Goal: Task Accomplishment & Management: Complete application form

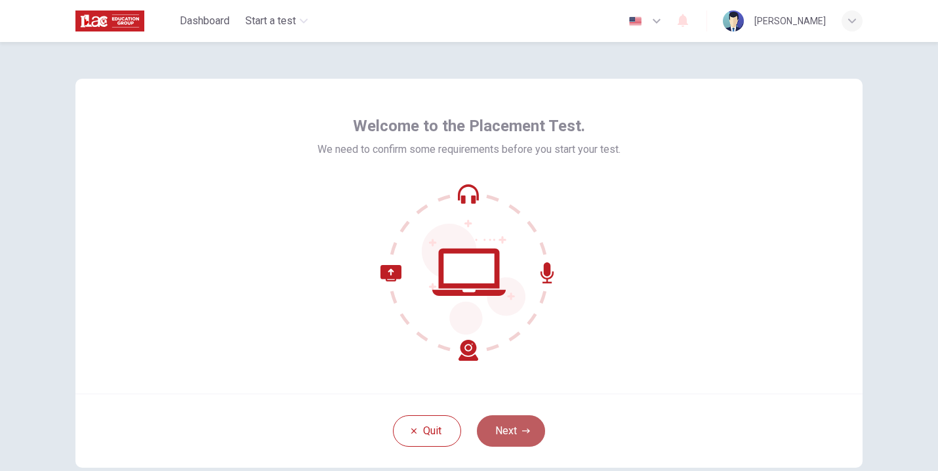
click at [522, 431] on icon "button" at bounding box center [526, 431] width 8 height 5
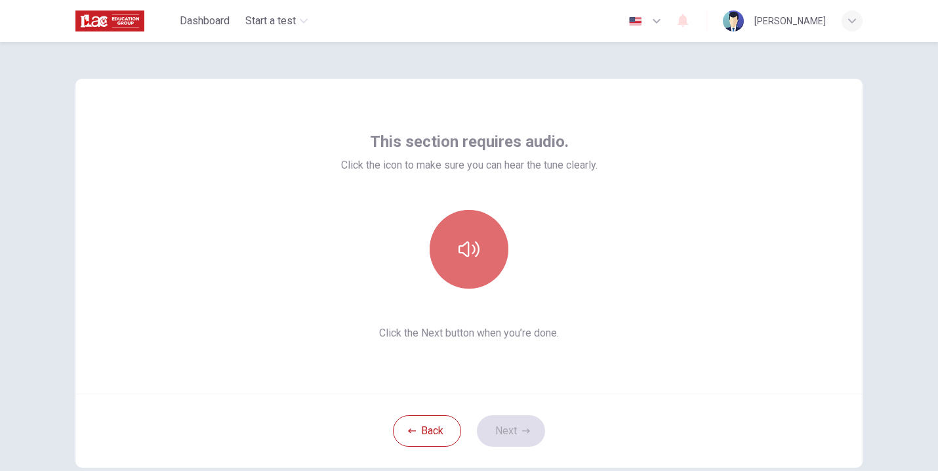
click at [469, 238] on button "button" at bounding box center [469, 249] width 79 height 79
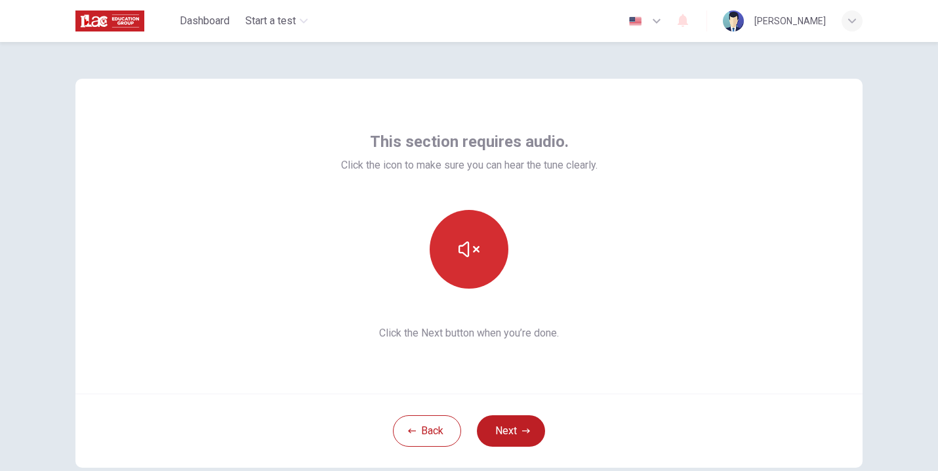
click at [460, 228] on button "button" at bounding box center [469, 249] width 79 height 79
click at [463, 246] on icon "button" at bounding box center [469, 249] width 21 height 21
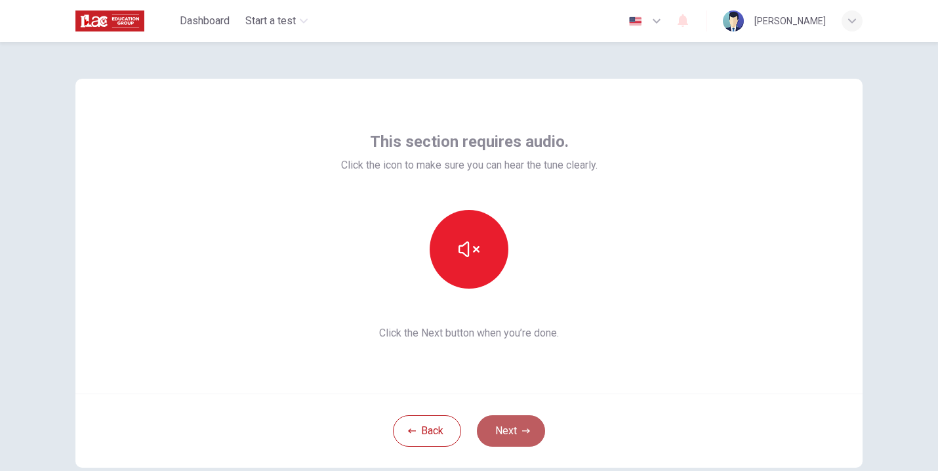
click at [498, 433] on button "Next" at bounding box center [511, 431] width 68 height 32
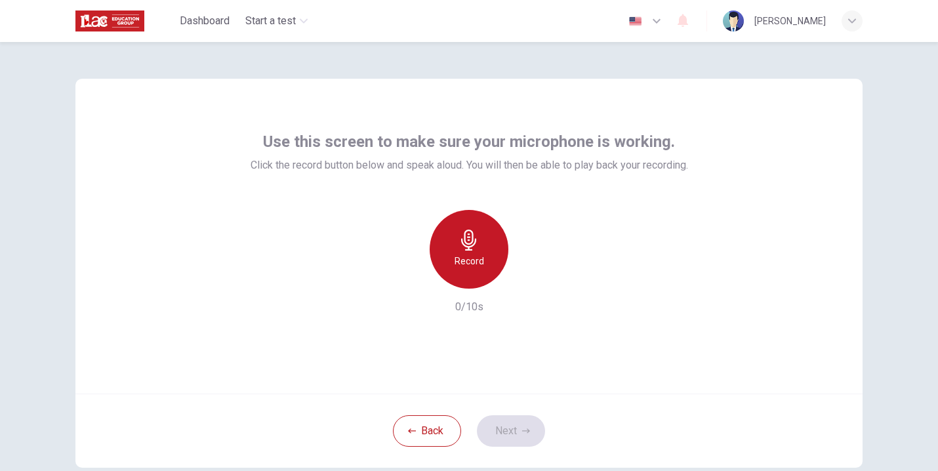
click at [484, 257] on div "Record" at bounding box center [469, 249] width 79 height 79
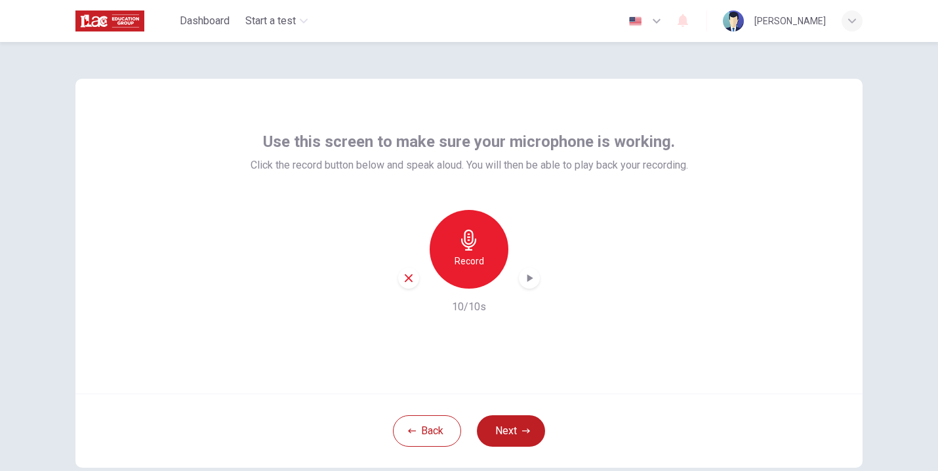
click at [469, 253] on h6 "Record" at bounding box center [470, 261] width 30 height 16
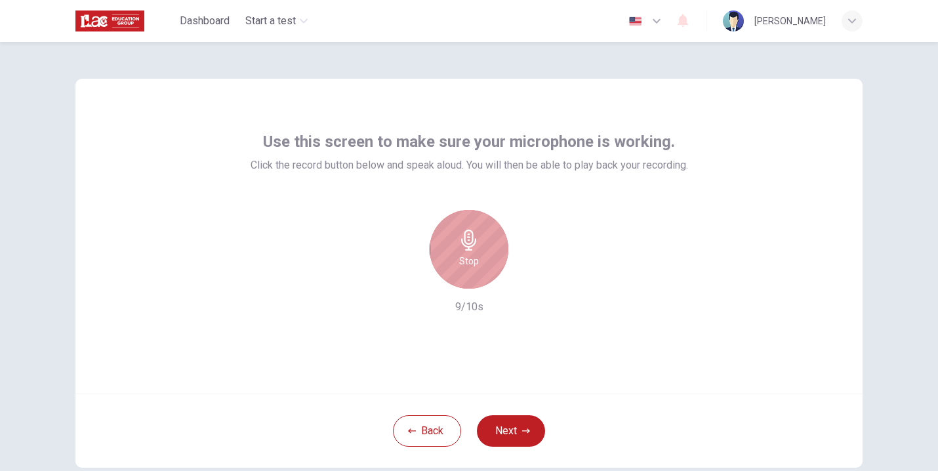
click at [479, 249] on div "Stop" at bounding box center [469, 249] width 79 height 79
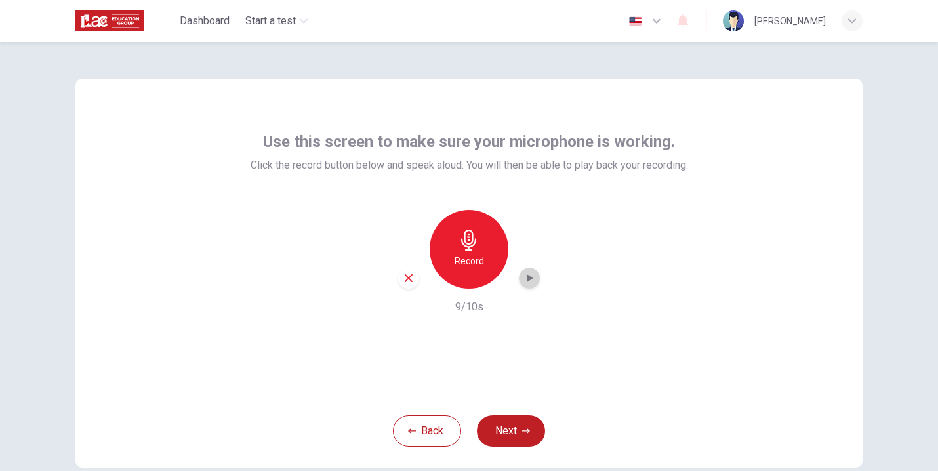
click at [530, 277] on icon "button" at bounding box center [529, 278] width 13 height 13
click at [406, 280] on icon "button" at bounding box center [409, 278] width 12 height 12
click at [465, 265] on h6 "Record" at bounding box center [470, 261] width 30 height 16
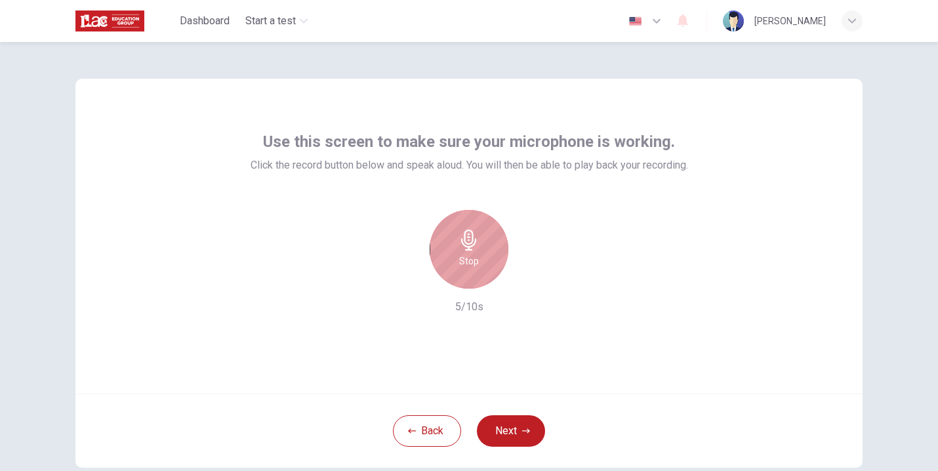
click at [489, 266] on div "Stop" at bounding box center [469, 249] width 79 height 79
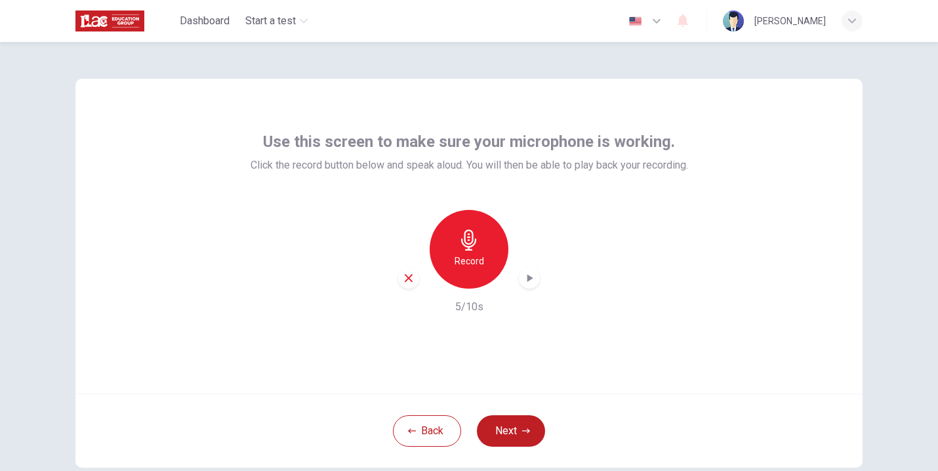
click at [526, 266] on div "Record" at bounding box center [469, 249] width 142 height 79
click at [526, 274] on icon "button" at bounding box center [529, 278] width 13 height 13
click at [511, 432] on button "Next" at bounding box center [511, 431] width 68 height 32
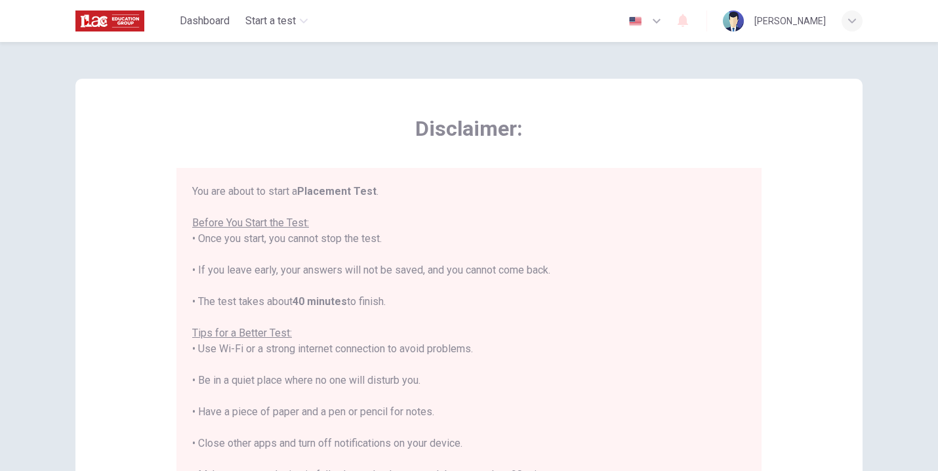
click at [654, 342] on div "You are about to start a Placement Test . Before You Start the Test: • Once you…" at bounding box center [469, 365] width 554 height 362
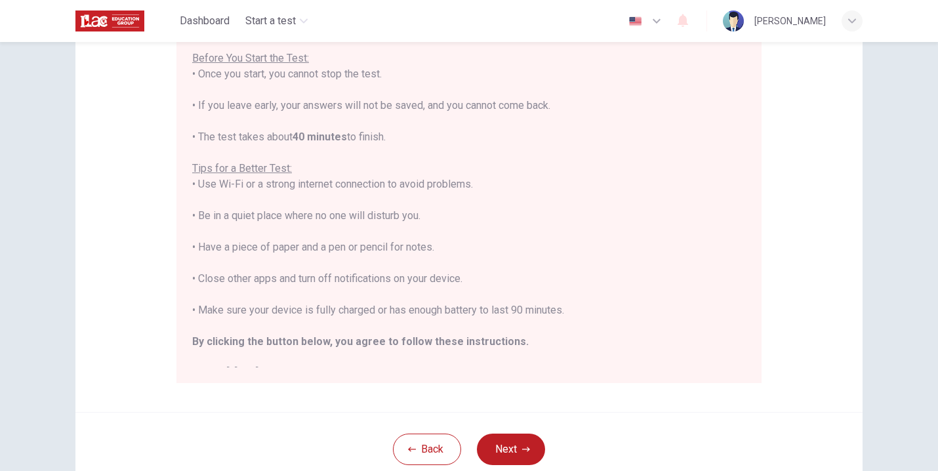
scroll to position [14, 0]
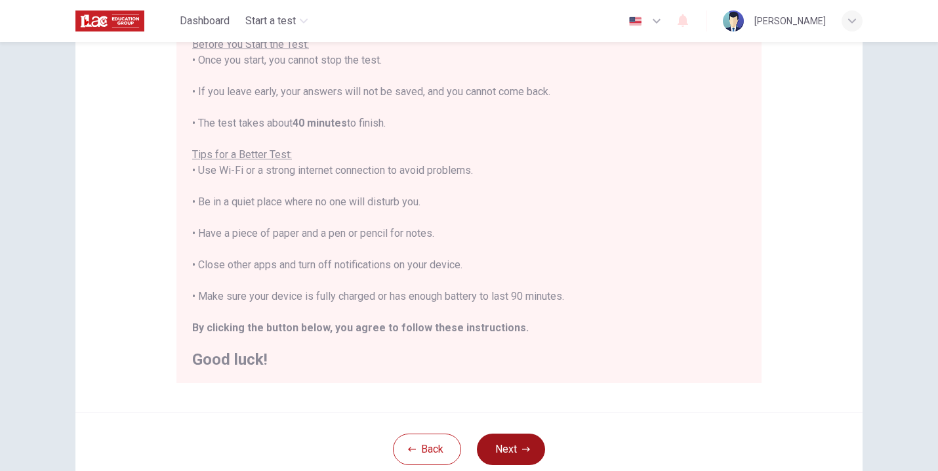
click at [515, 450] on button "Next" at bounding box center [511, 450] width 68 height 32
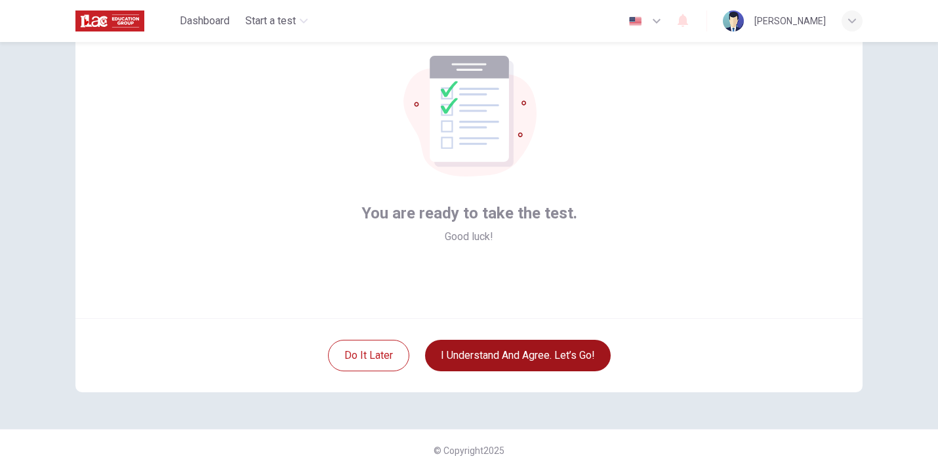
scroll to position [75, 0]
click at [543, 361] on button "I understand and agree. Let’s go!" at bounding box center [518, 356] width 186 height 32
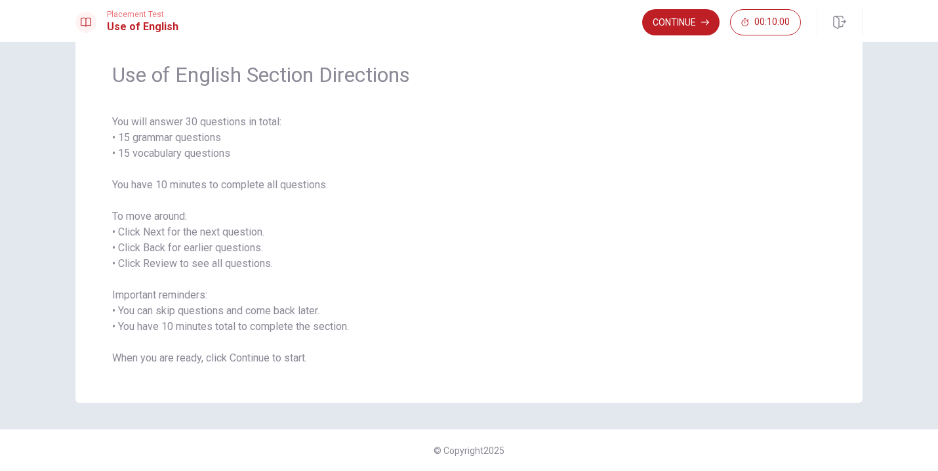
scroll to position [43, 0]
click at [686, 27] on button "Continue" at bounding box center [681, 22] width 77 height 26
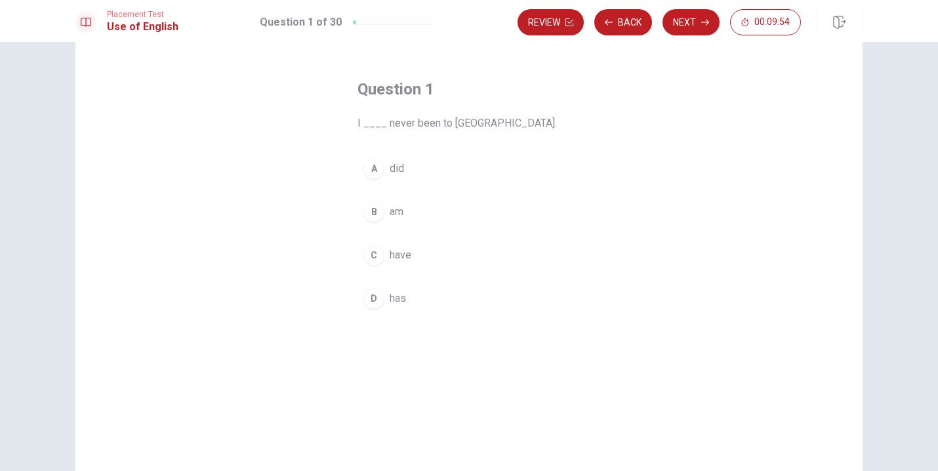
click at [408, 255] on span "have" at bounding box center [401, 255] width 22 height 16
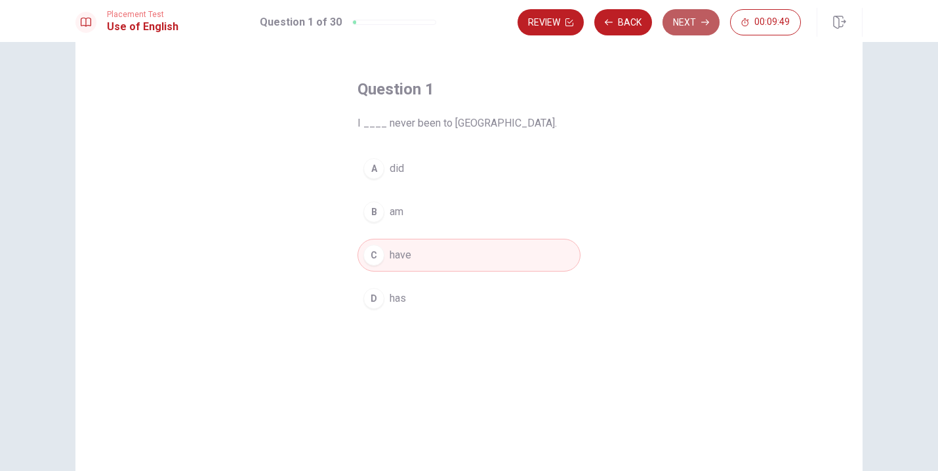
click at [683, 23] on button "Next" at bounding box center [691, 22] width 57 height 26
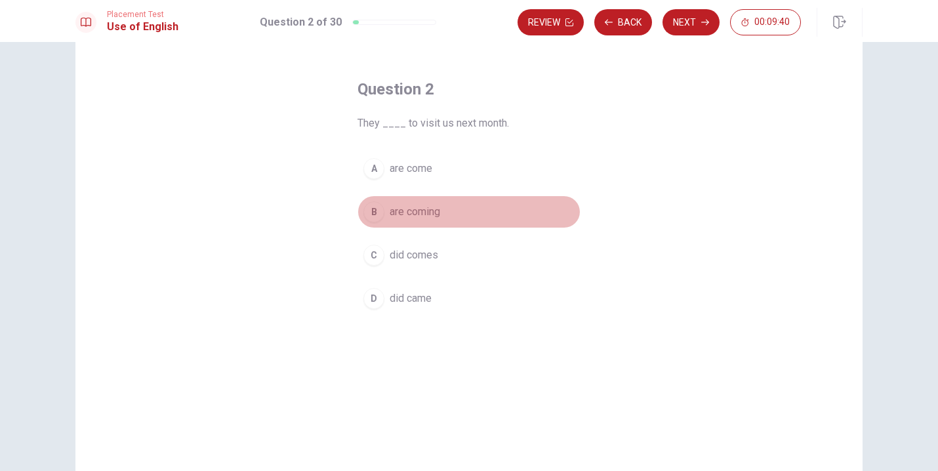
click at [431, 215] on span "are coming" at bounding box center [415, 212] width 51 height 16
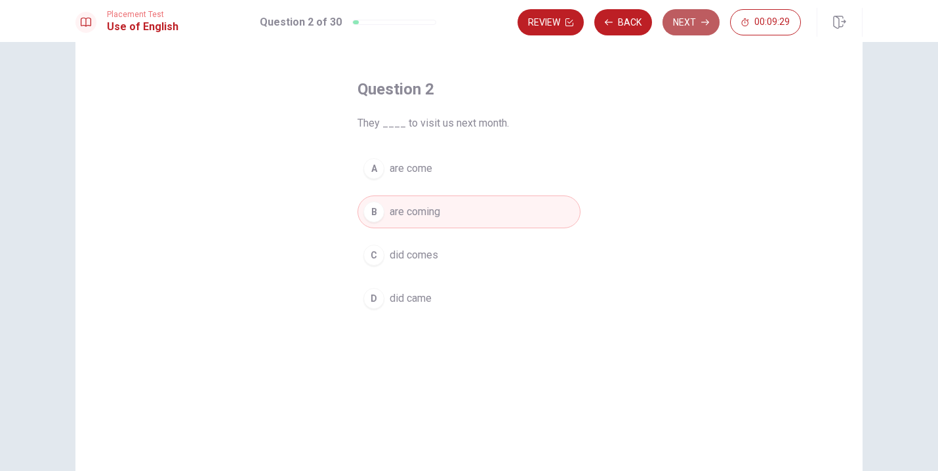
click at [692, 22] on button "Next" at bounding box center [691, 22] width 57 height 26
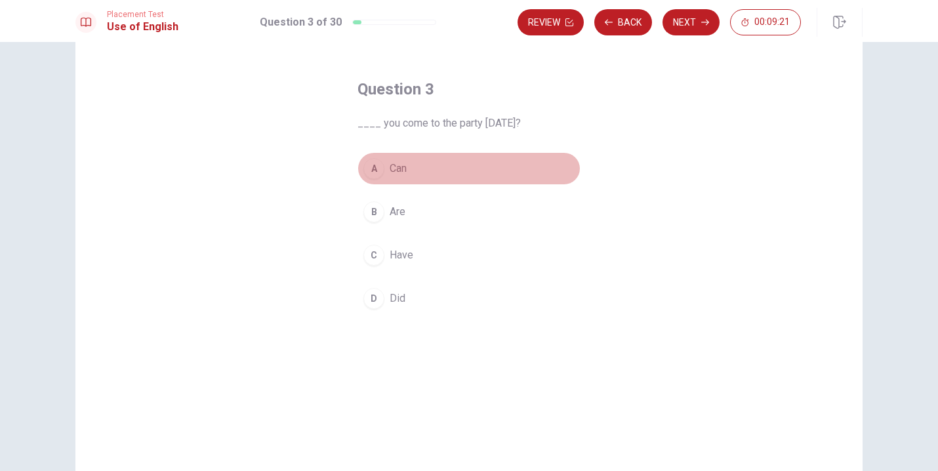
click at [425, 168] on button "A Can" at bounding box center [469, 168] width 223 height 33
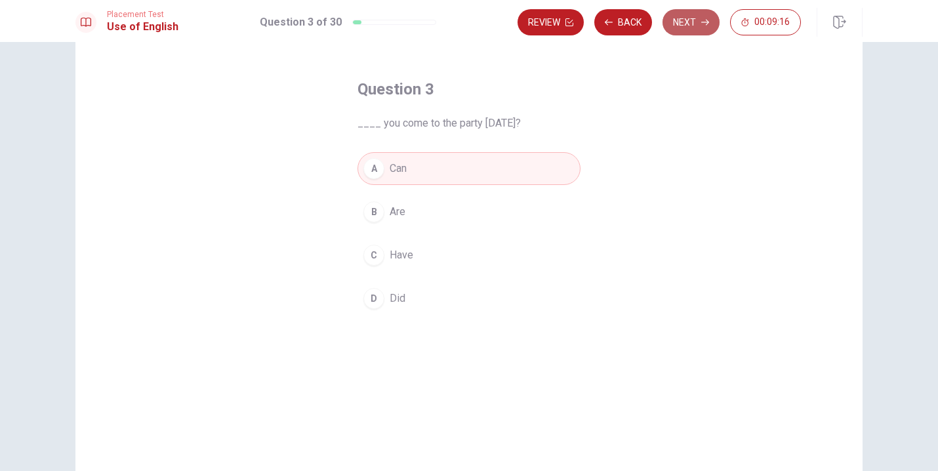
click at [690, 22] on button "Next" at bounding box center [691, 22] width 57 height 26
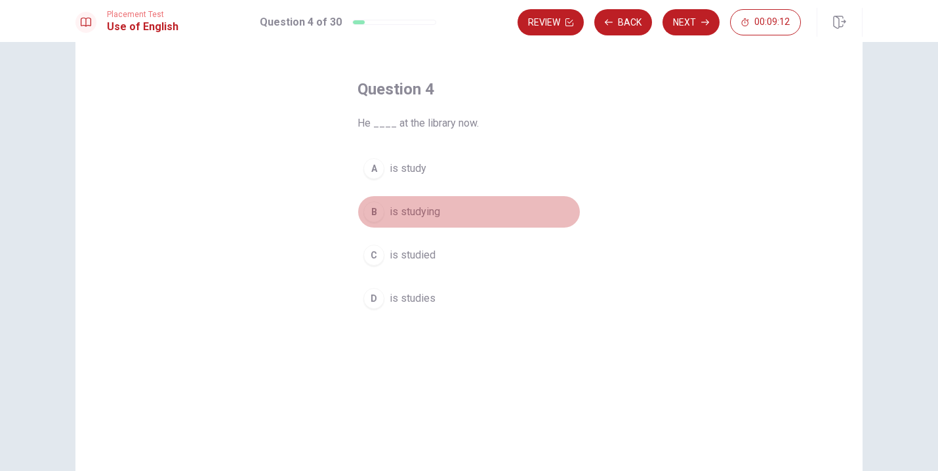
click at [451, 216] on button "B is studying" at bounding box center [469, 212] width 223 height 33
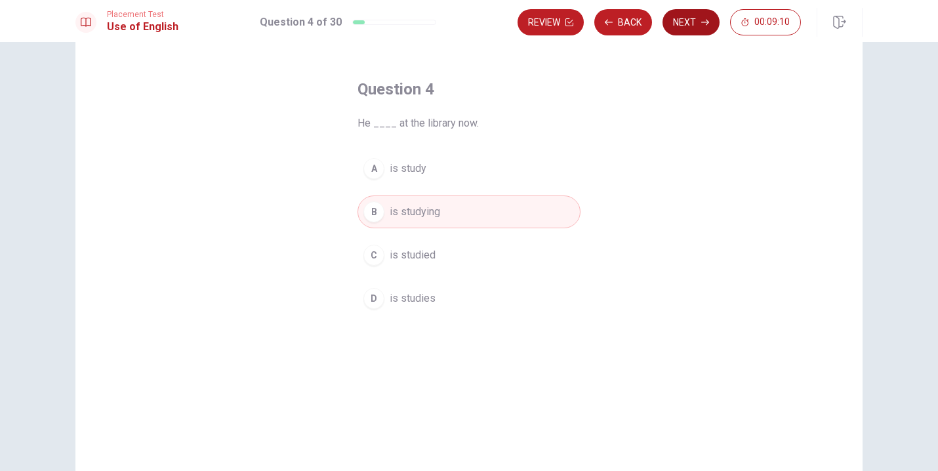
click at [694, 26] on button "Next" at bounding box center [691, 22] width 57 height 26
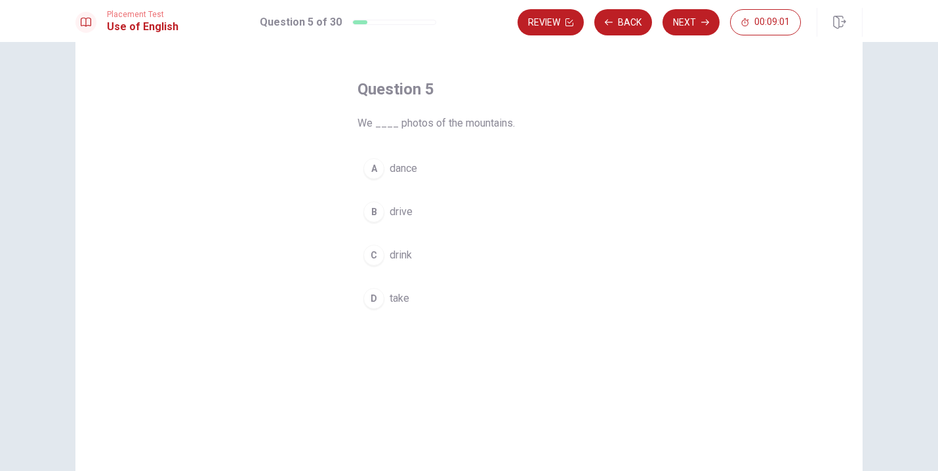
click at [406, 301] on span "take" at bounding box center [400, 299] width 20 height 16
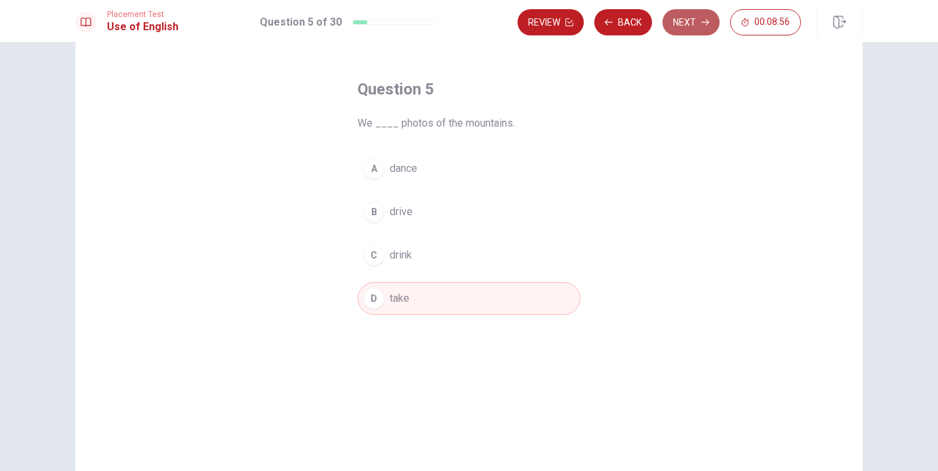
click at [692, 22] on button "Next" at bounding box center [691, 22] width 57 height 26
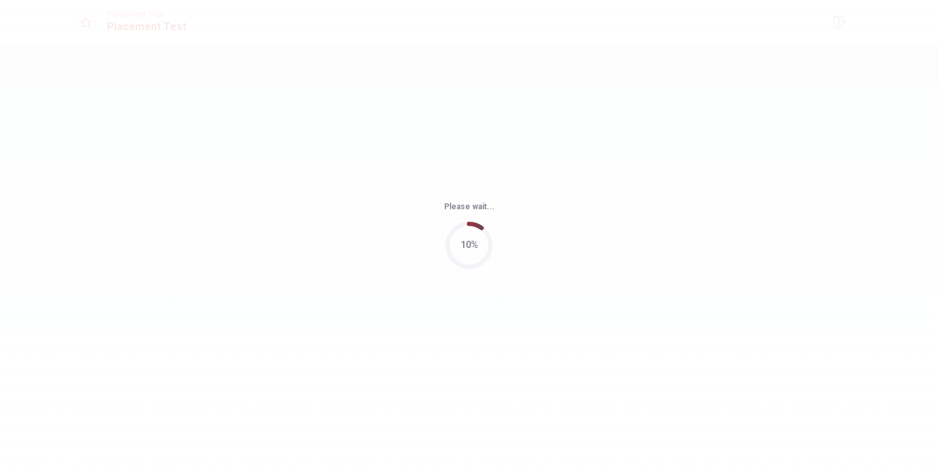
scroll to position [0, 0]
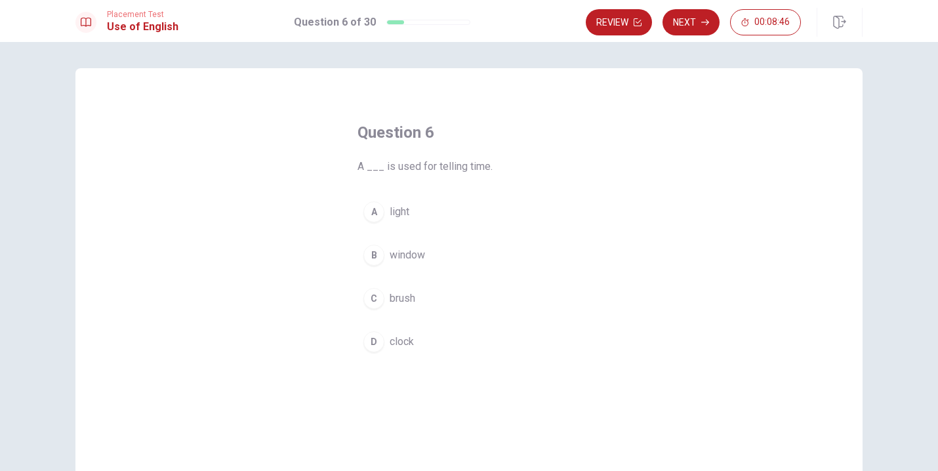
click at [410, 343] on span "clock" at bounding box center [402, 342] width 24 height 16
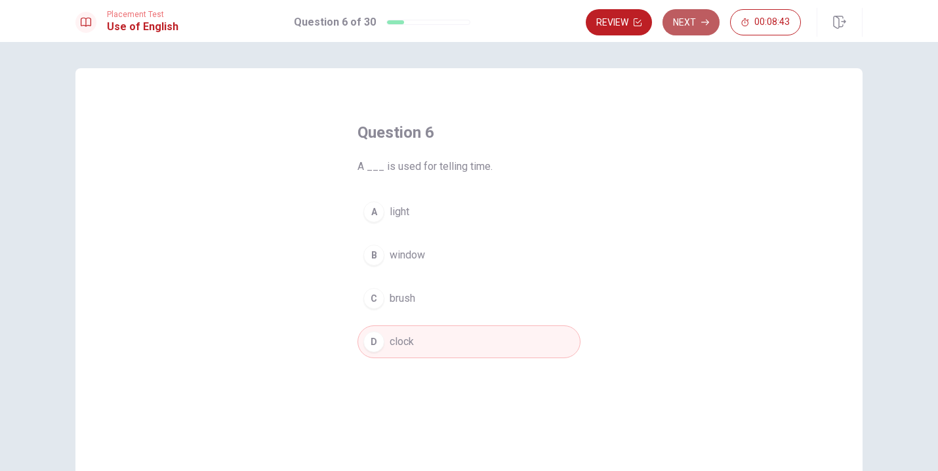
click at [689, 27] on button "Next" at bounding box center [691, 22] width 57 height 26
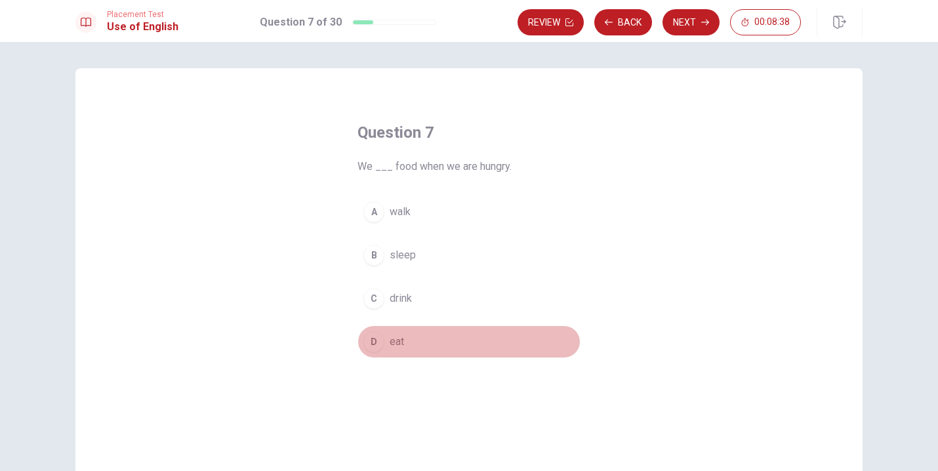
click at [422, 344] on button "D eat" at bounding box center [469, 342] width 223 height 33
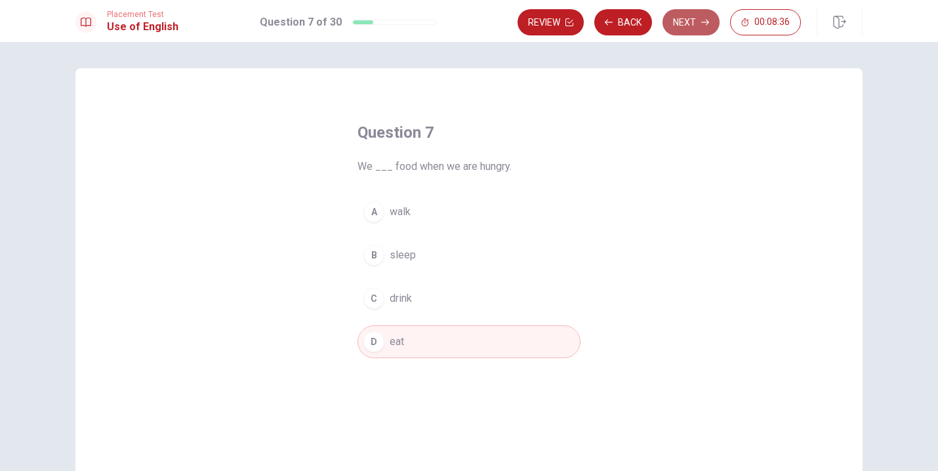
click at [692, 24] on button "Next" at bounding box center [691, 22] width 57 height 26
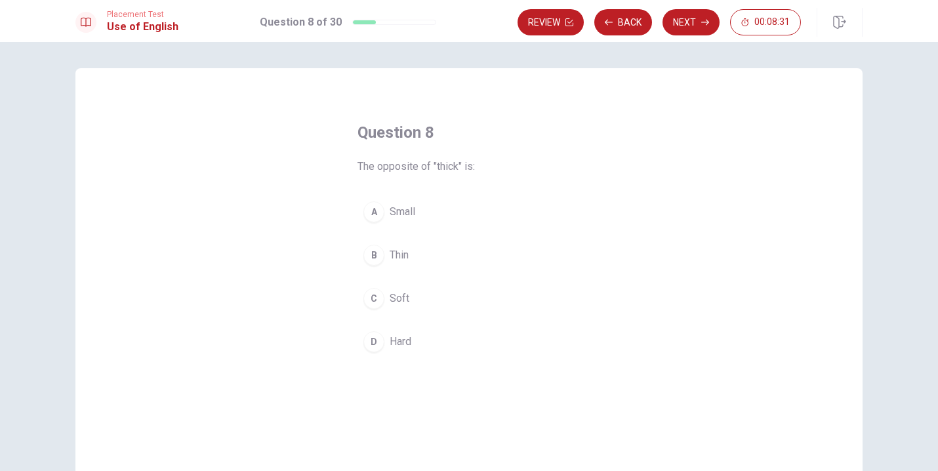
click at [412, 261] on button "B Thin" at bounding box center [469, 255] width 223 height 33
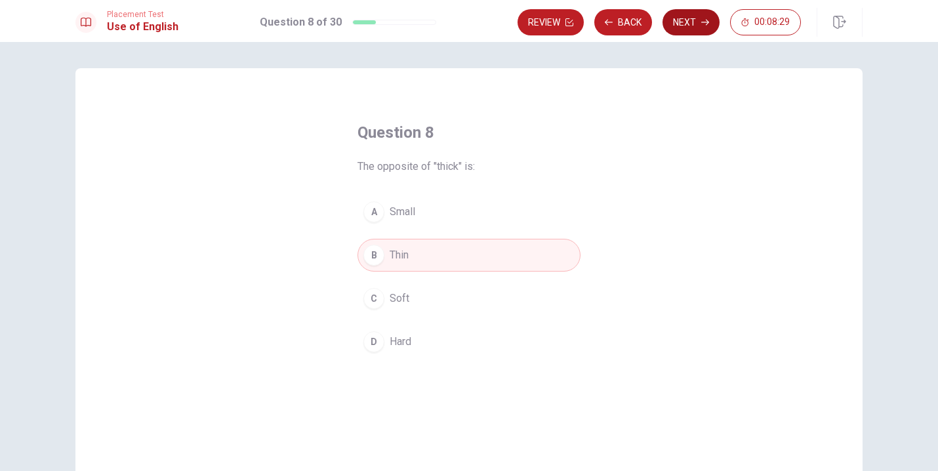
click at [695, 28] on button "Next" at bounding box center [691, 22] width 57 height 26
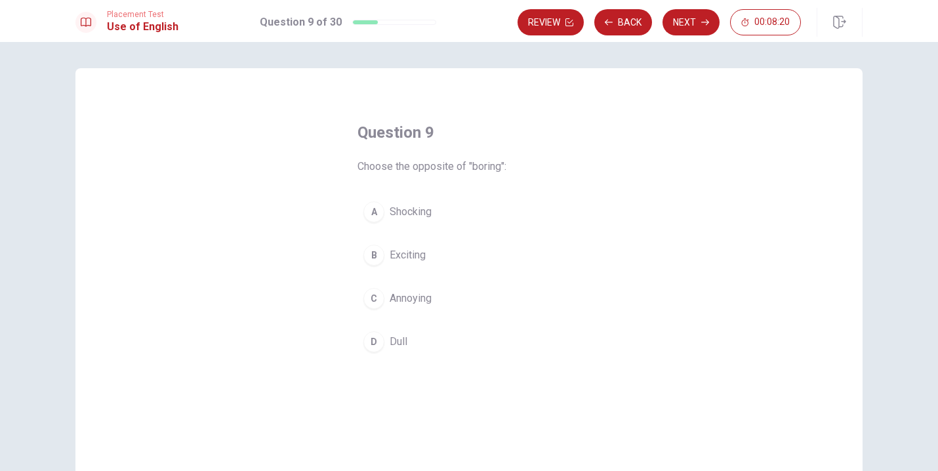
click at [425, 253] on button "B Exciting" at bounding box center [469, 255] width 223 height 33
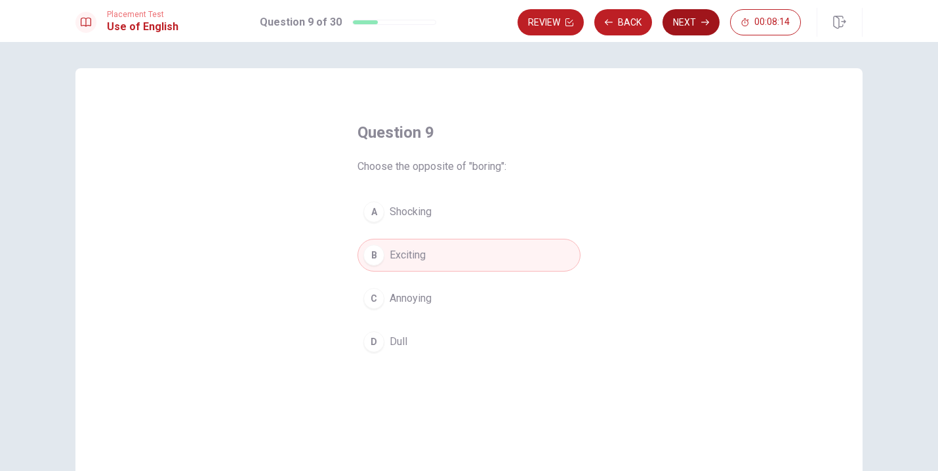
click at [696, 28] on button "Next" at bounding box center [691, 22] width 57 height 26
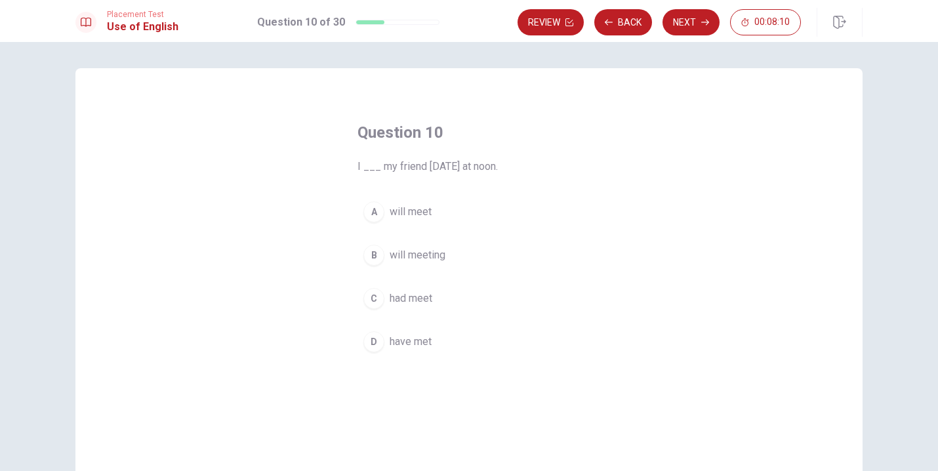
click at [458, 215] on button "A will meet" at bounding box center [469, 212] width 223 height 33
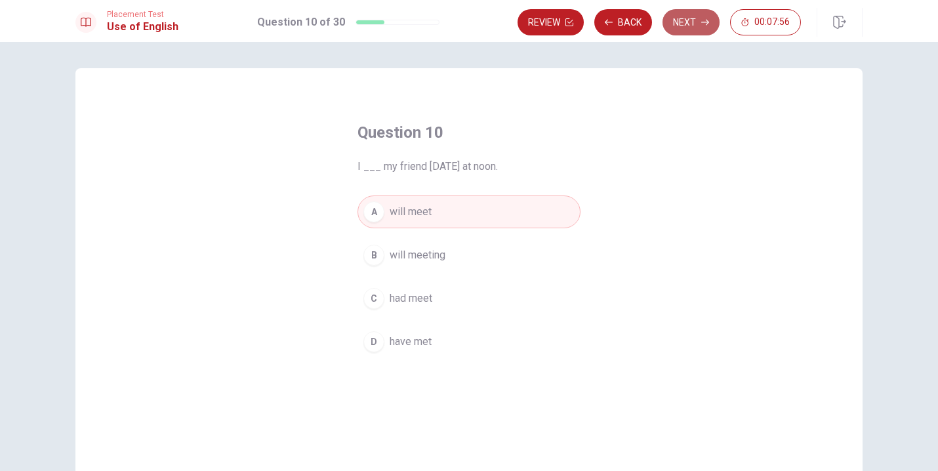
click at [691, 26] on button "Next" at bounding box center [691, 22] width 57 height 26
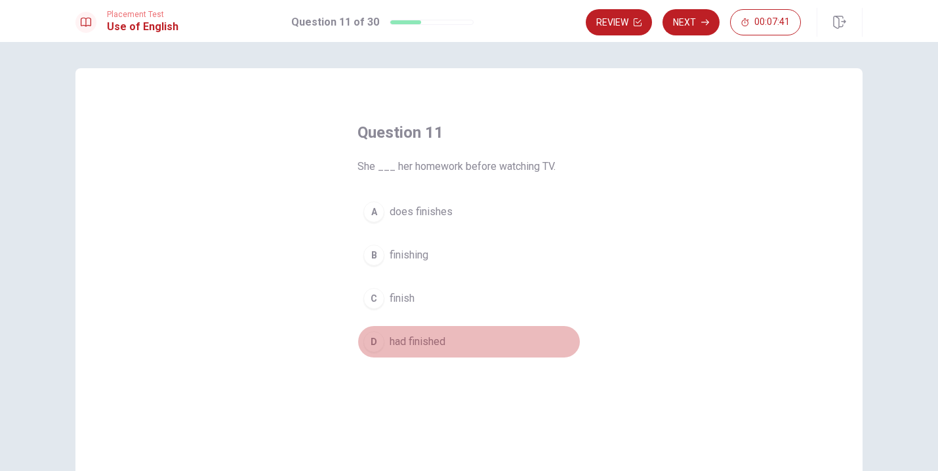
click at [439, 345] on span "had finished" at bounding box center [418, 342] width 56 height 16
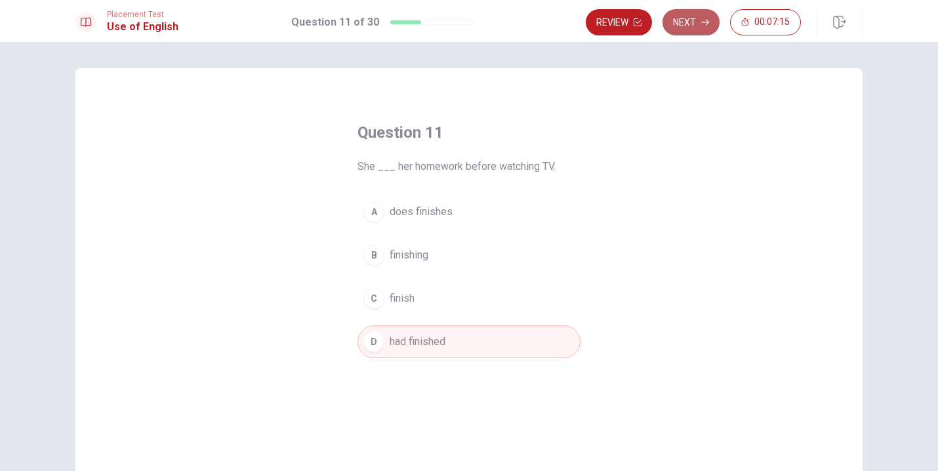
click at [692, 21] on button "Next" at bounding box center [691, 22] width 57 height 26
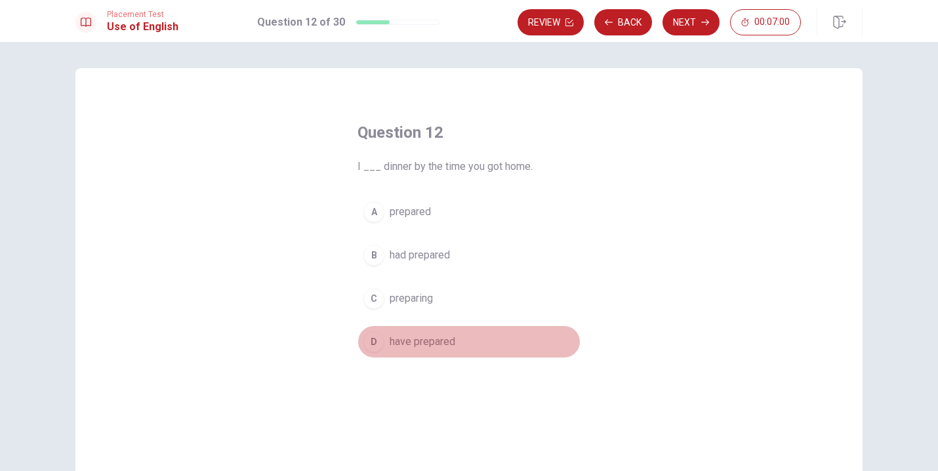
click at [433, 343] on span "have prepared" at bounding box center [423, 342] width 66 height 16
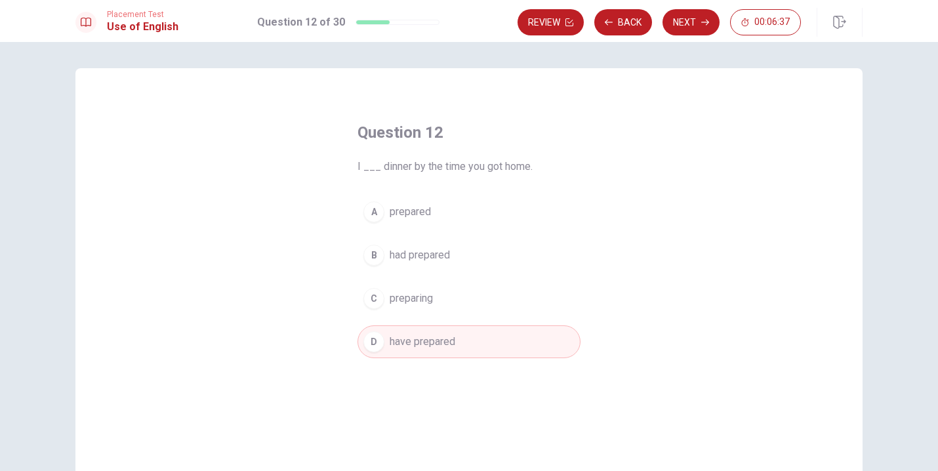
click at [455, 249] on button "B had prepared" at bounding box center [469, 255] width 223 height 33
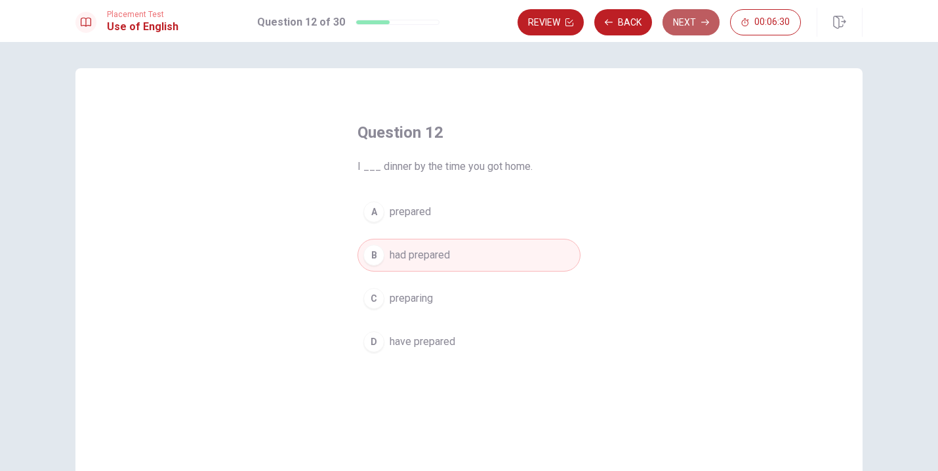
click at [690, 24] on button "Next" at bounding box center [691, 22] width 57 height 26
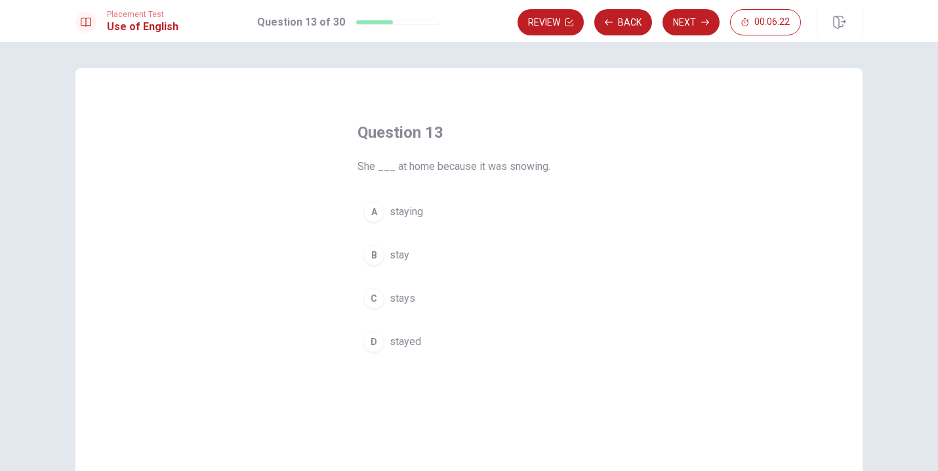
click at [426, 302] on button "C stays" at bounding box center [469, 298] width 223 height 33
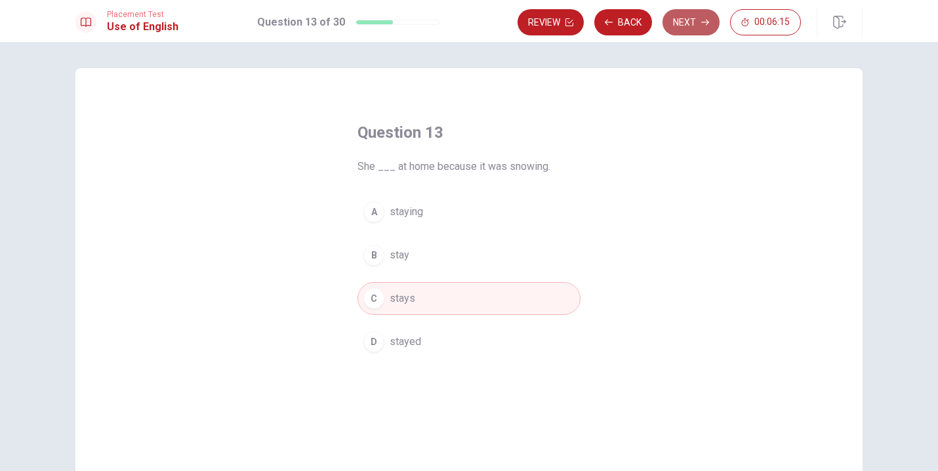
click at [696, 30] on button "Next" at bounding box center [691, 22] width 57 height 26
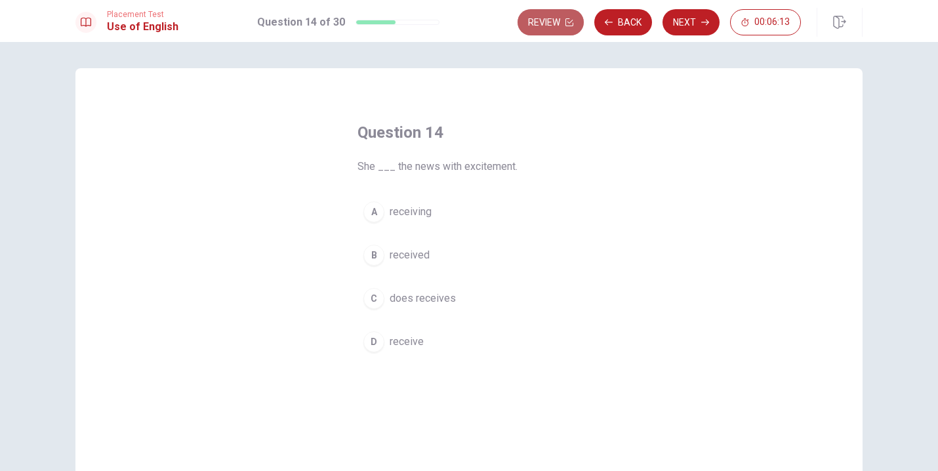
click at [547, 26] on button "Review" at bounding box center [551, 22] width 66 height 26
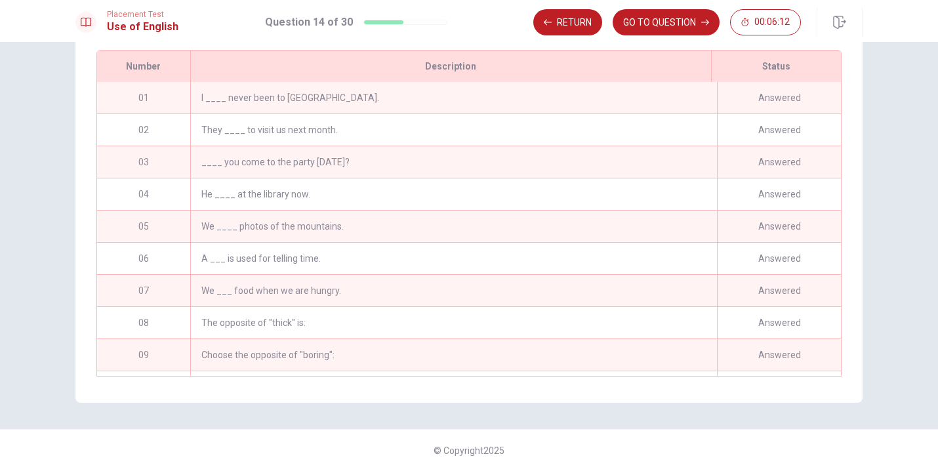
scroll to position [195, 0]
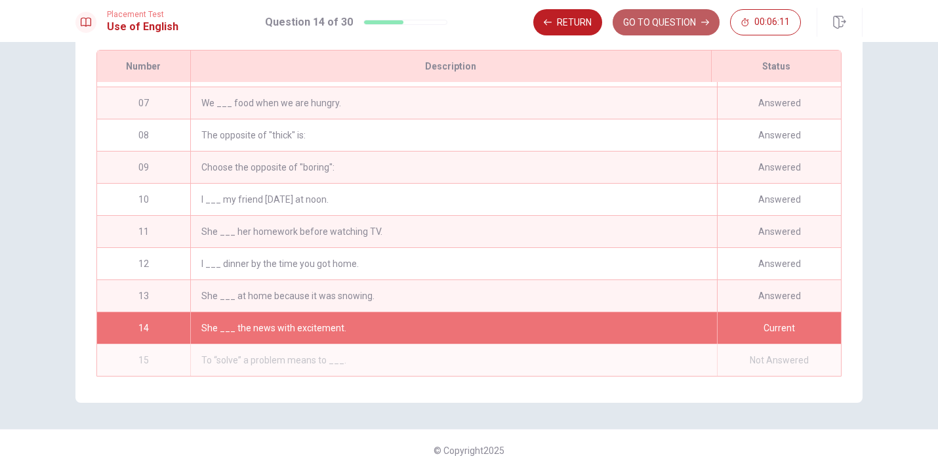
click at [650, 22] on button "GO TO QUESTION" at bounding box center [666, 22] width 107 height 26
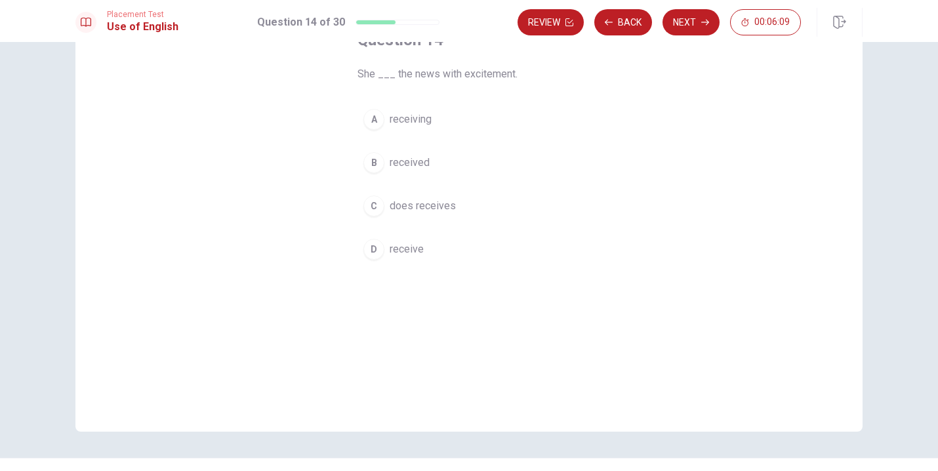
scroll to position [83, 0]
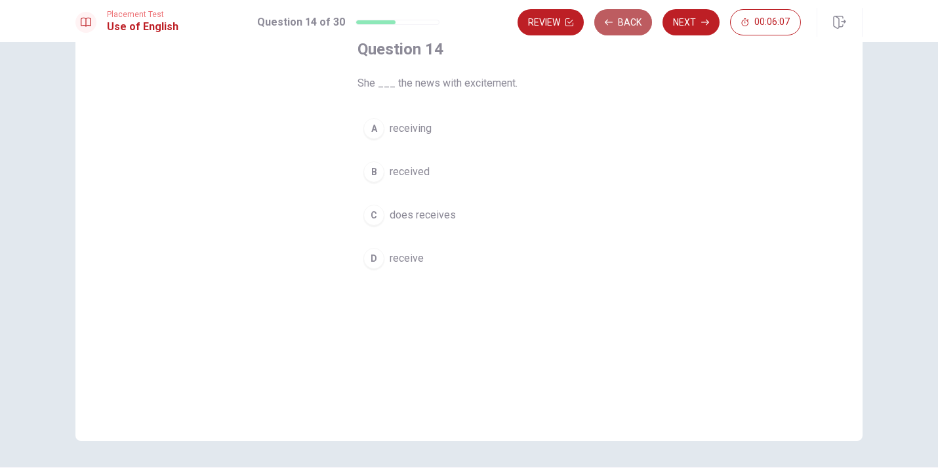
click at [627, 28] on button "Back" at bounding box center [624, 22] width 58 height 26
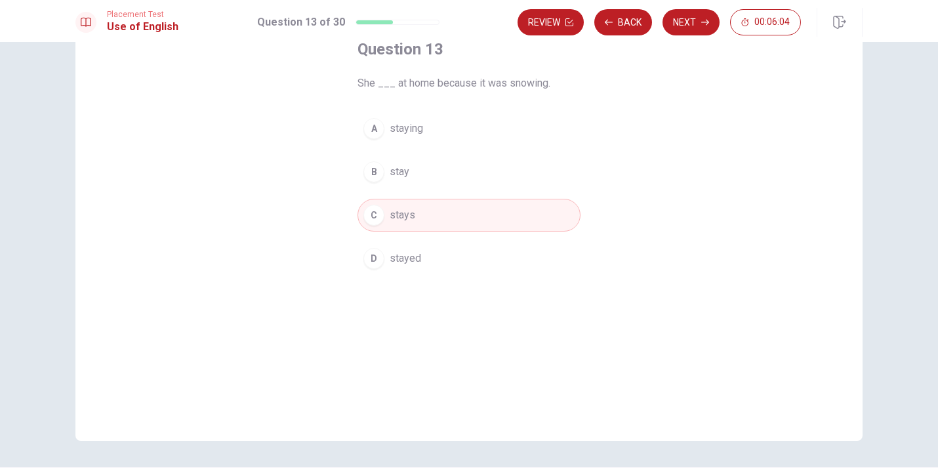
click at [417, 259] on span "stayed" at bounding box center [406, 259] width 32 height 16
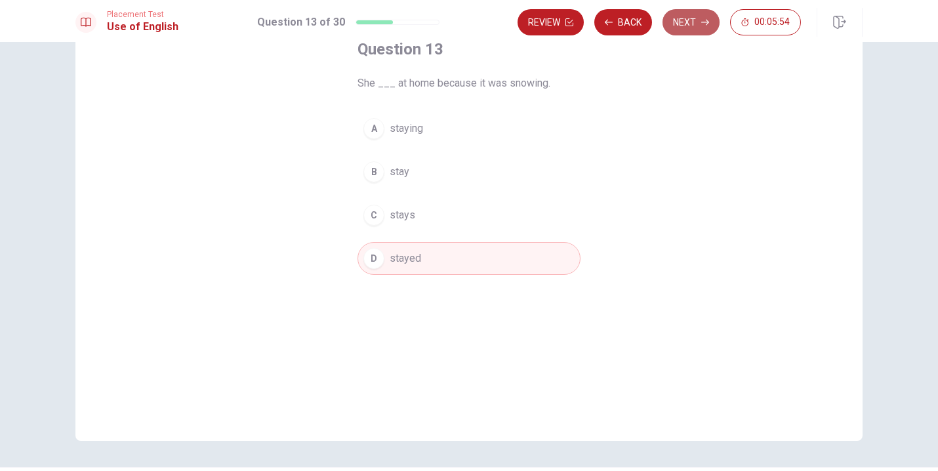
click at [696, 20] on button "Next" at bounding box center [691, 22] width 57 height 26
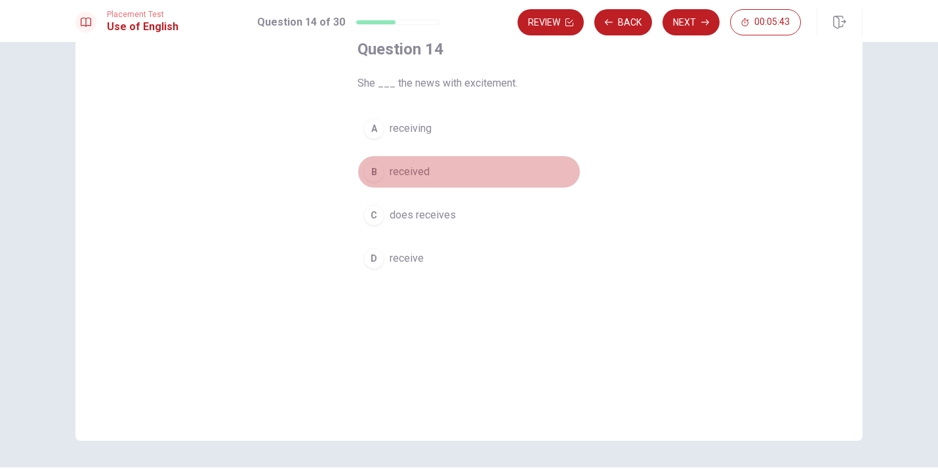
click at [429, 177] on button "B received" at bounding box center [469, 172] width 223 height 33
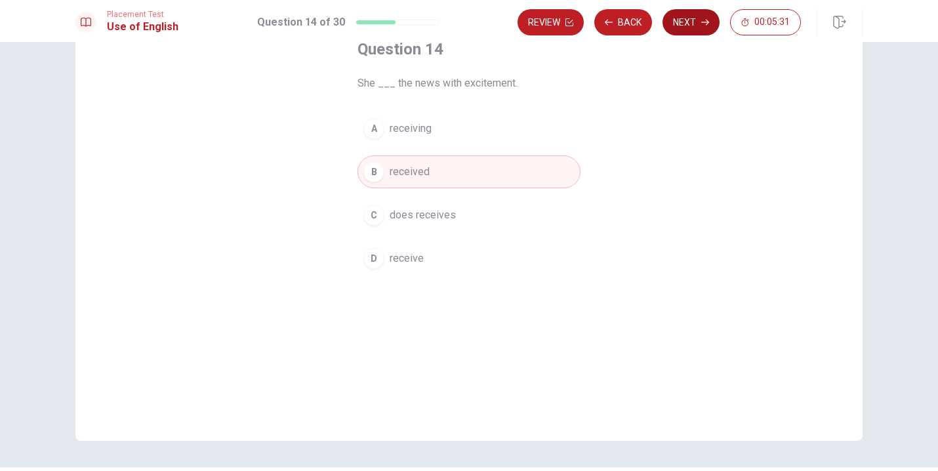
click at [702, 24] on icon "button" at bounding box center [706, 22] width 8 height 8
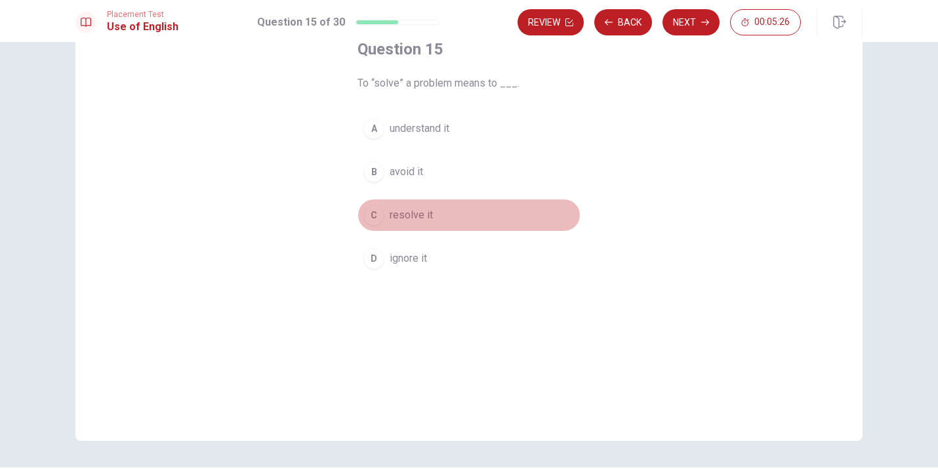
click at [438, 213] on button "C resolve it" at bounding box center [469, 215] width 223 height 33
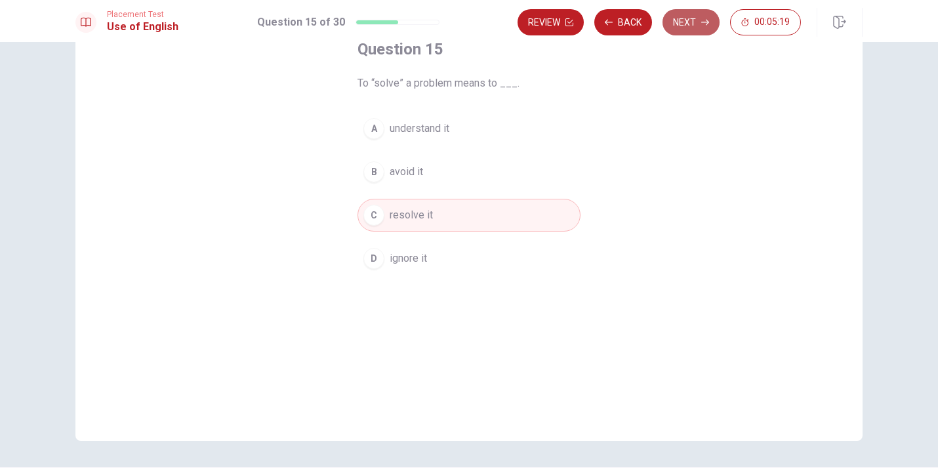
click at [700, 25] on button "Next" at bounding box center [691, 22] width 57 height 26
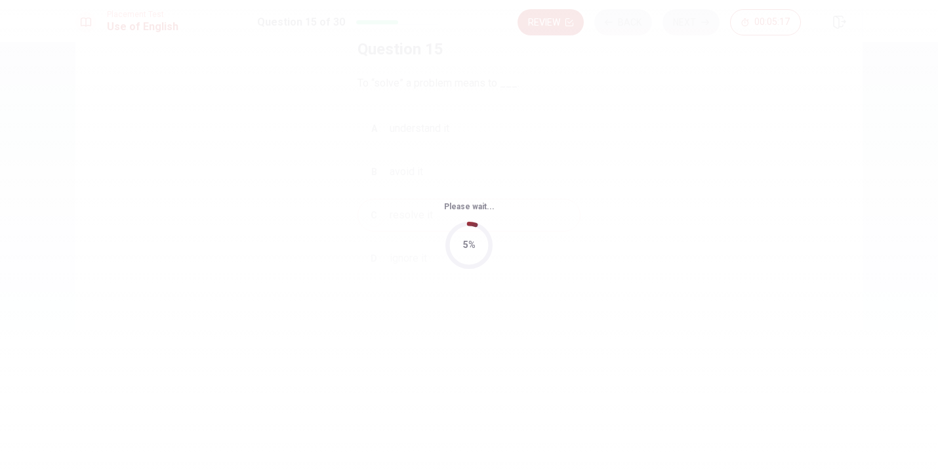
scroll to position [0, 0]
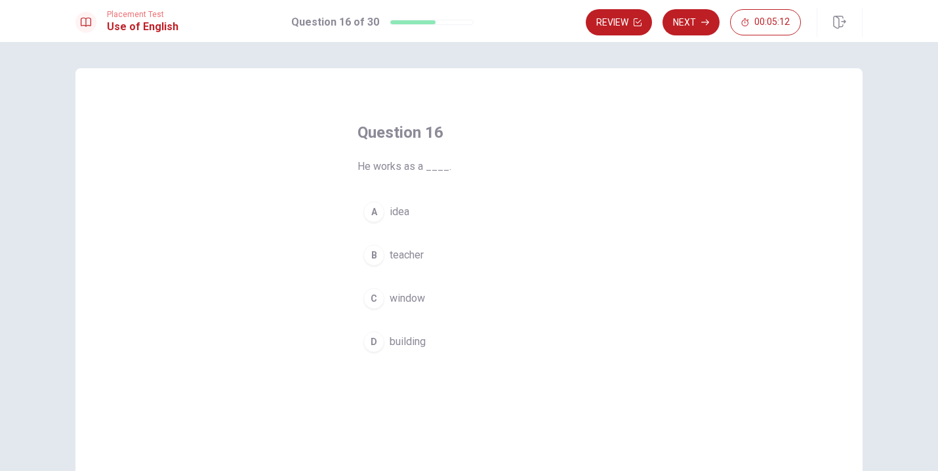
click at [458, 257] on button "B teacher" at bounding box center [469, 255] width 223 height 33
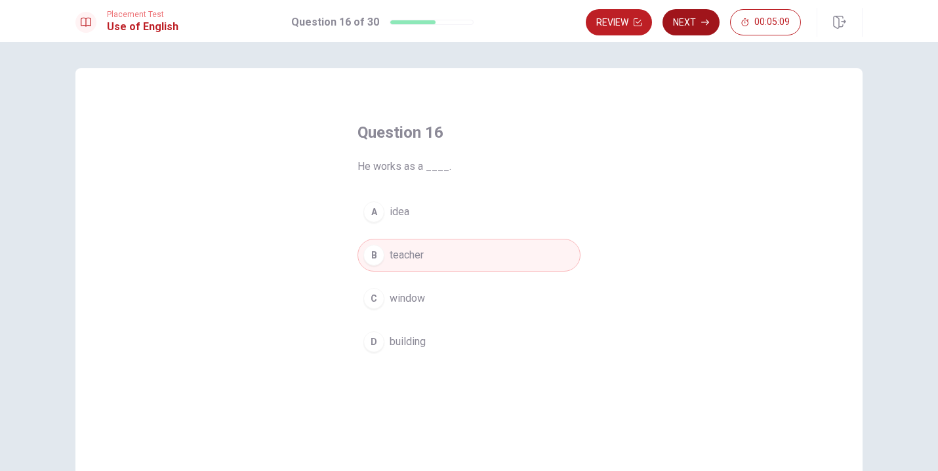
click at [692, 24] on button "Next" at bounding box center [691, 22] width 57 height 26
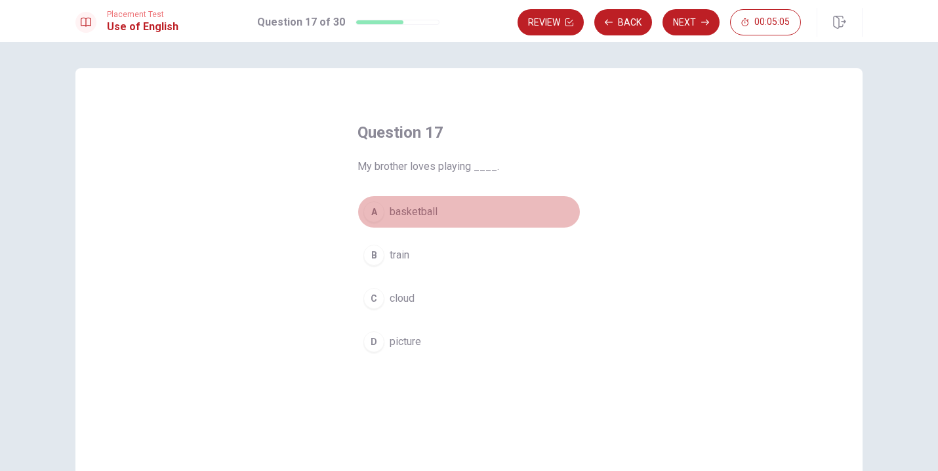
click at [444, 213] on button "A basketball" at bounding box center [469, 212] width 223 height 33
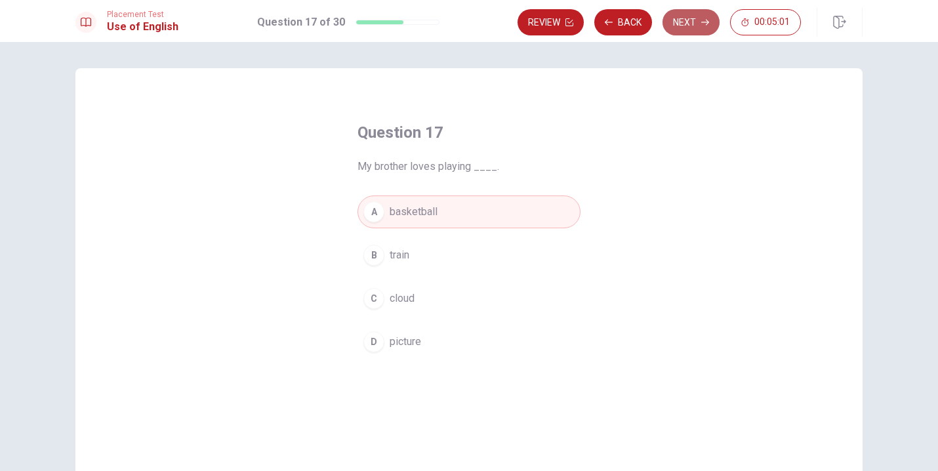
click at [683, 22] on button "Next" at bounding box center [691, 22] width 57 height 26
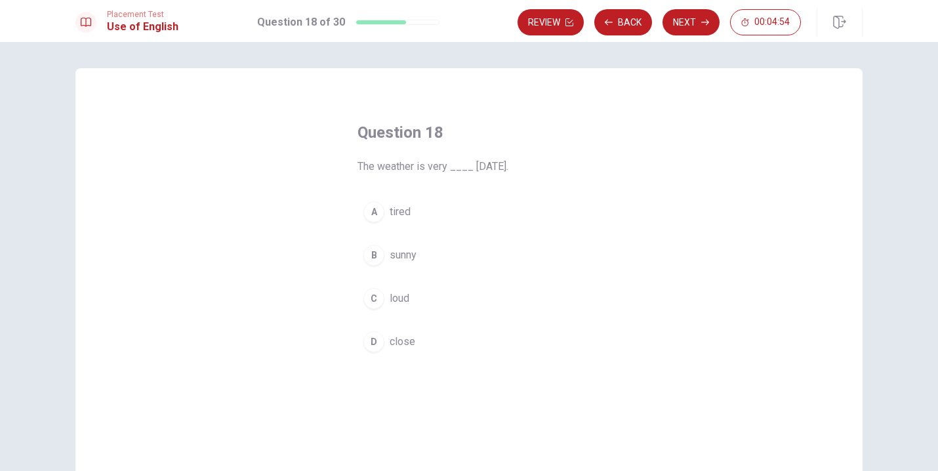
click at [436, 253] on button "B sunny" at bounding box center [469, 255] width 223 height 33
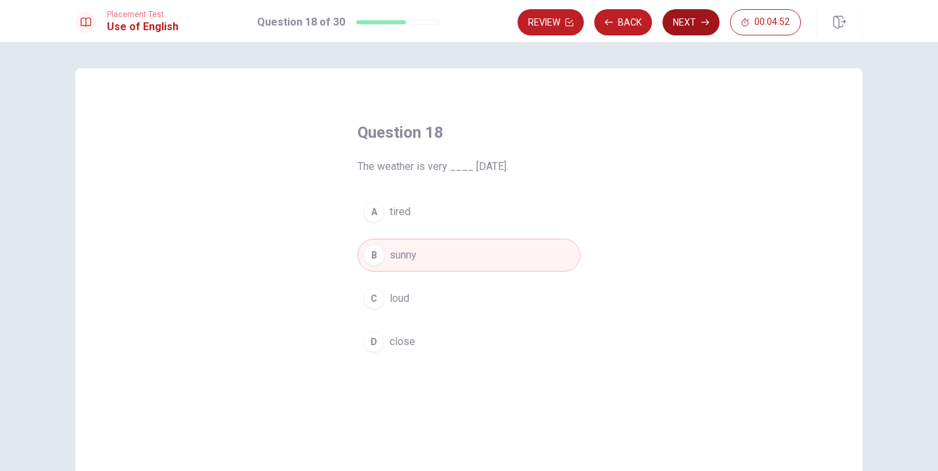
click at [689, 26] on button "Next" at bounding box center [691, 22] width 57 height 26
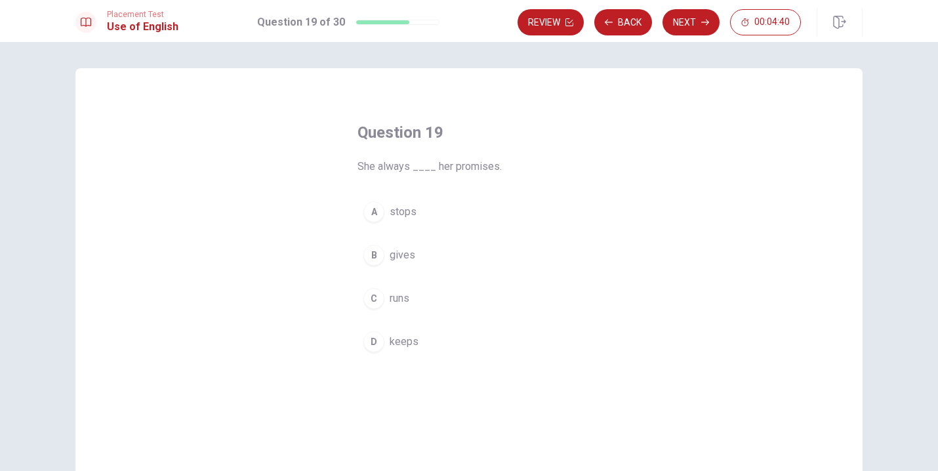
click at [415, 259] on button "B gives" at bounding box center [469, 255] width 223 height 33
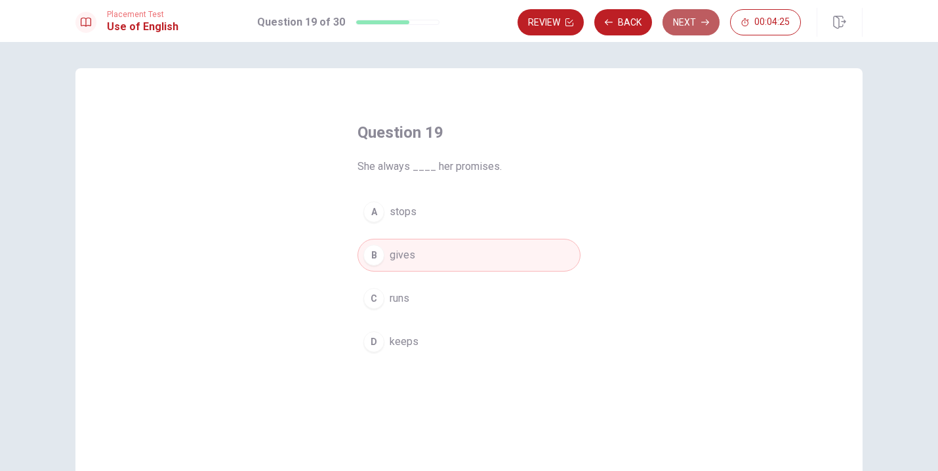
click at [700, 20] on button "Next" at bounding box center [691, 22] width 57 height 26
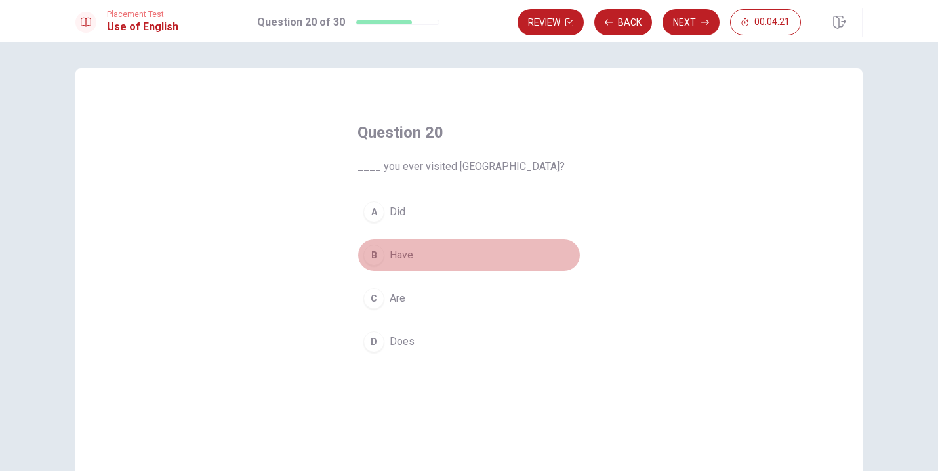
click at [413, 253] on button "B Have" at bounding box center [469, 255] width 223 height 33
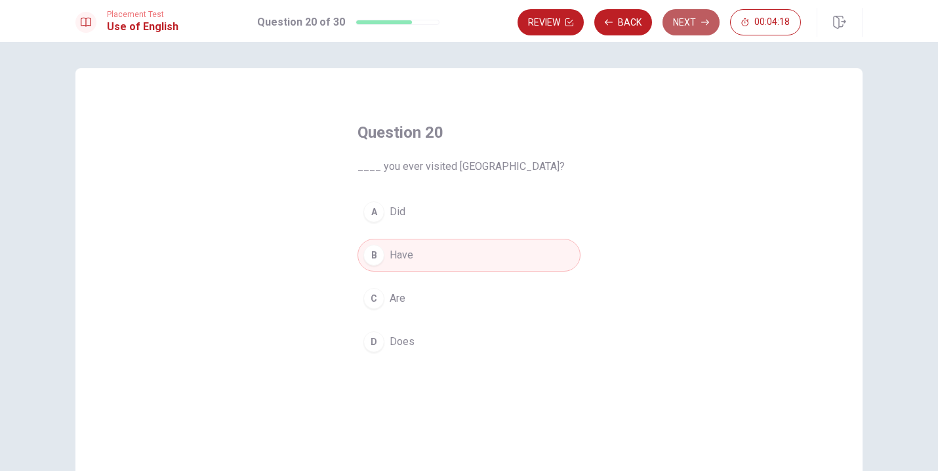
click at [688, 28] on button "Next" at bounding box center [691, 22] width 57 height 26
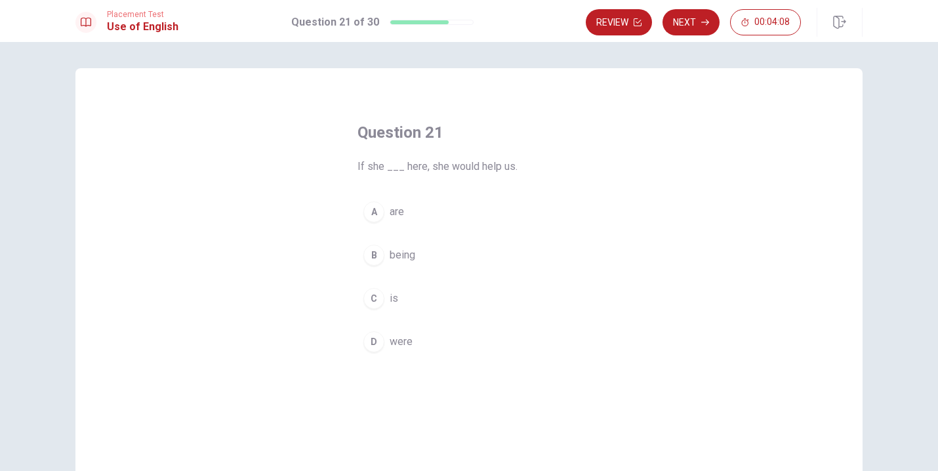
click at [421, 341] on button "D were" at bounding box center [469, 342] width 223 height 33
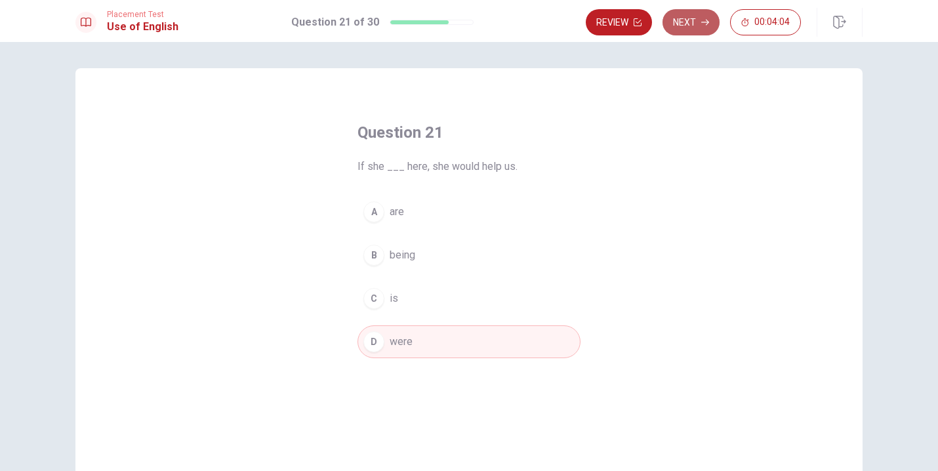
click at [704, 24] on icon "button" at bounding box center [706, 22] width 8 height 8
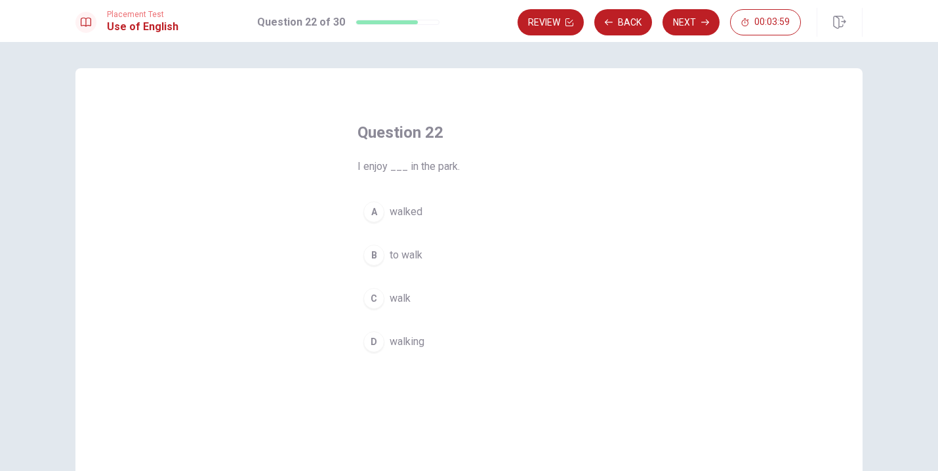
click at [428, 342] on button "D walking" at bounding box center [469, 342] width 223 height 33
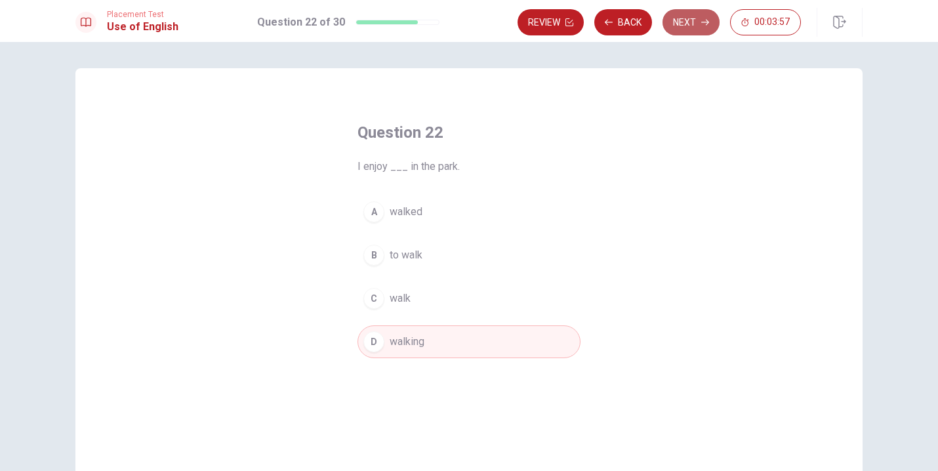
click at [680, 18] on button "Next" at bounding box center [691, 22] width 57 height 26
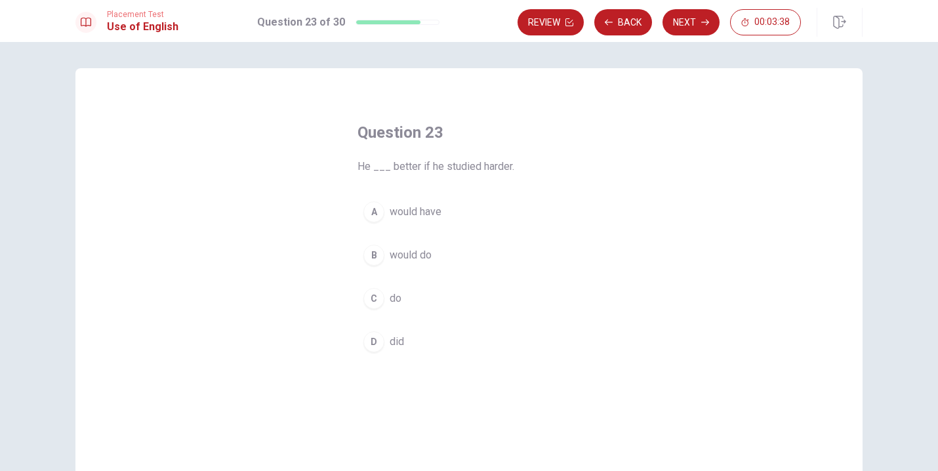
click at [432, 256] on button "B would do" at bounding box center [469, 255] width 223 height 33
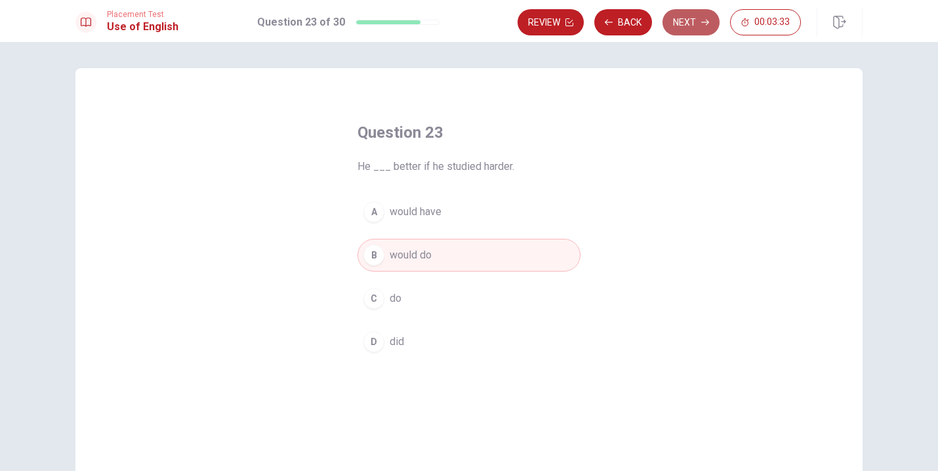
click at [689, 29] on button "Next" at bounding box center [691, 22] width 57 height 26
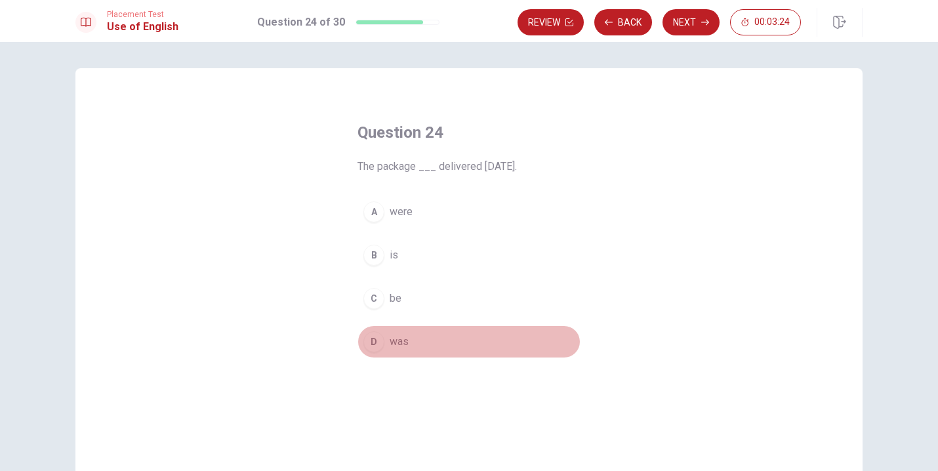
click at [419, 345] on button "D was" at bounding box center [469, 342] width 223 height 33
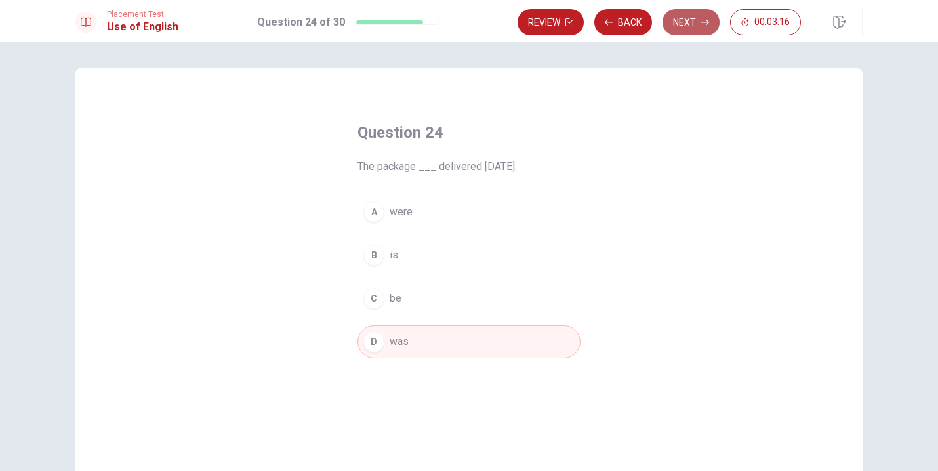
click at [695, 28] on button "Next" at bounding box center [691, 22] width 57 height 26
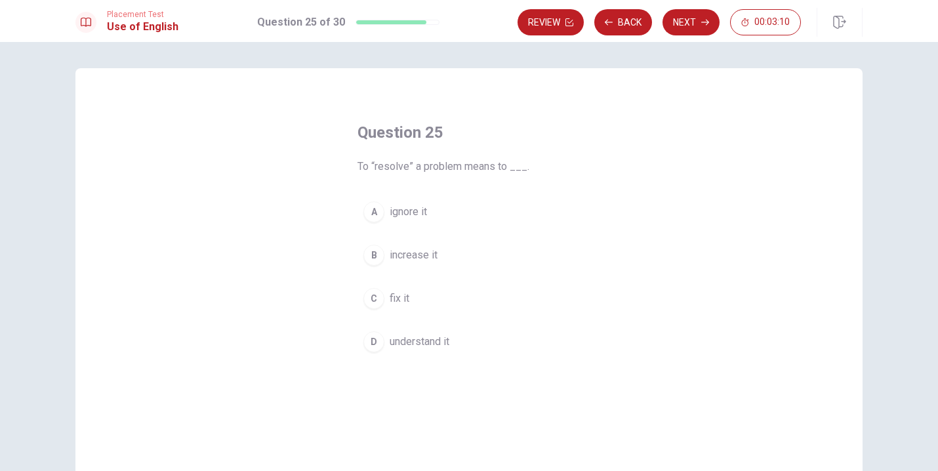
click at [452, 293] on button "C fix it" at bounding box center [469, 298] width 223 height 33
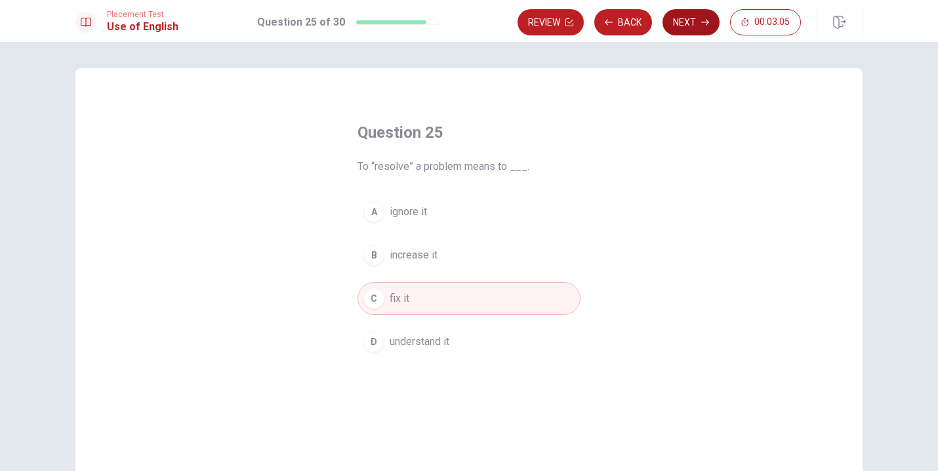
click at [692, 26] on button "Next" at bounding box center [691, 22] width 57 height 26
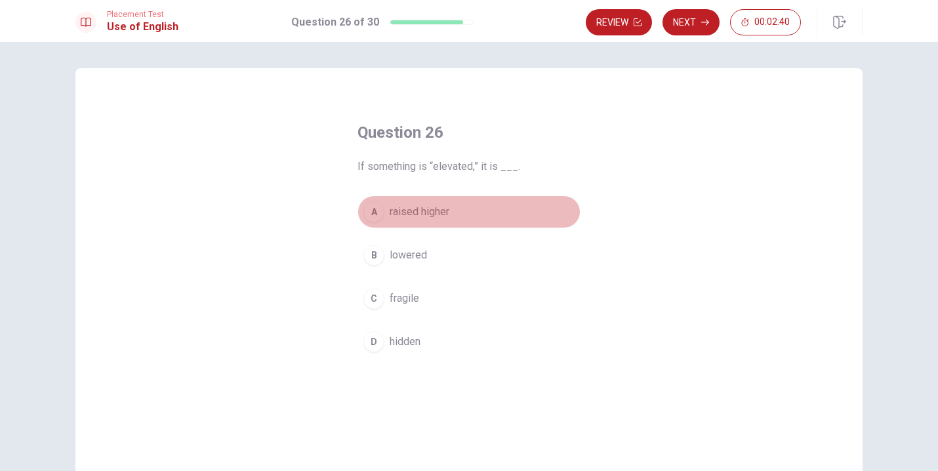
click at [463, 209] on button "A raised higher" at bounding box center [469, 212] width 223 height 33
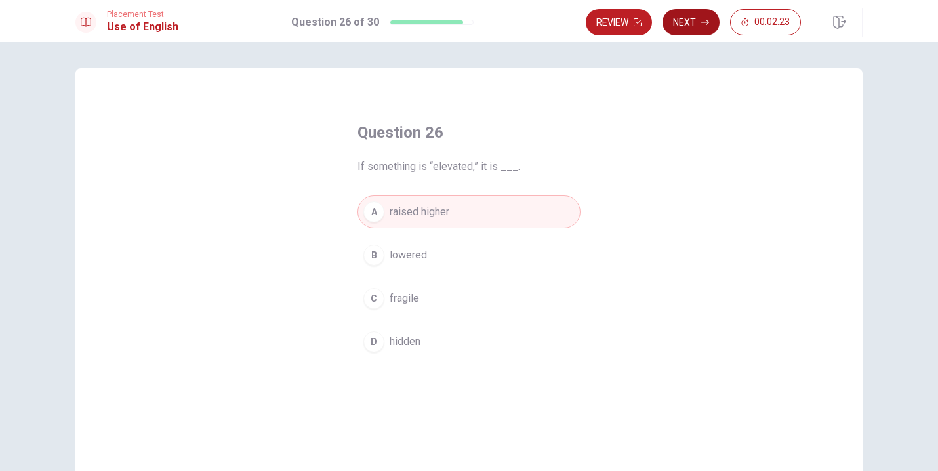
click at [696, 28] on button "Next" at bounding box center [691, 22] width 57 height 26
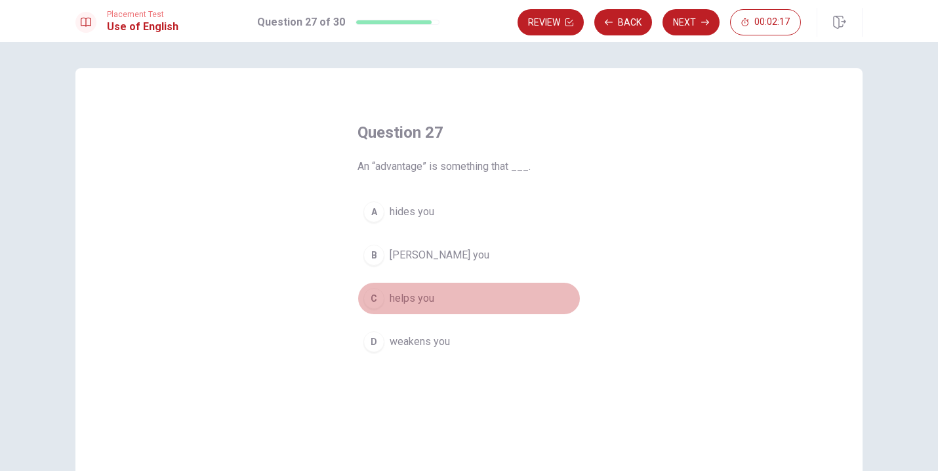
click at [442, 300] on button "C helps you" at bounding box center [469, 298] width 223 height 33
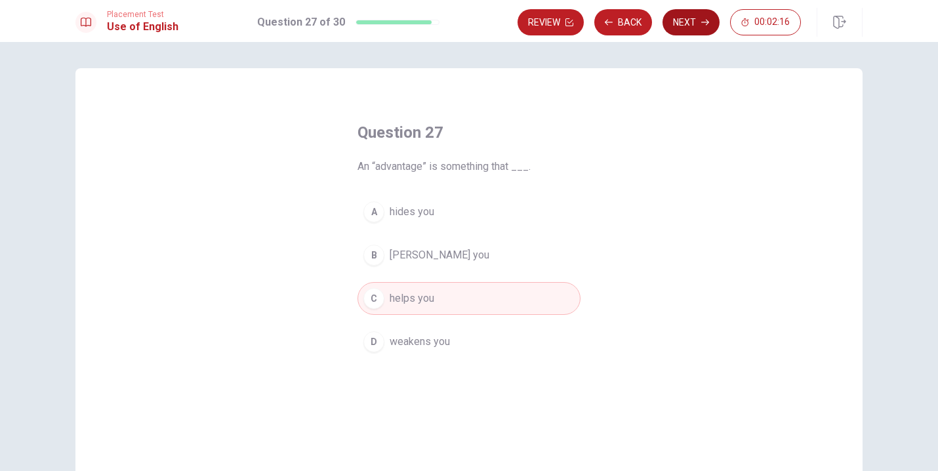
click at [682, 29] on button "Next" at bounding box center [691, 22] width 57 height 26
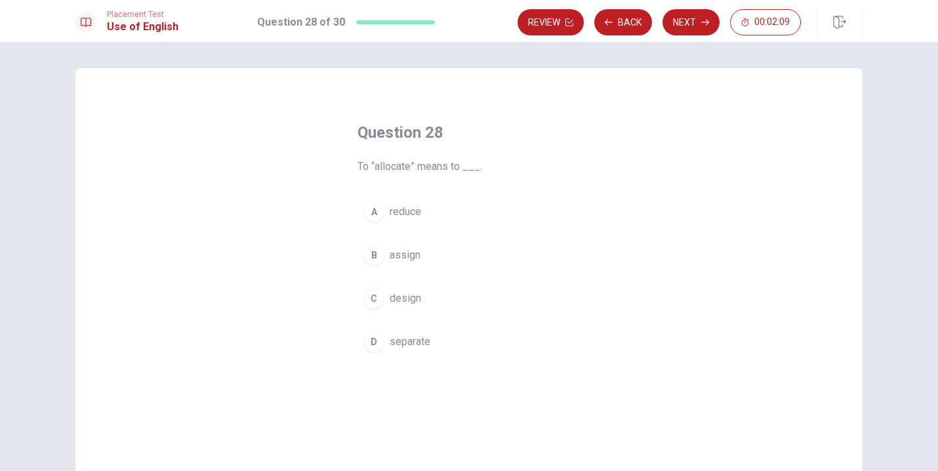
click at [442, 259] on button "B assign" at bounding box center [469, 255] width 223 height 33
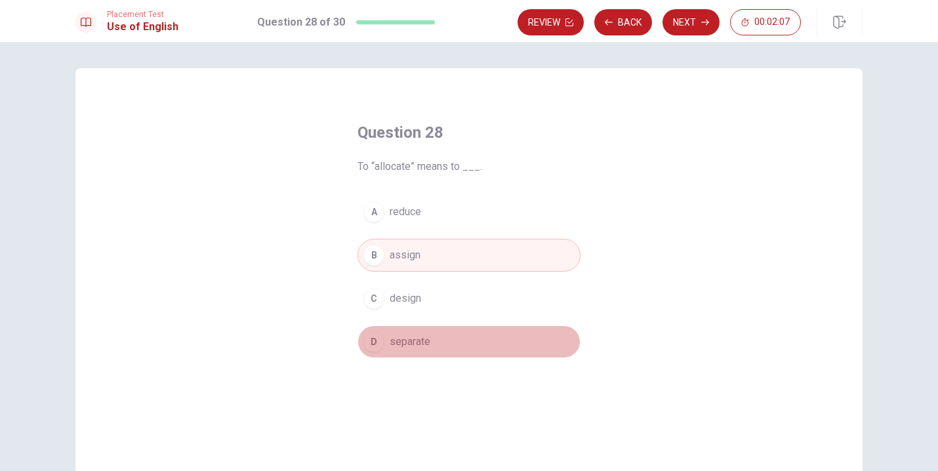
click at [440, 339] on button "D separate" at bounding box center [469, 342] width 223 height 33
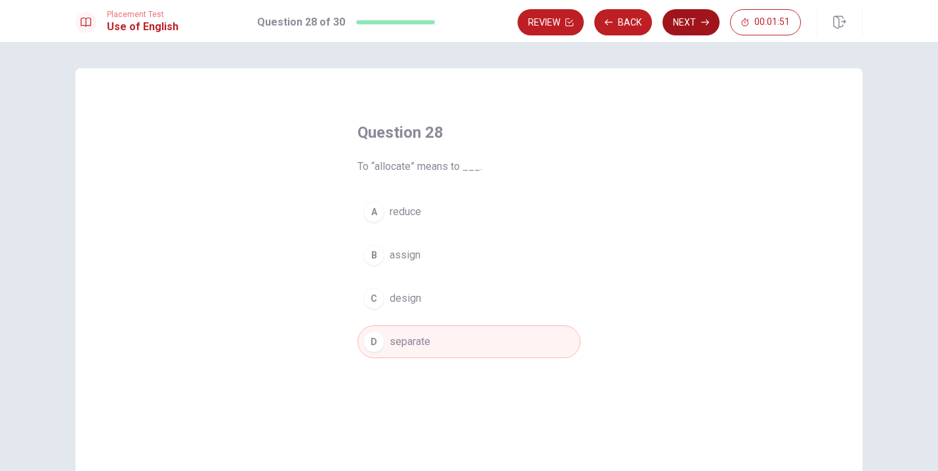
click at [677, 25] on button "Next" at bounding box center [691, 22] width 57 height 26
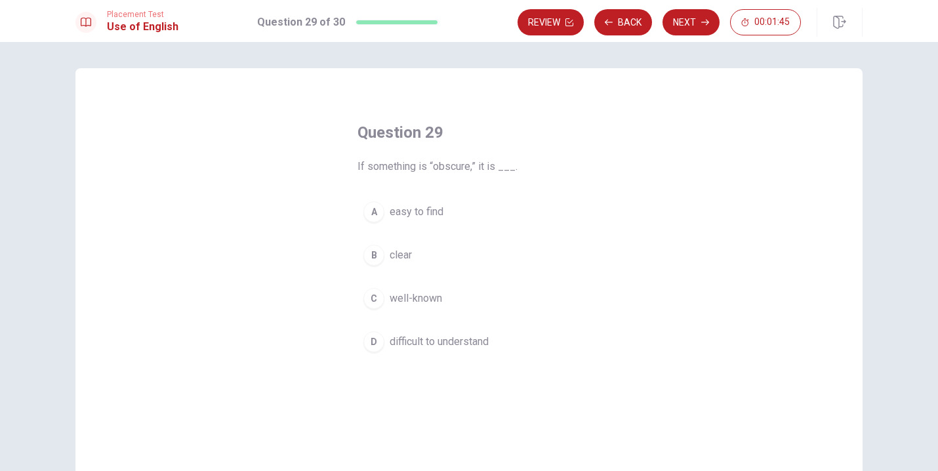
click at [502, 341] on button "D difficult to understand" at bounding box center [469, 342] width 223 height 33
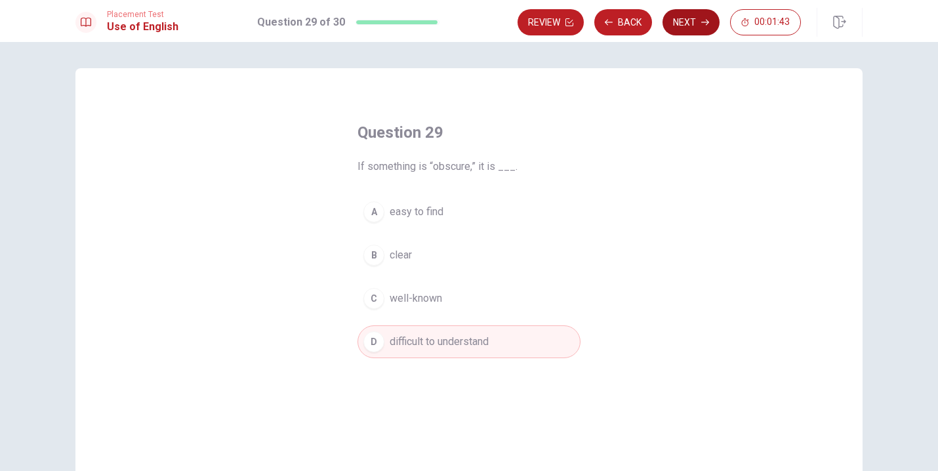
click at [694, 32] on button "Next" at bounding box center [691, 22] width 57 height 26
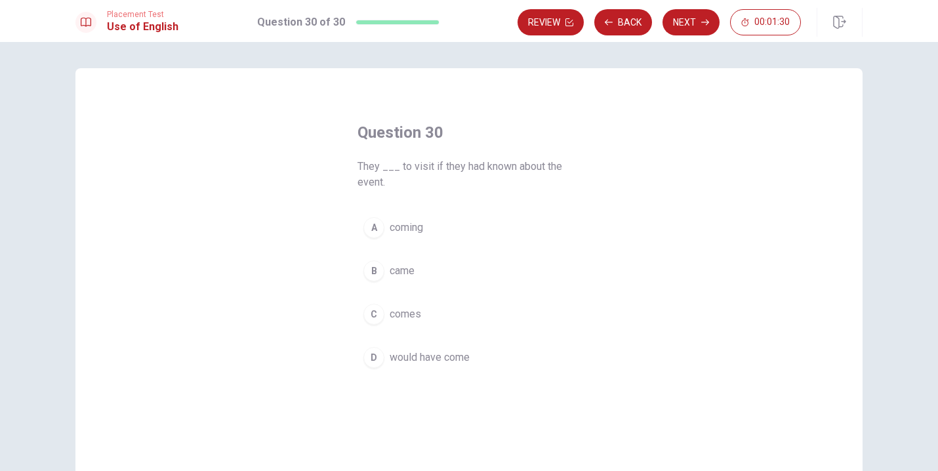
click at [483, 359] on button "D would have come" at bounding box center [469, 357] width 223 height 33
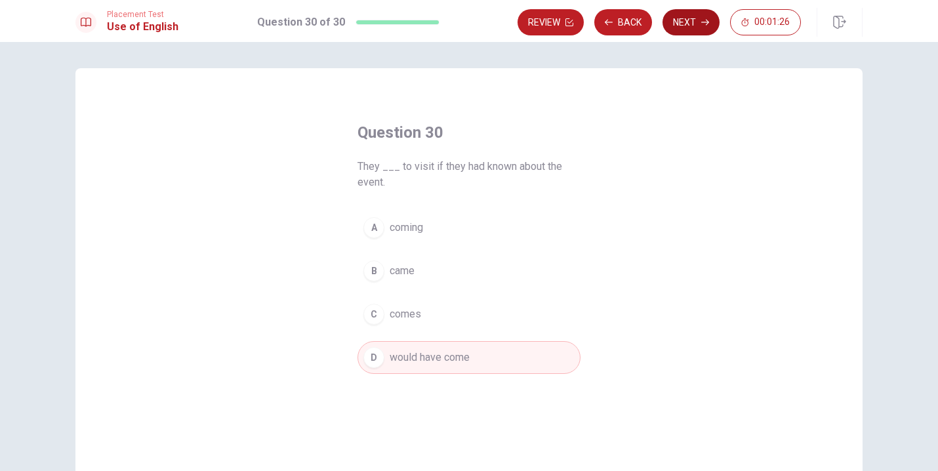
click at [702, 27] on button "Next" at bounding box center [691, 22] width 57 height 26
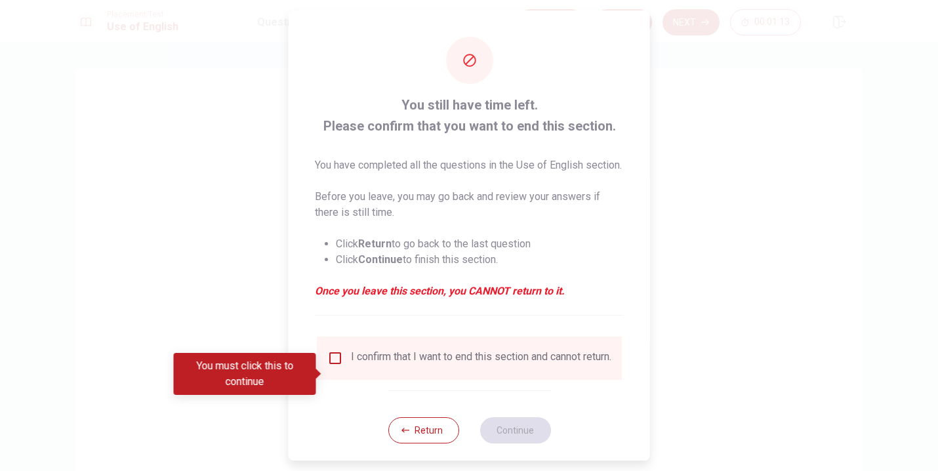
click at [330, 366] on input "You must click this to continue" at bounding box center [335, 358] width 16 height 16
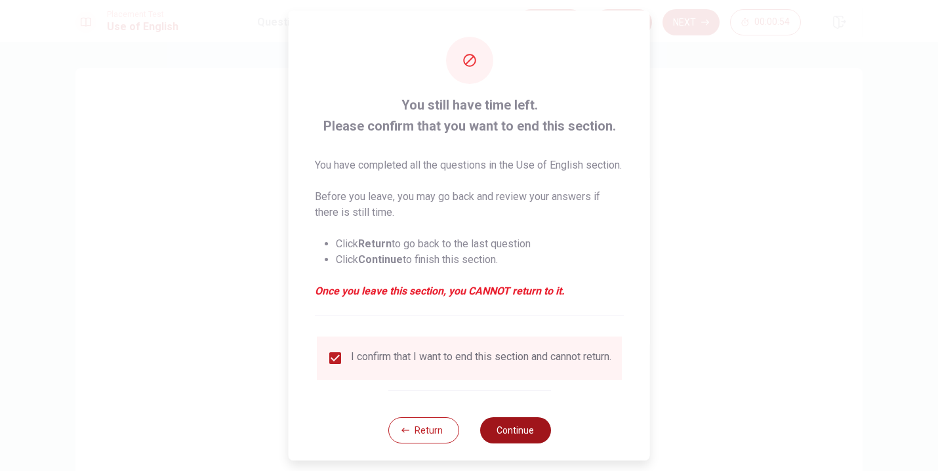
click at [513, 444] on button "Continue" at bounding box center [515, 430] width 71 height 26
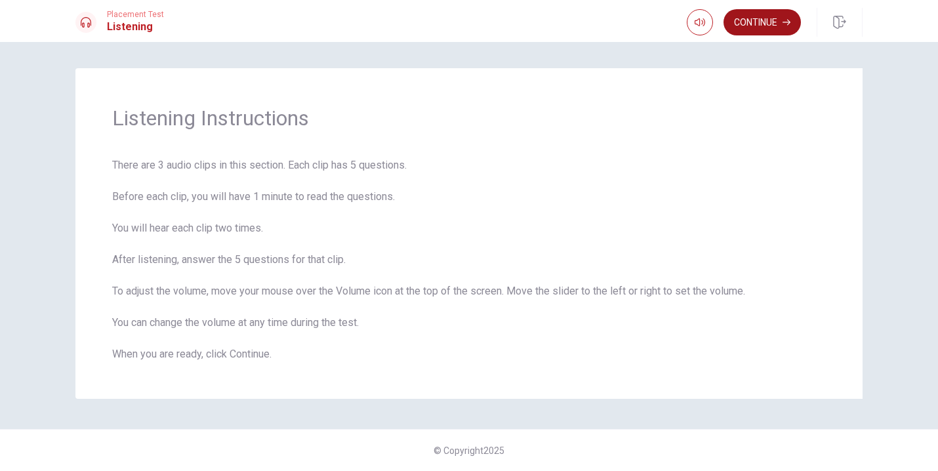
click at [759, 24] on button "Continue" at bounding box center [762, 22] width 77 height 26
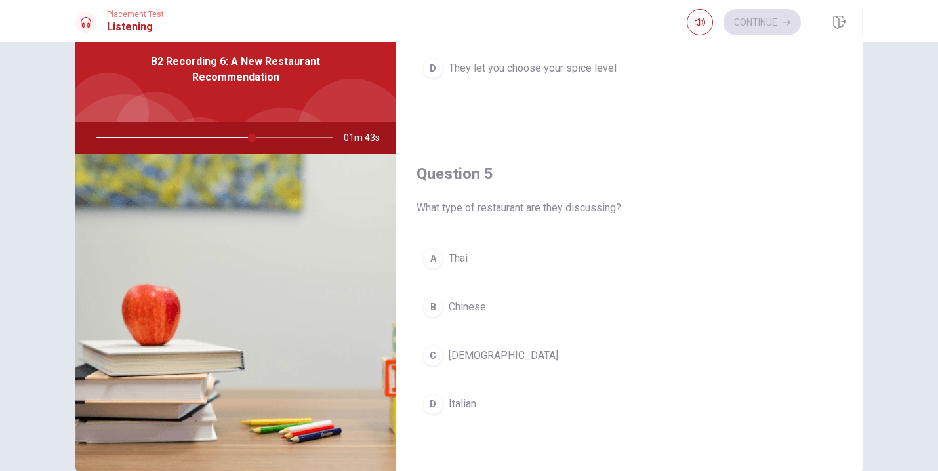
scroll to position [52, 0]
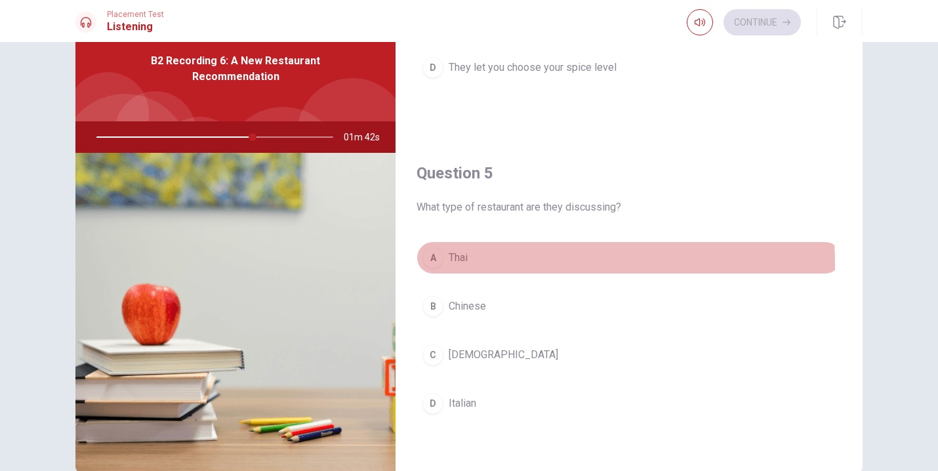
click at [490, 264] on button "A [DEMOGRAPHIC_DATA]" at bounding box center [629, 258] width 425 height 33
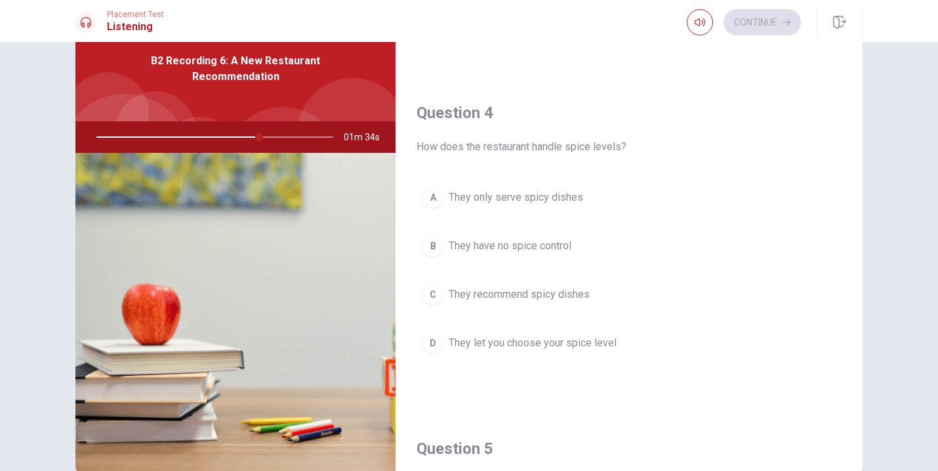
scroll to position [950, 0]
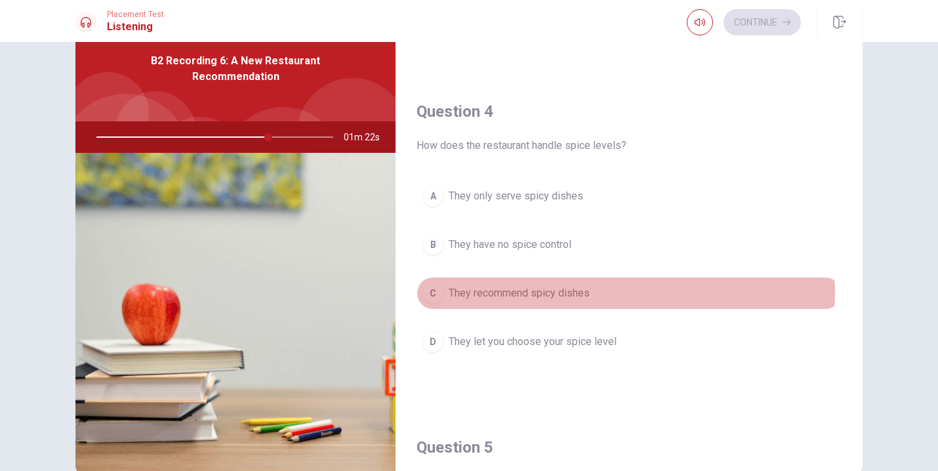
click at [612, 293] on button "C They recommend spicy dishes" at bounding box center [629, 293] width 425 height 33
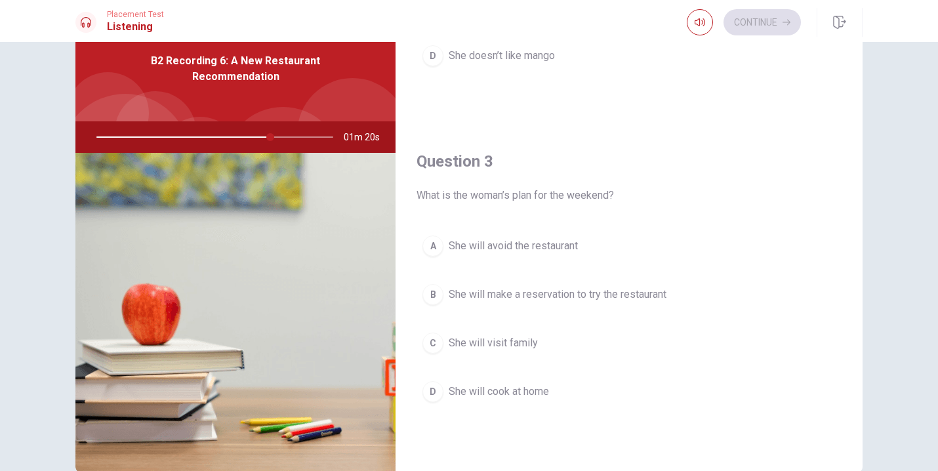
scroll to position [560, 0]
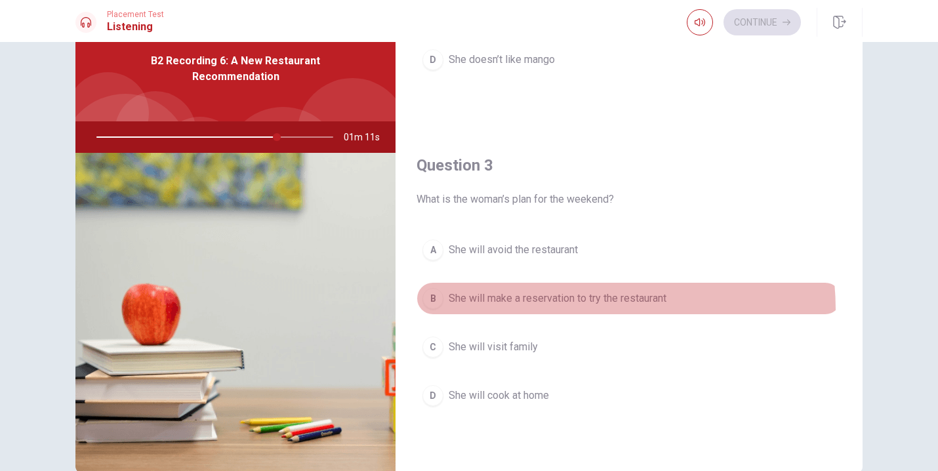
click at [571, 309] on button "B She will make a reservation to try the restaurant" at bounding box center [629, 298] width 425 height 33
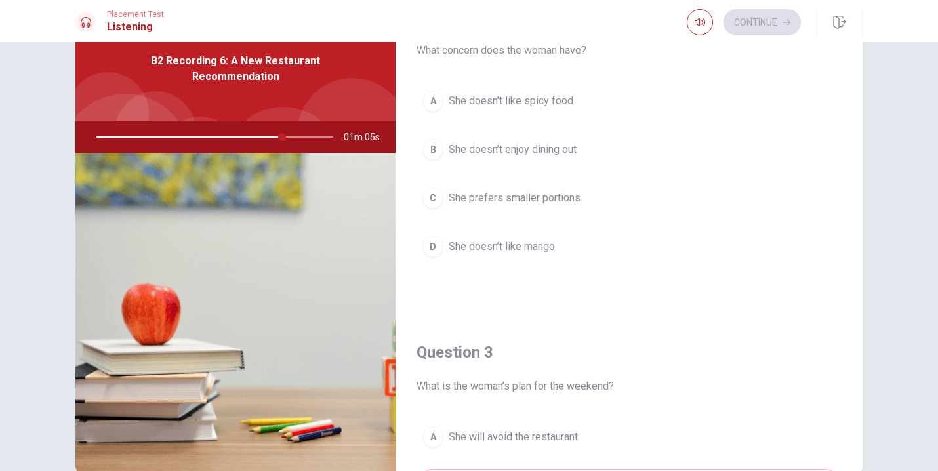
scroll to position [353, 0]
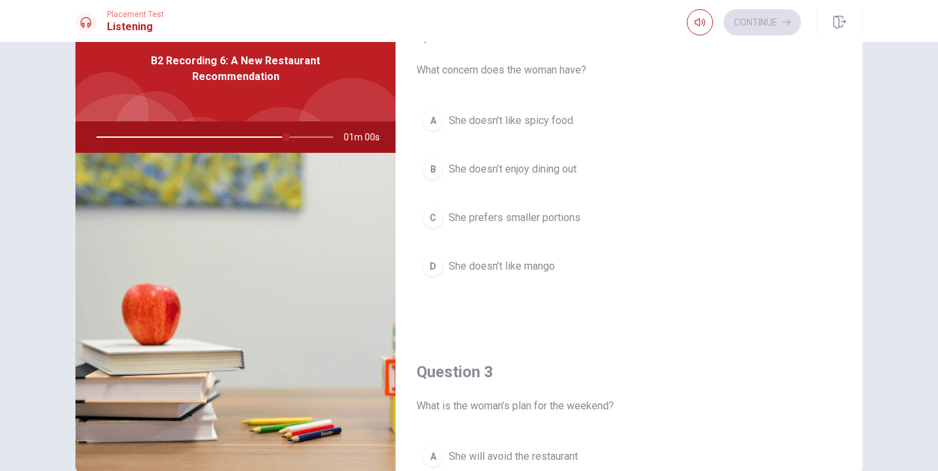
click at [538, 127] on span "She doesn’t like spicy food" at bounding box center [511, 121] width 125 height 16
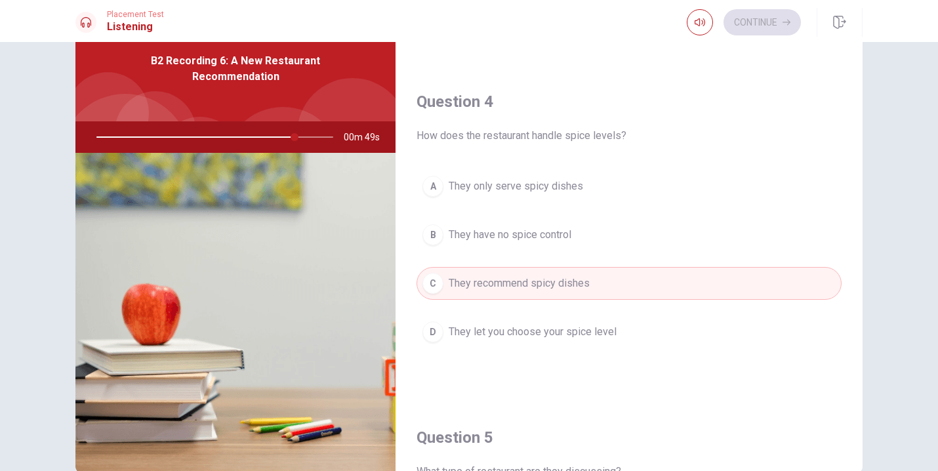
scroll to position [958, 0]
click at [579, 202] on button "A They only serve spicy dishes" at bounding box center [629, 188] width 425 height 33
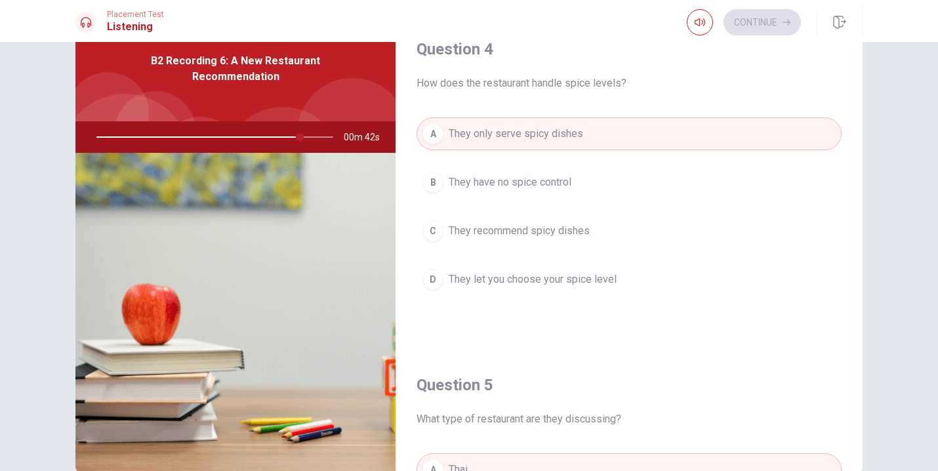
scroll to position [1014, 0]
click at [629, 284] on button "D They let you choose your spice level" at bounding box center [629, 277] width 425 height 33
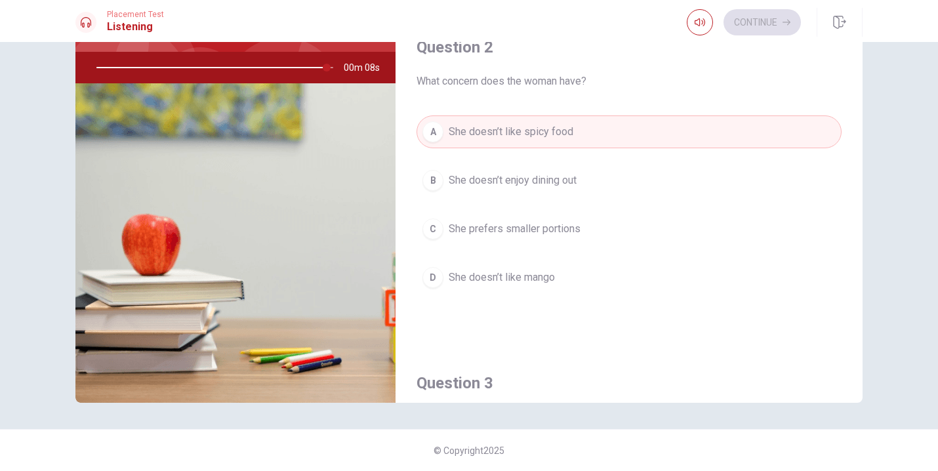
scroll to position [268, 0]
type input "0"
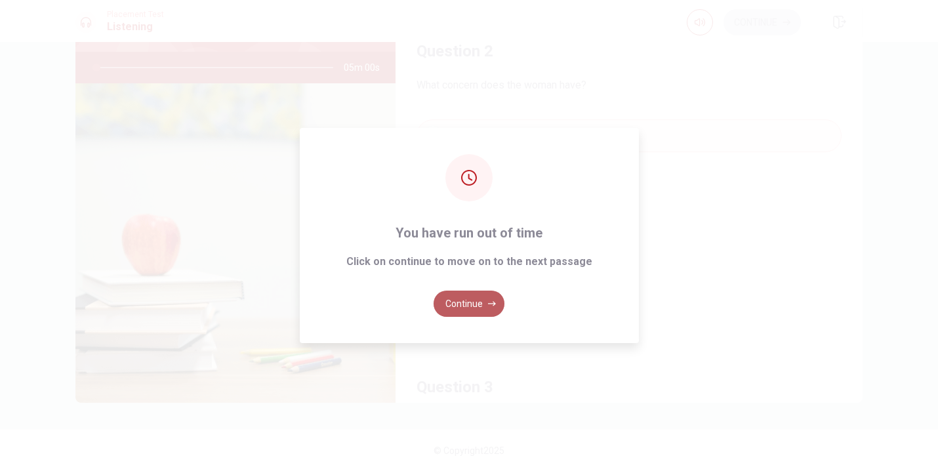
click at [478, 304] on button "Continue" at bounding box center [469, 304] width 71 height 26
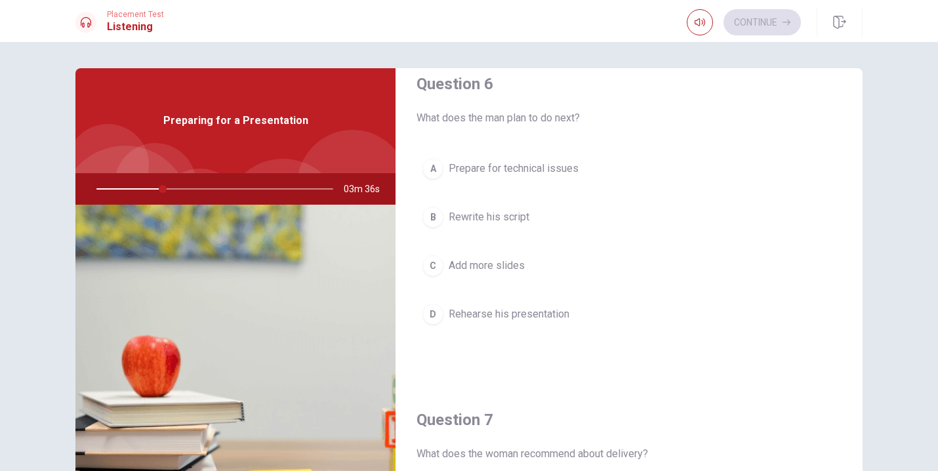
scroll to position [22, 0]
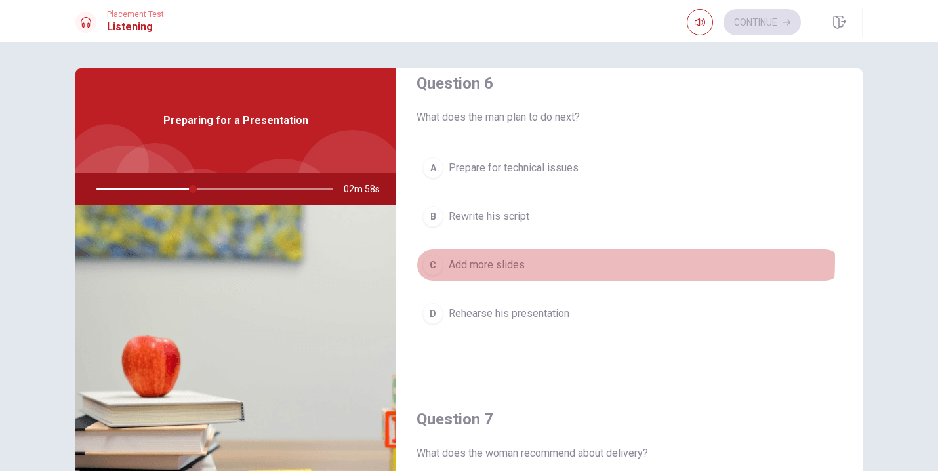
click at [594, 261] on button "C Add more slides" at bounding box center [629, 265] width 425 height 33
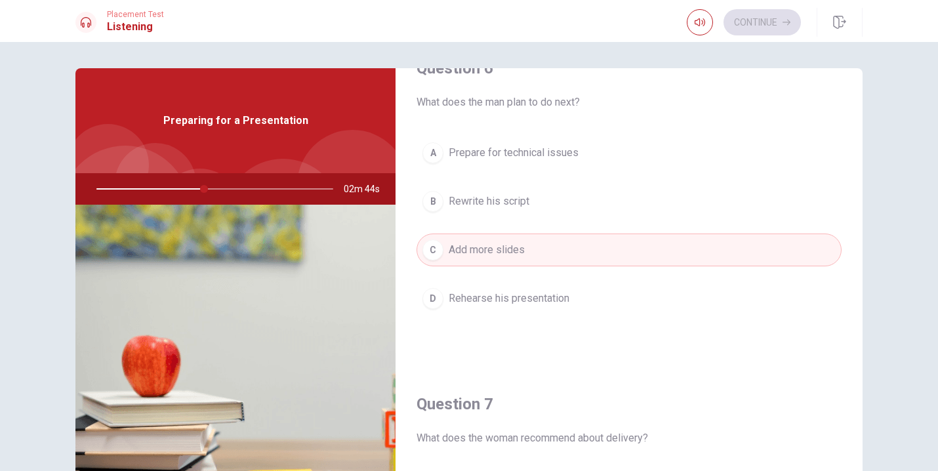
scroll to position [42, 0]
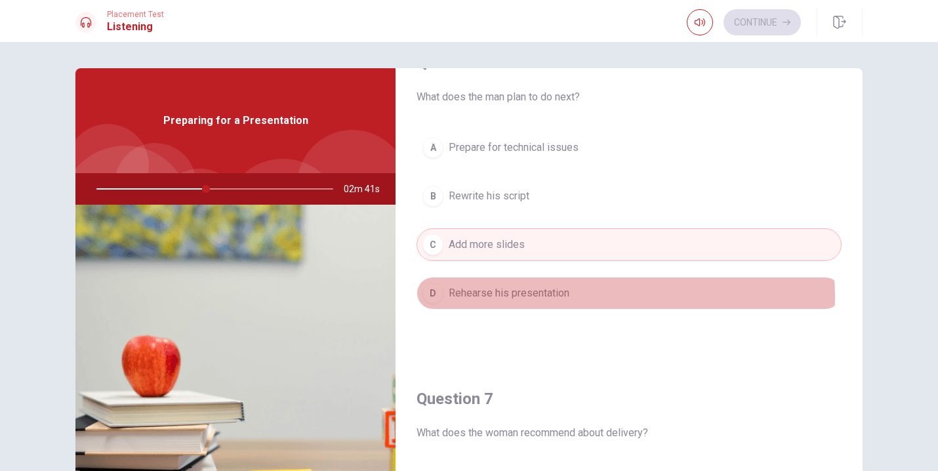
click at [588, 297] on button "D Rehearse his presentation" at bounding box center [629, 293] width 425 height 33
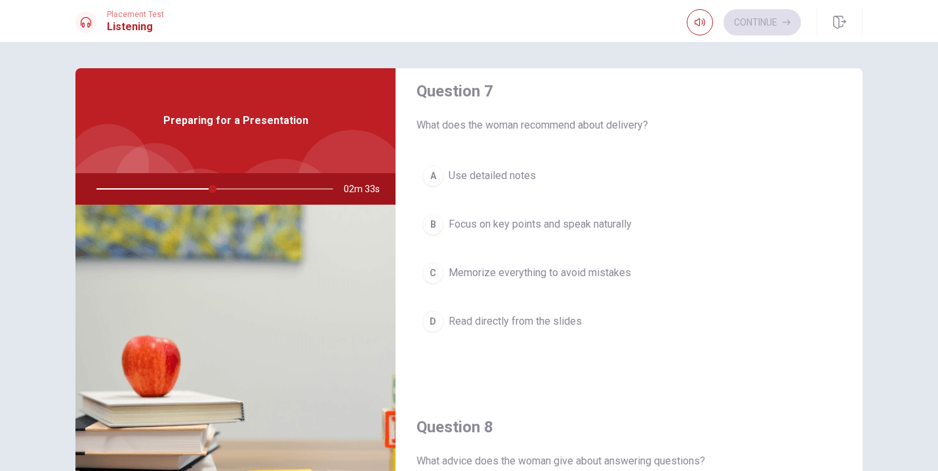
scroll to position [352, 0]
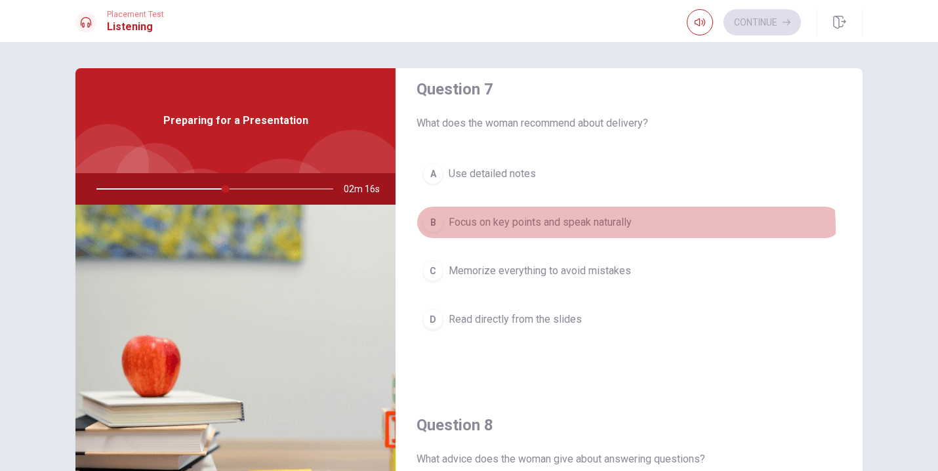
click at [599, 228] on span "Focus on key points and speak naturally" at bounding box center [540, 223] width 183 height 16
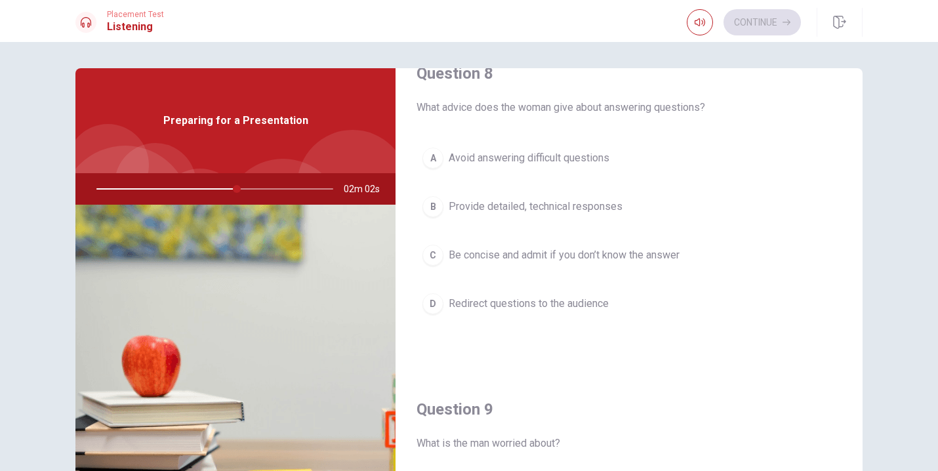
scroll to position [712, 0]
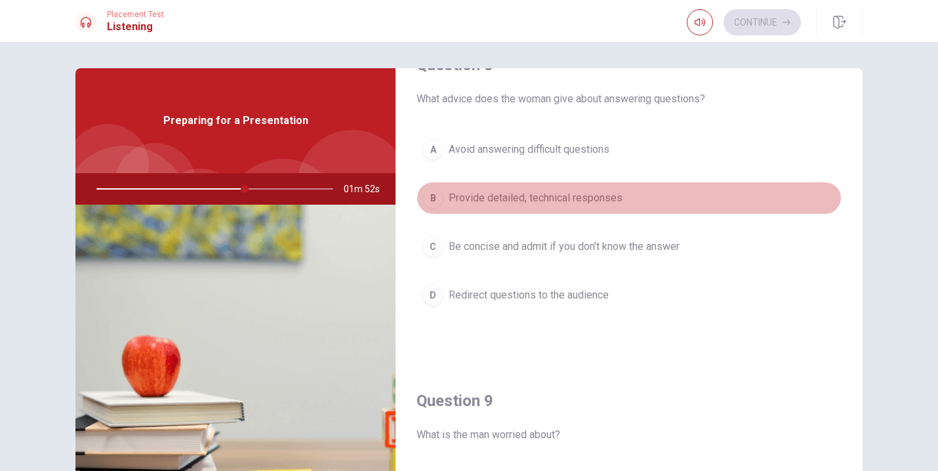
click at [665, 198] on button "B Provide detailed, technical responses" at bounding box center [629, 198] width 425 height 33
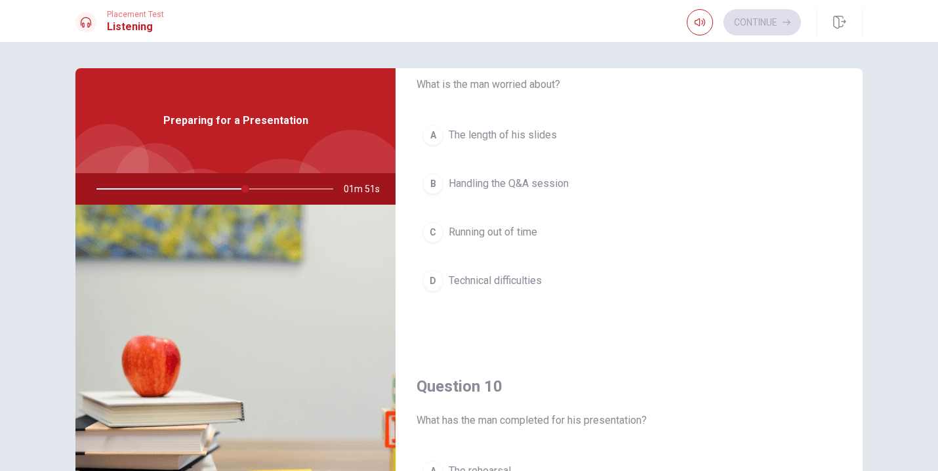
scroll to position [1066, 0]
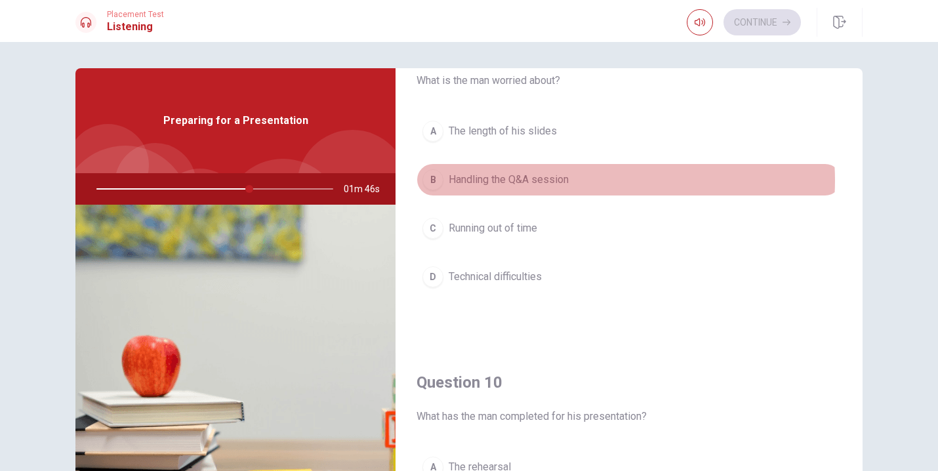
click at [601, 180] on button "B Handling the Q&A session" at bounding box center [629, 179] width 425 height 33
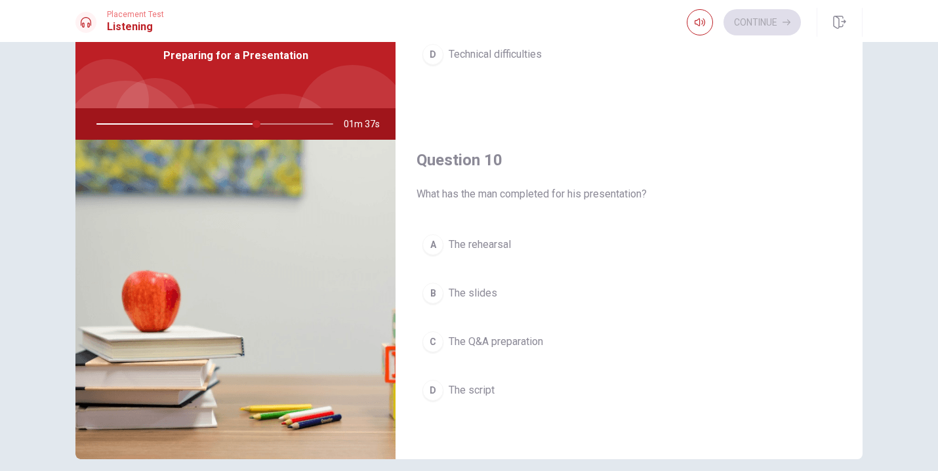
scroll to position [68, 0]
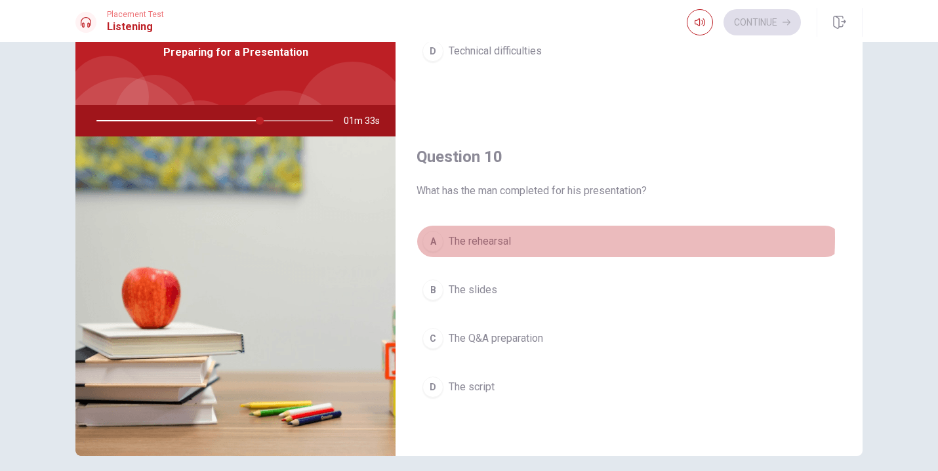
click at [536, 238] on button "A The rehearsal" at bounding box center [629, 241] width 425 height 33
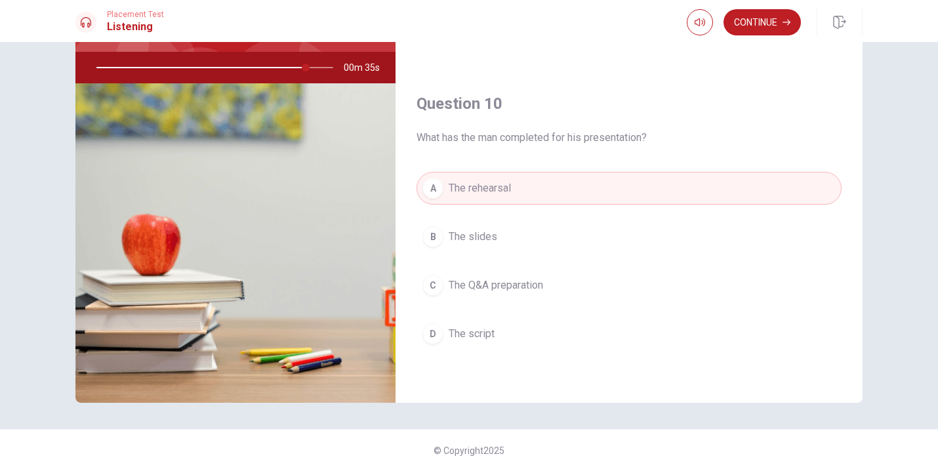
scroll to position [0, 0]
click at [898, 154] on div "Question 6 What does the man plan to do next? A Prepare for technical issues B …" at bounding box center [469, 256] width 938 height 429
click at [572, 291] on button "C The Q&A preparation" at bounding box center [629, 285] width 425 height 33
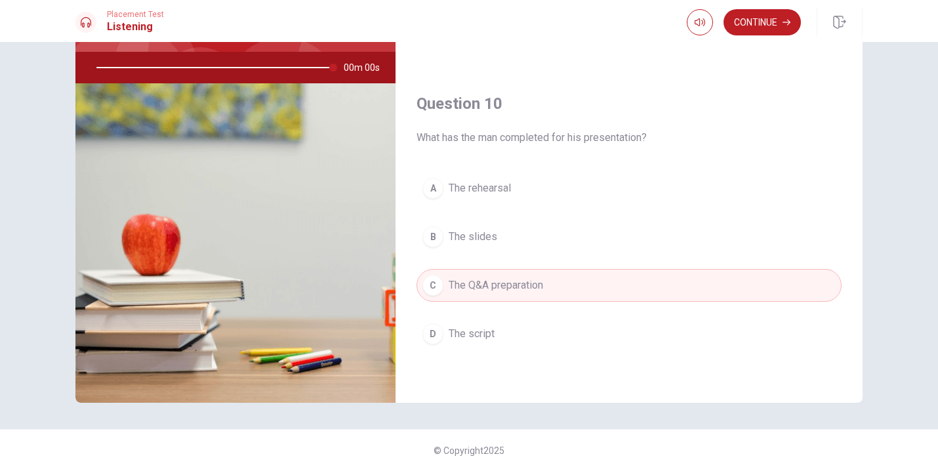
type input "0"
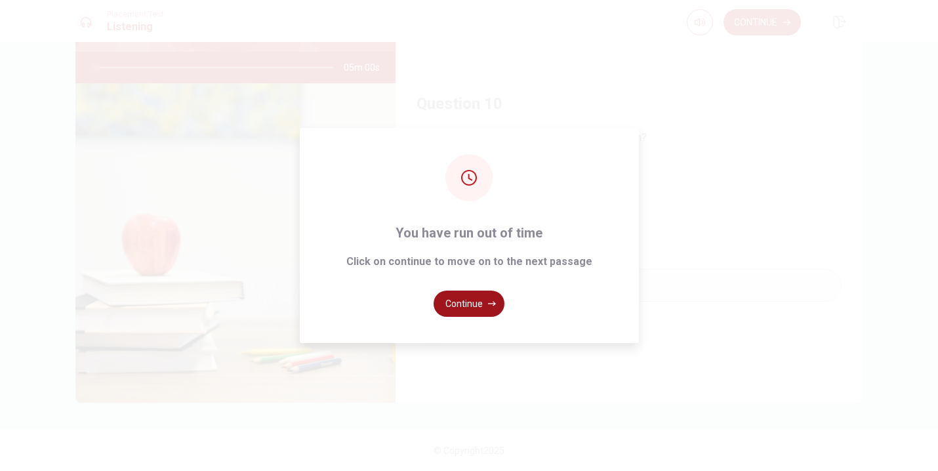
click at [476, 301] on button "Continue" at bounding box center [469, 304] width 71 height 26
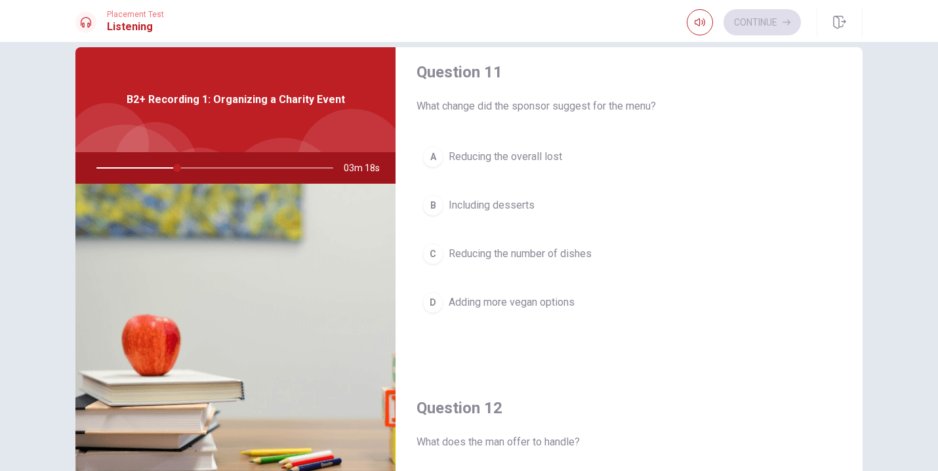
scroll to position [10, 0]
click at [599, 303] on button "D Adding more vegan options" at bounding box center [629, 304] width 425 height 33
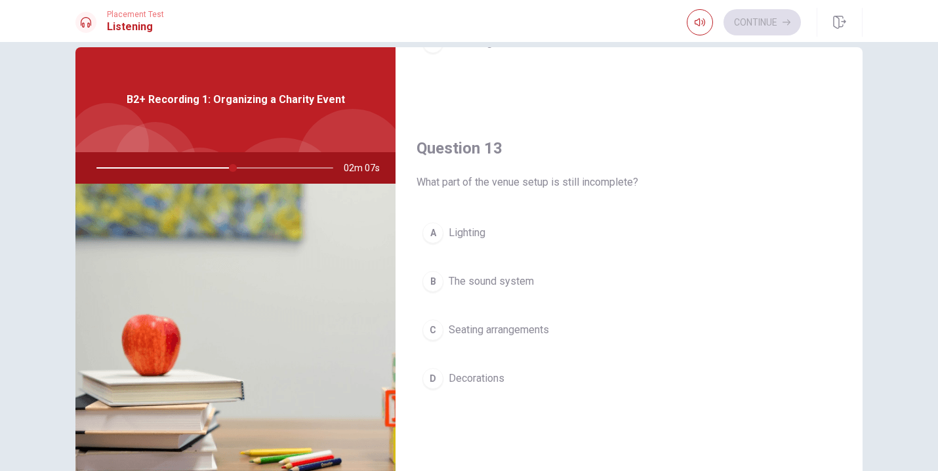
scroll to position [0, 0]
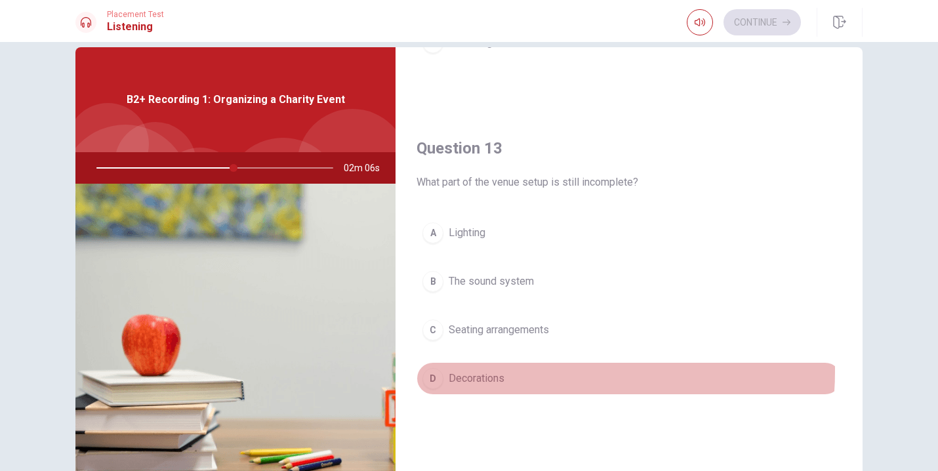
click at [528, 371] on button "D Decorations" at bounding box center [629, 378] width 425 height 33
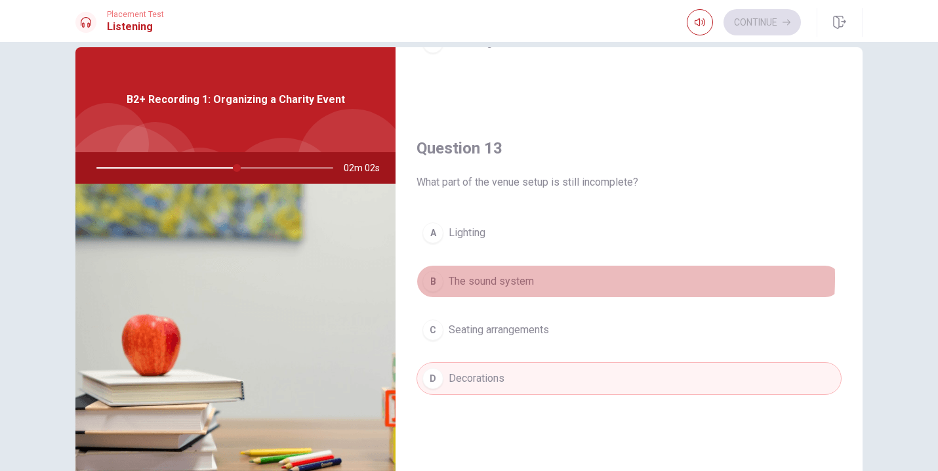
click at [555, 278] on button "B The sound system" at bounding box center [629, 281] width 425 height 33
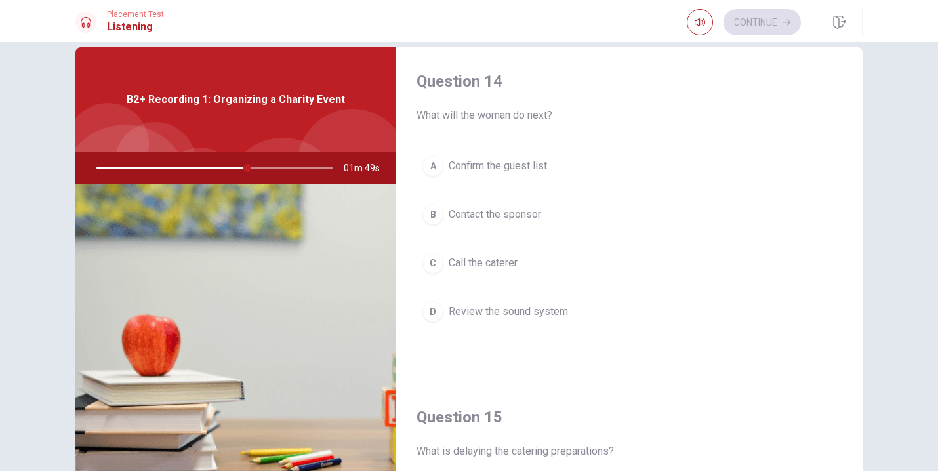
scroll to position [1011, 0]
click at [568, 256] on button "C Call the caterer" at bounding box center [629, 263] width 425 height 33
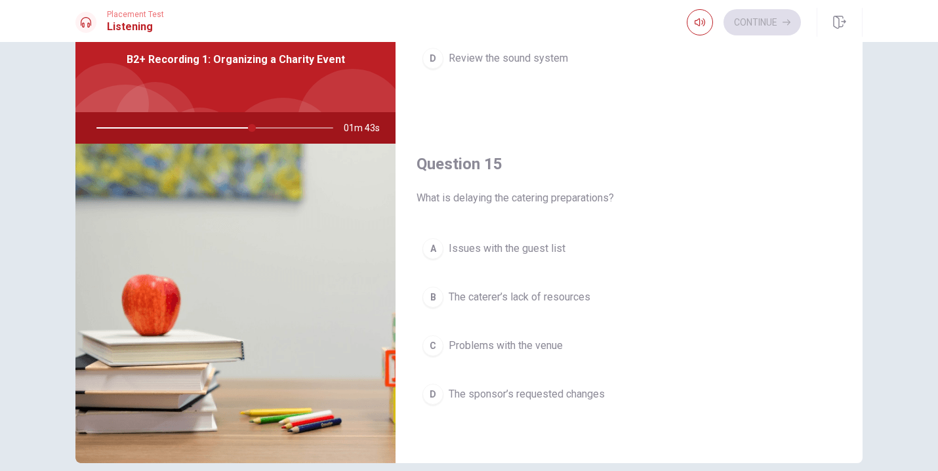
scroll to position [63, 0]
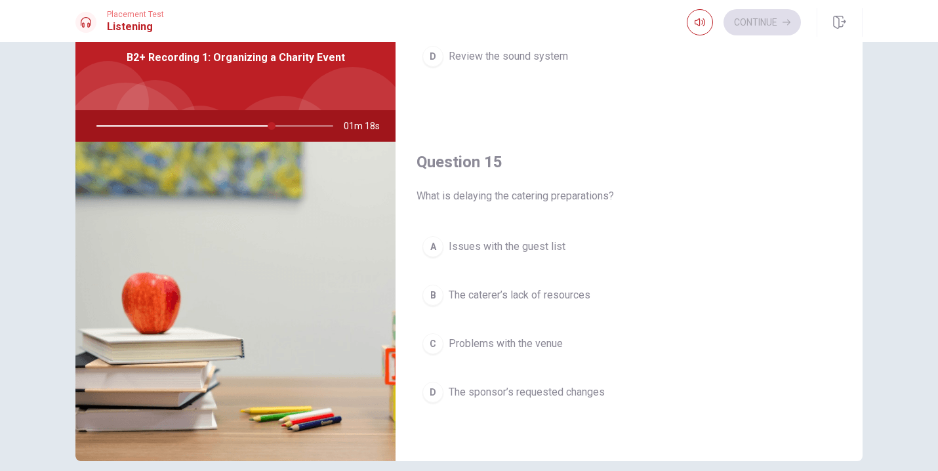
click at [610, 295] on button "B The caterer’s lack of resources" at bounding box center [629, 295] width 425 height 33
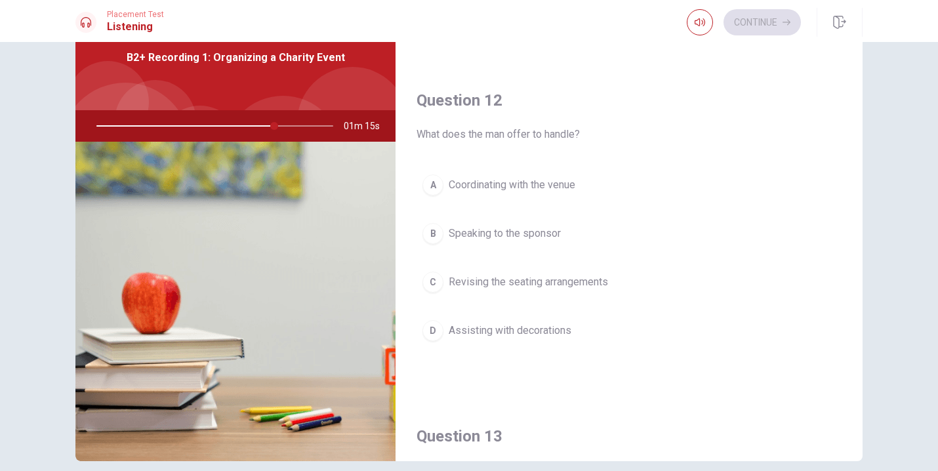
scroll to position [272, 0]
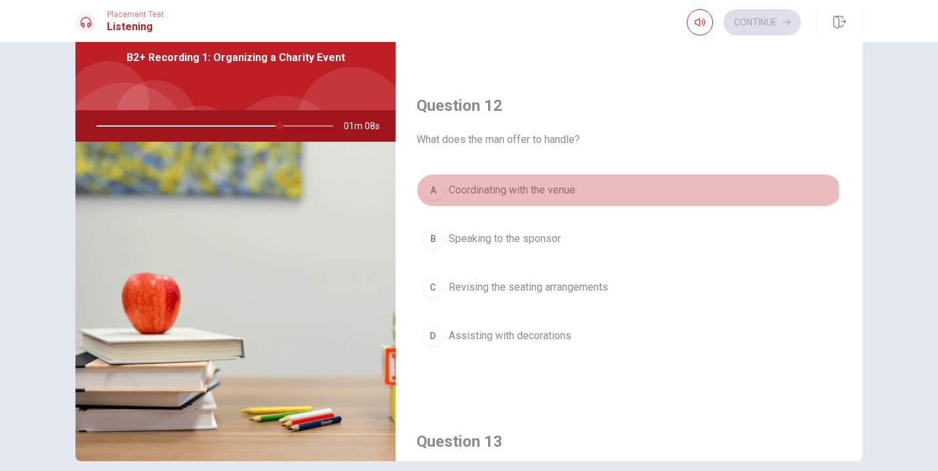
click at [623, 196] on button "A Coordinating with the venue" at bounding box center [629, 190] width 425 height 33
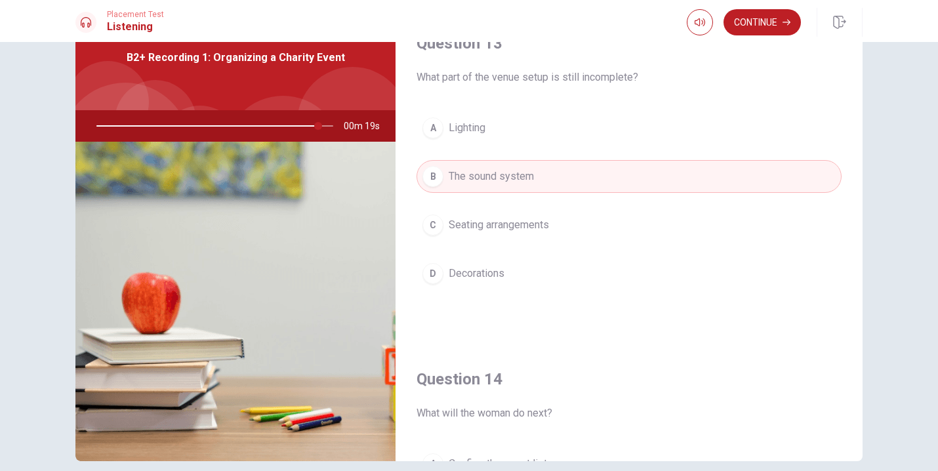
scroll to position [671, 0]
type input "0"
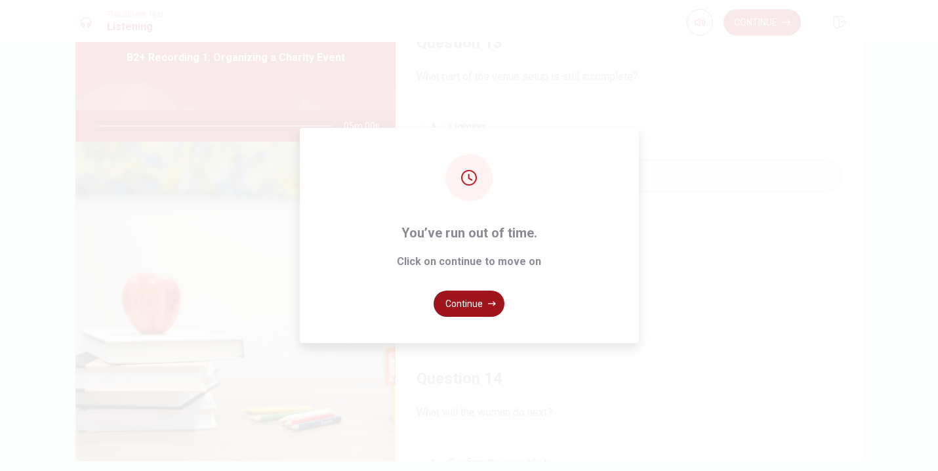
click at [474, 311] on button "Continue" at bounding box center [469, 304] width 71 height 26
click at [478, 311] on button "Continue" at bounding box center [469, 304] width 71 height 26
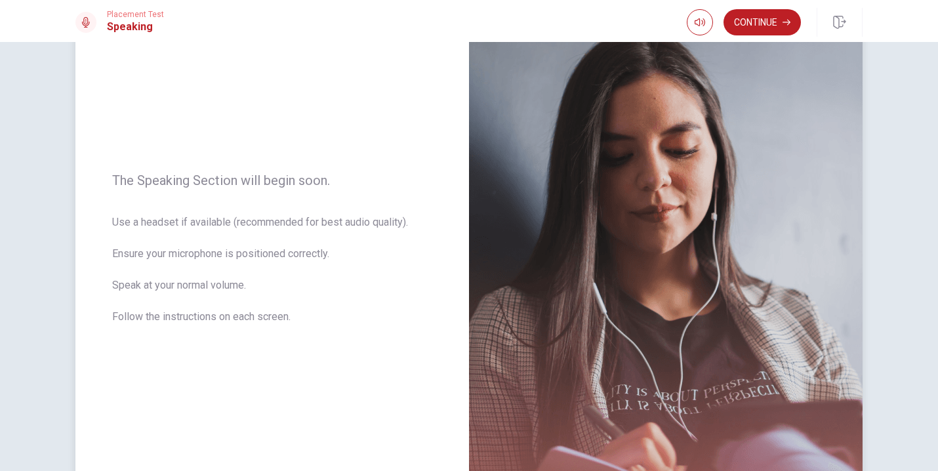
scroll to position [102, 0]
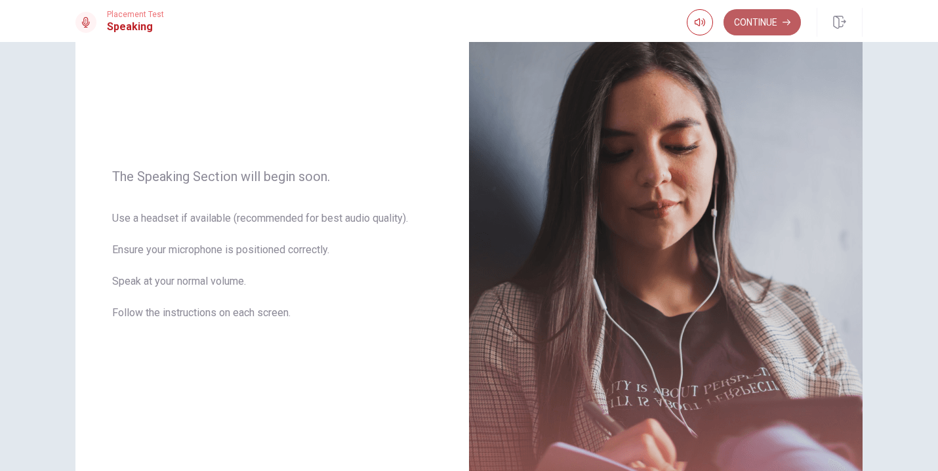
click at [757, 19] on button "Continue" at bounding box center [762, 22] width 77 height 26
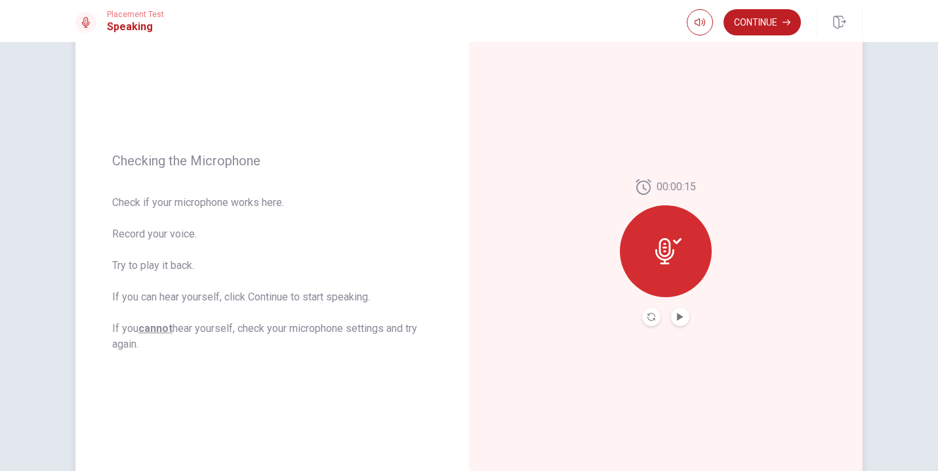
click at [667, 242] on icon at bounding box center [665, 251] width 19 height 26
click at [677, 316] on icon "Play Audio" at bounding box center [680, 317] width 6 height 8
click at [761, 28] on button "Continue" at bounding box center [762, 22] width 77 height 26
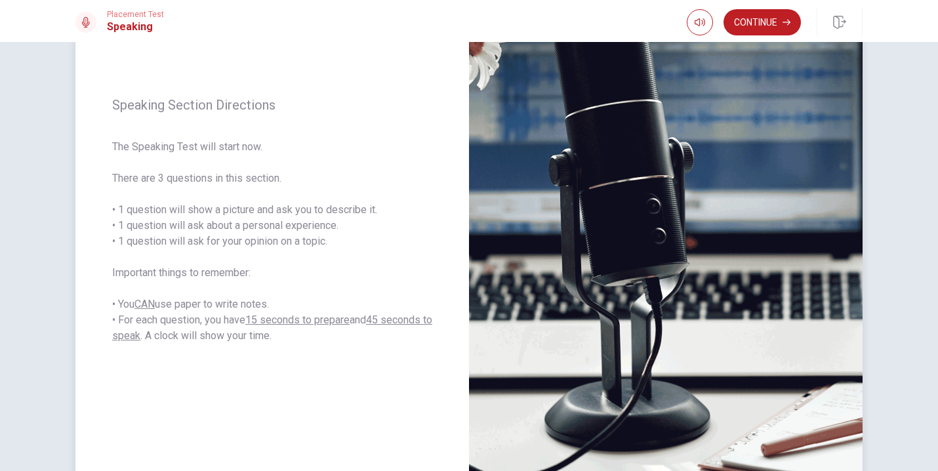
scroll to position [133, 0]
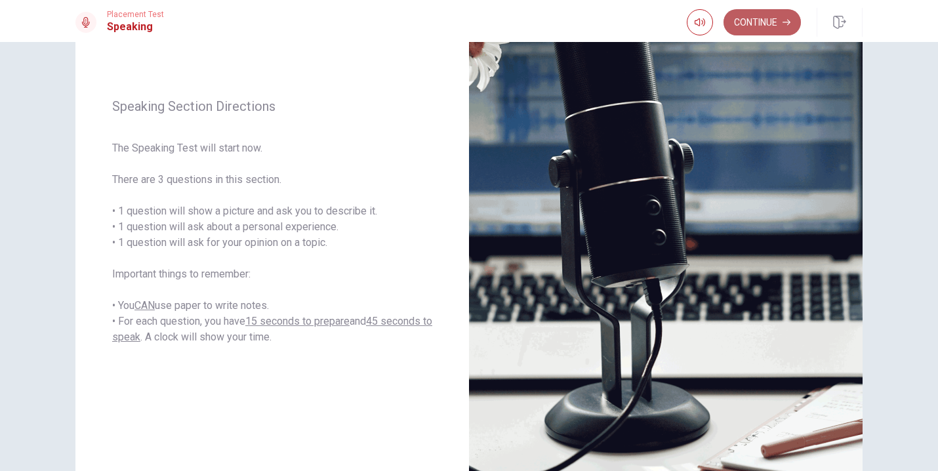
click at [753, 24] on button "Continue" at bounding box center [762, 22] width 77 height 26
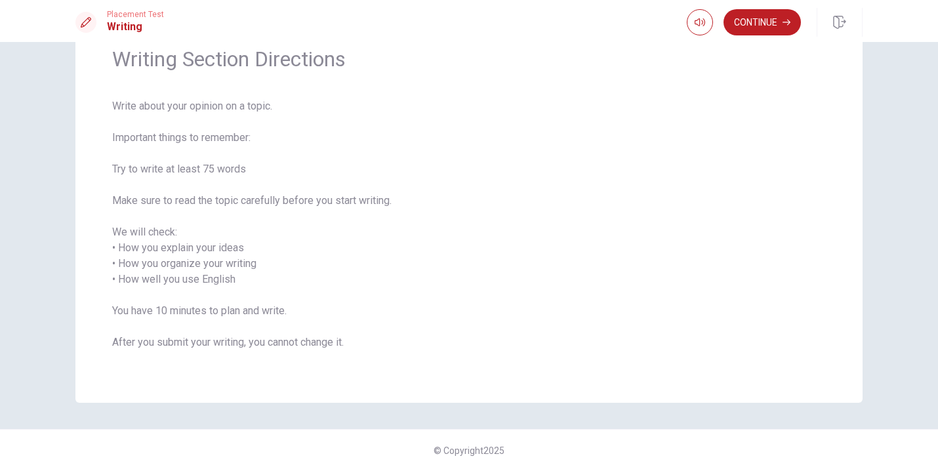
scroll to position [59, 0]
click at [755, 21] on button "Continue" at bounding box center [762, 22] width 77 height 26
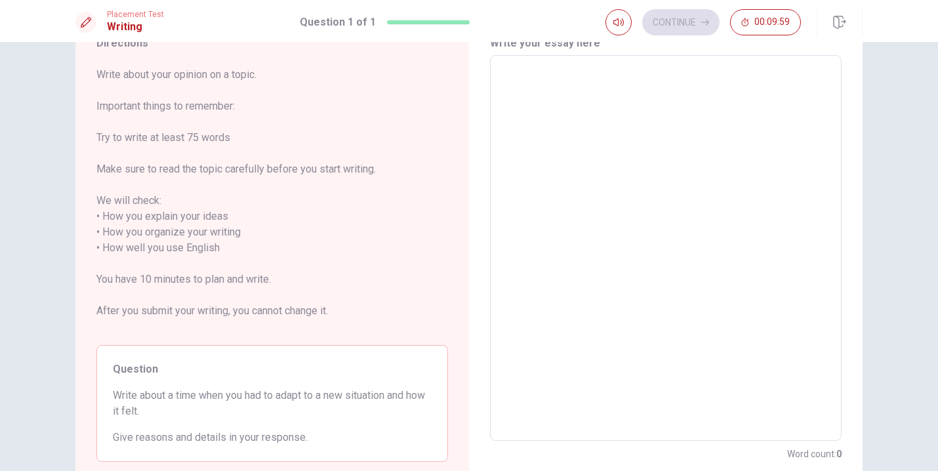
click at [569, 136] on textarea at bounding box center [665, 248] width 333 height 364
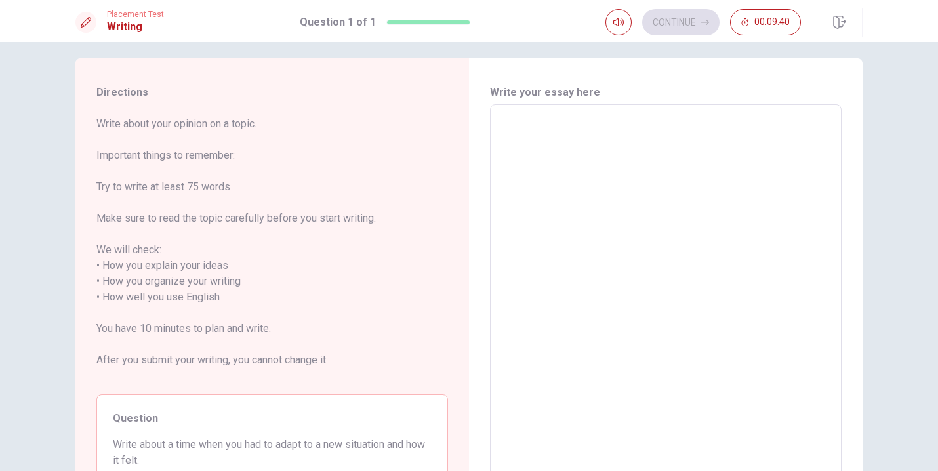
scroll to position [5, 0]
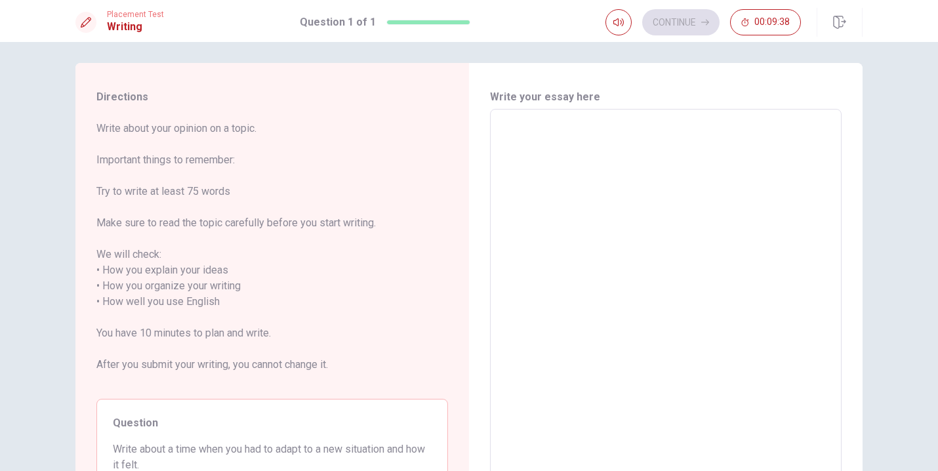
type textarea "e"
type textarea "x"
type textarea "i"
type textarea "x"
type textarea "i'"
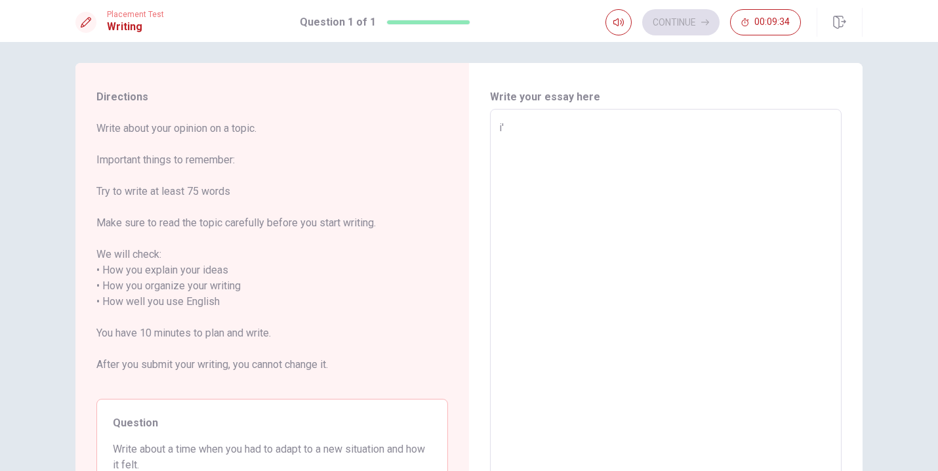
type textarea "x"
type textarea "i"
type textarea "x"
type textarea "i"
type textarea "x"
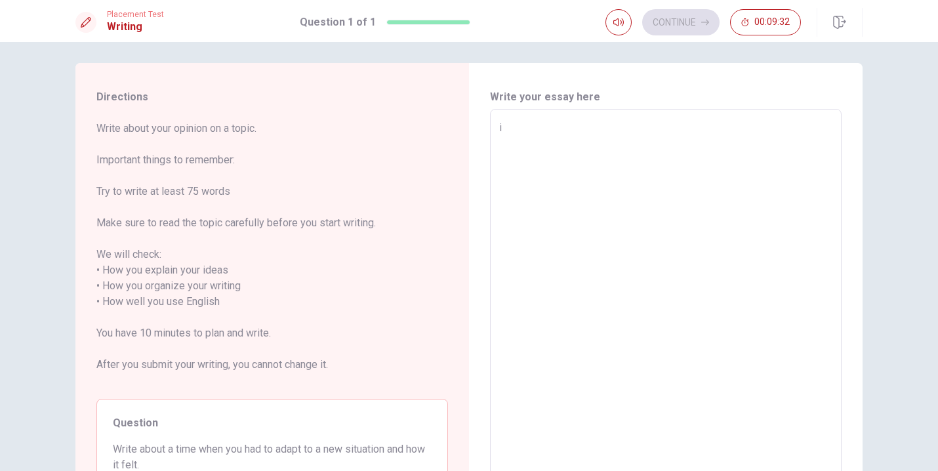
type textarea "i w"
type textarea "x"
type textarea "i wo"
type textarea "x"
type textarea "i wou"
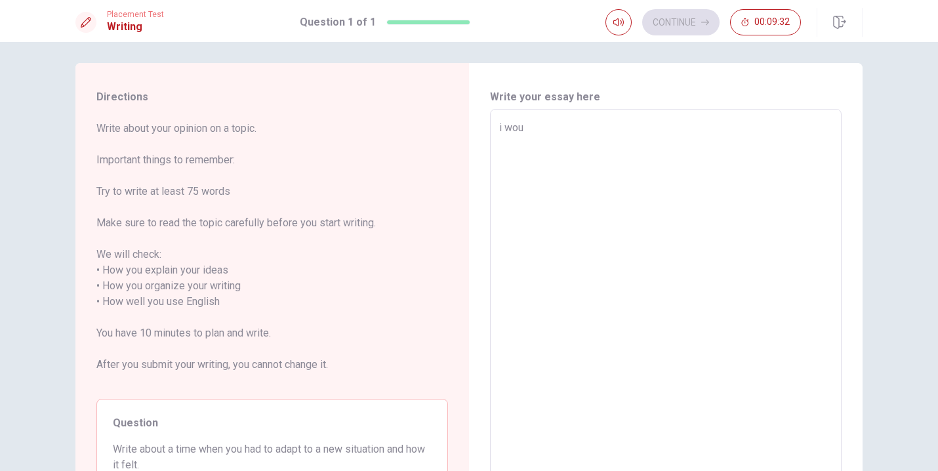
type textarea "x"
type textarea "i woul"
type textarea "x"
type textarea "i would"
type textarea "x"
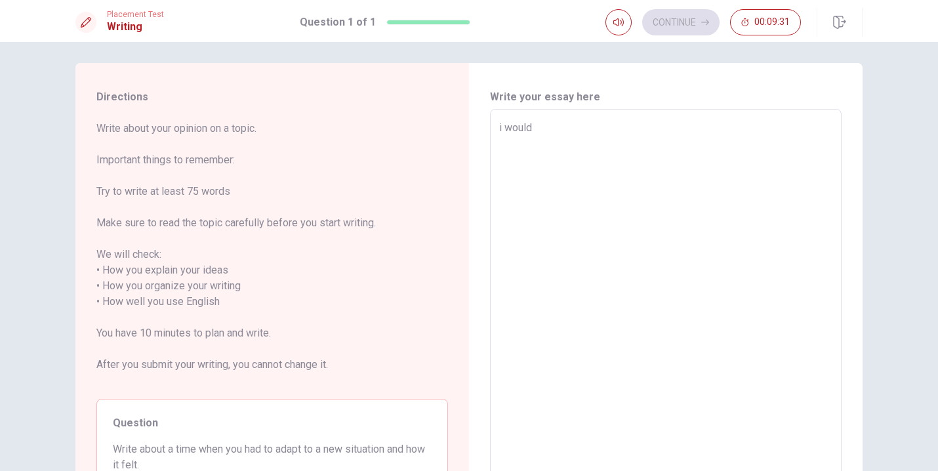
type textarea "i would"
type textarea "x"
type textarea "i would"
type textarea "x"
type textarea "i woul"
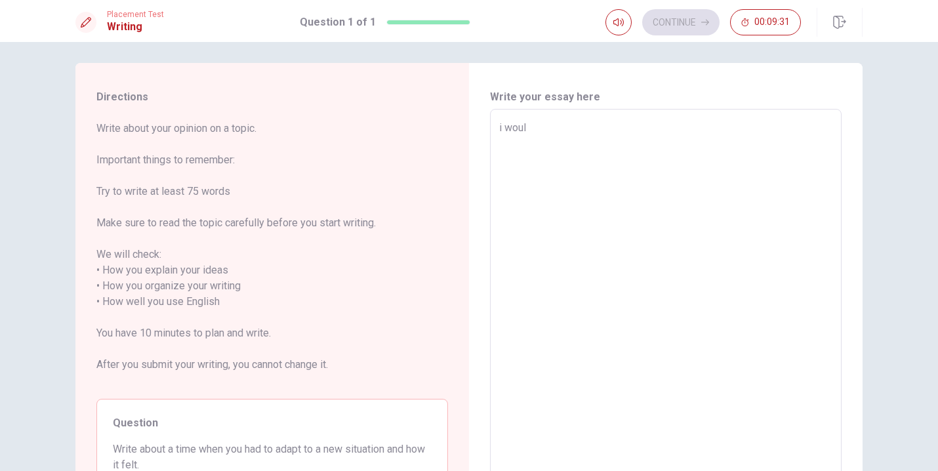
type textarea "x"
type textarea "i wou"
type textarea "x"
type textarea "i wo"
type textarea "x"
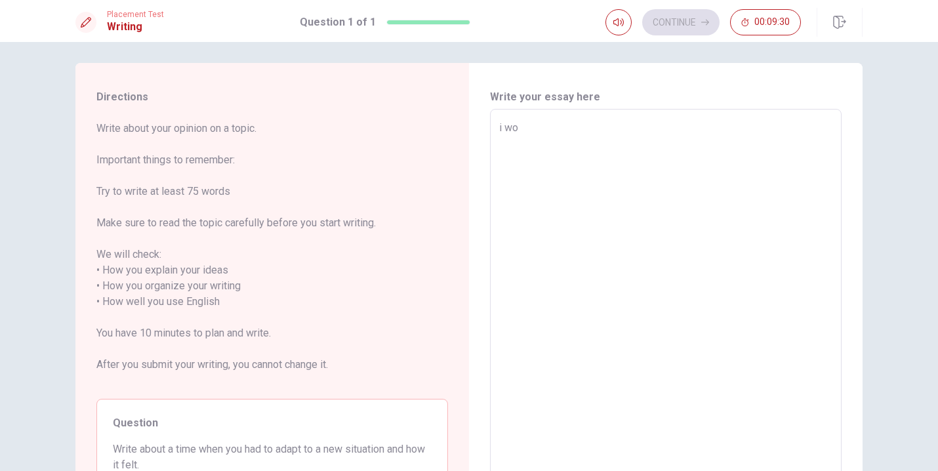
type textarea "i w"
type textarea "x"
type textarea "i"
type textarea "x"
type textarea "i"
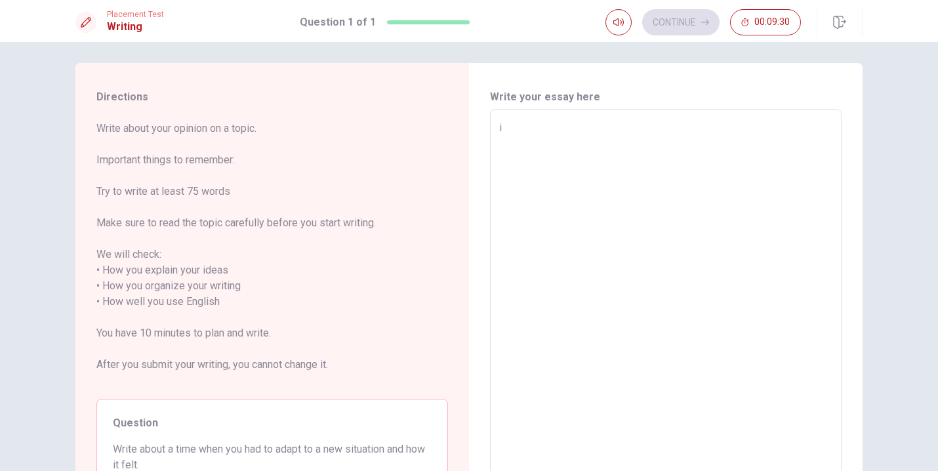
type textarea "x"
type textarea "e"
type textarea "x"
type textarea "e"
type textarea "x"
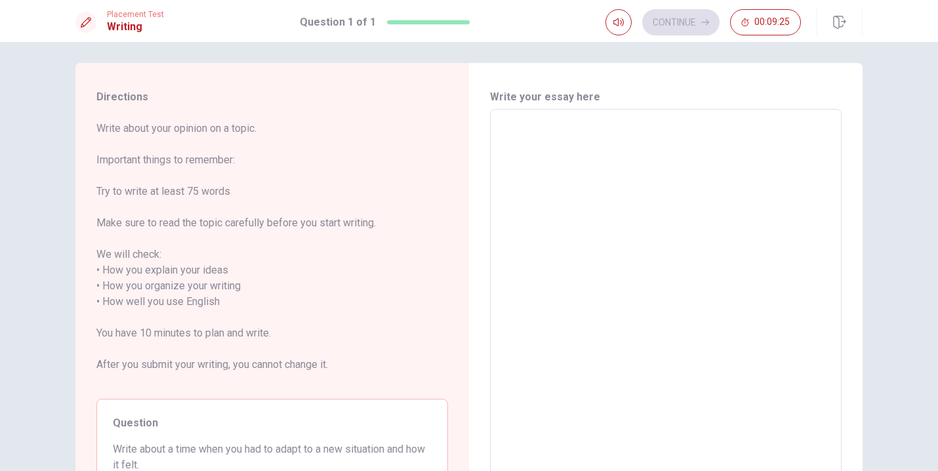
type textarea "e"
type textarea "x"
type textarea "E"
type textarea "x"
type textarea "En"
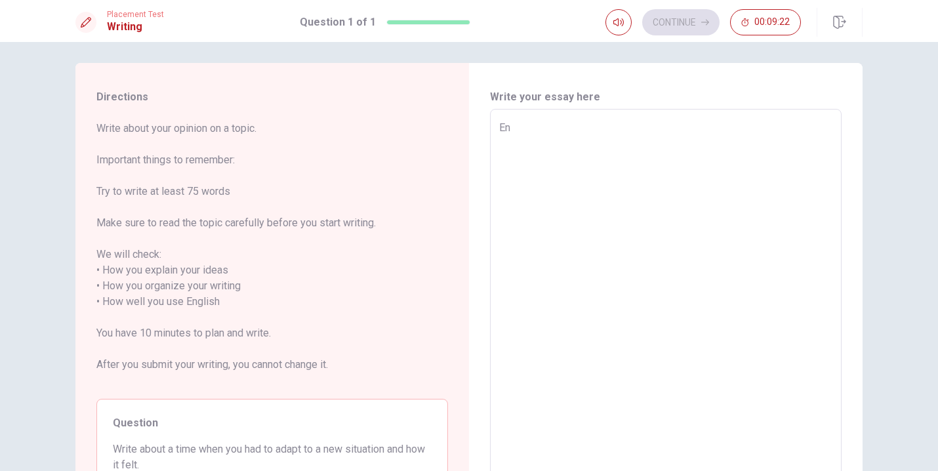
type textarea "x"
type textarea "Env"
type textarea "x"
type textarea "Envi"
type textarea "x"
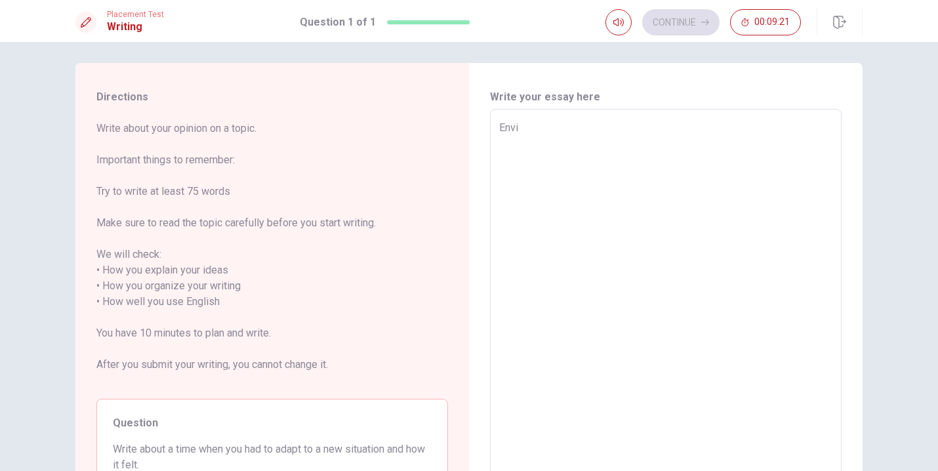
type textarea "Envir"
type textarea "x"
type textarea "Enviro"
type textarea "x"
type textarea "Environ"
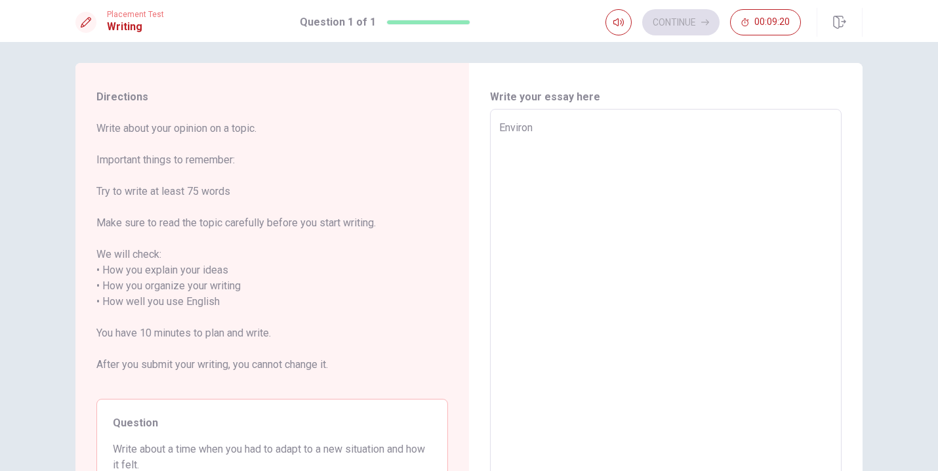
type textarea "x"
type textarea "Environm"
type textarea "x"
type textarea "Environme"
type textarea "x"
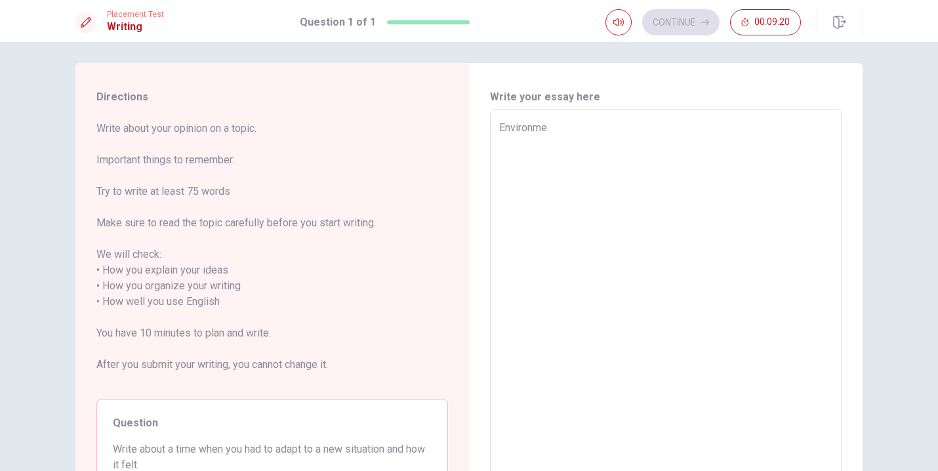
type textarea "Environmen"
type textarea "x"
type textarea "Environment"
type textarea "x"
type textarea "Environmenta"
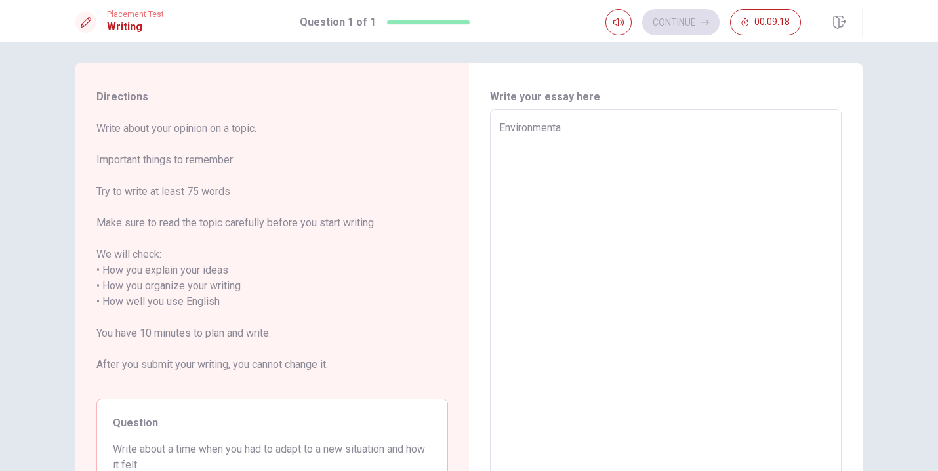
type textarea "x"
type textarea "Environmental"
type textarea "x"
type textarea "Environmental"
type textarea "x"
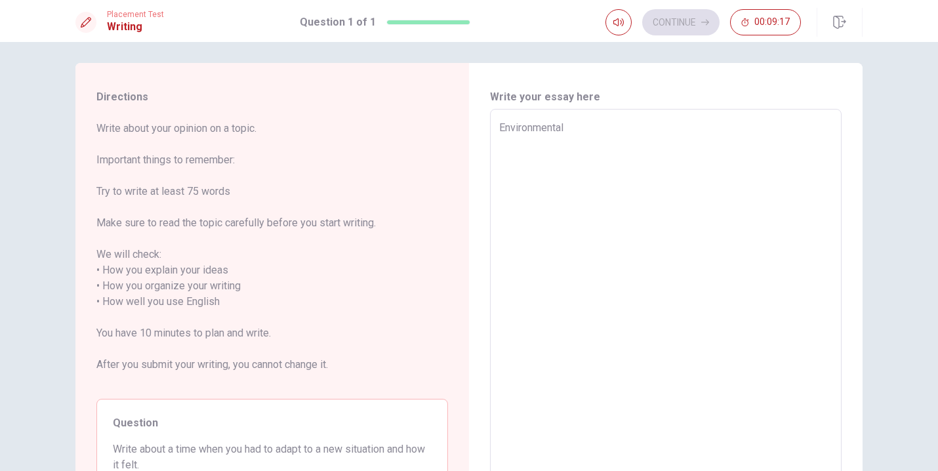
type textarea "Environmental p"
type textarea "x"
type textarea "Environmental pp"
type textarea "x"
type textarea "Environmental p"
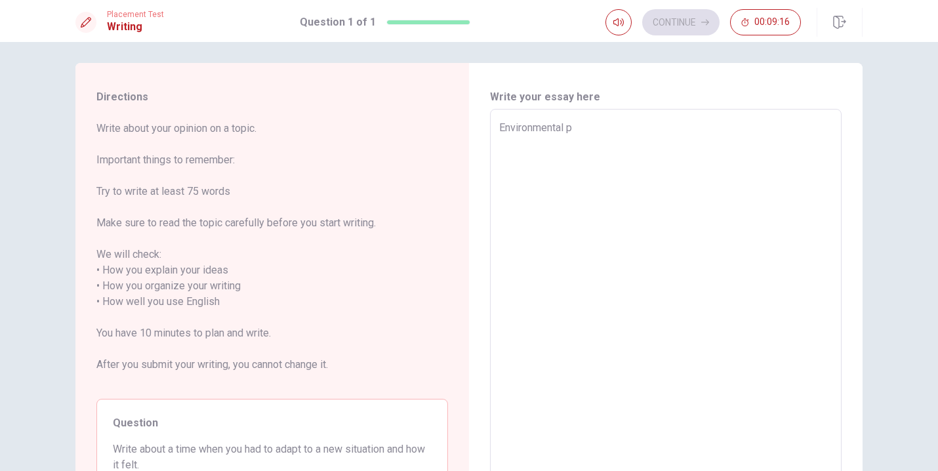
type textarea "x"
type textarea "Environmental pr"
type textarea "x"
type textarea "Environmental pro"
type textarea "x"
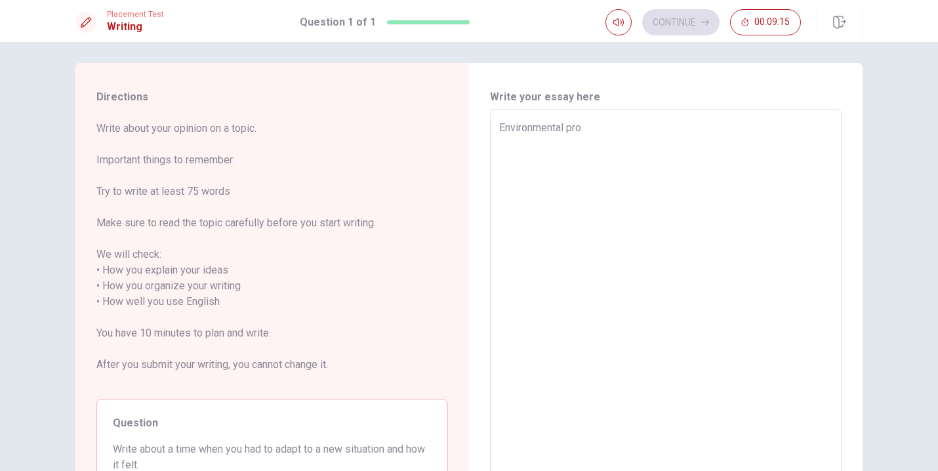
type textarea "Environmental prot"
type textarea "x"
type textarea "Environmental prote"
type textarea "x"
type textarea "Environmental protec"
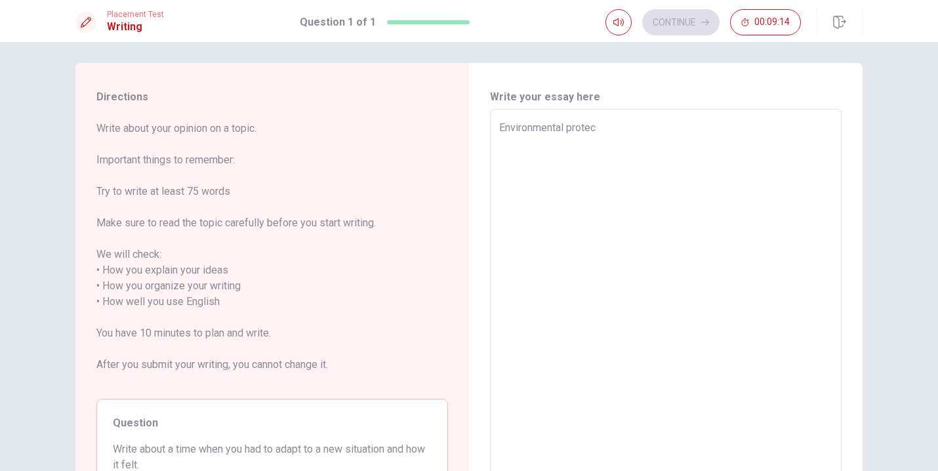
type textarea "x"
type textarea "Environmental protect"
type textarea "x"
type textarea "Environmental protecti"
type textarea "x"
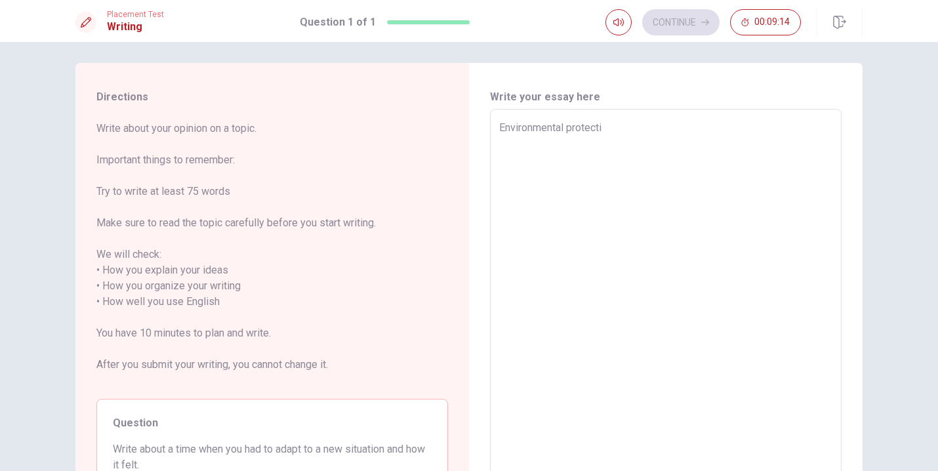
type textarea "Environmental protectio"
type textarea "x"
type textarea "Environmental protection"
type textarea "x"
type textarea "Environmental protection"
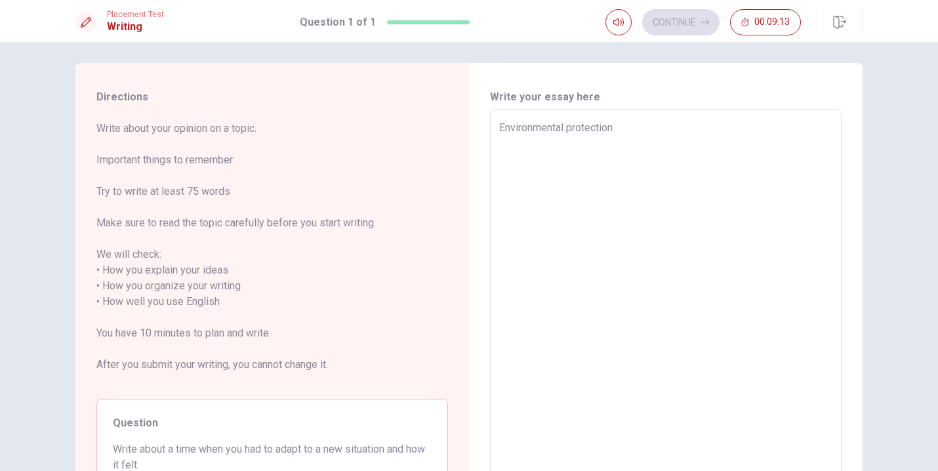
type textarea "x"
type textarea "Environmental protection i"
type textarea "x"
type textarea "Environmental protection is"
type textarea "x"
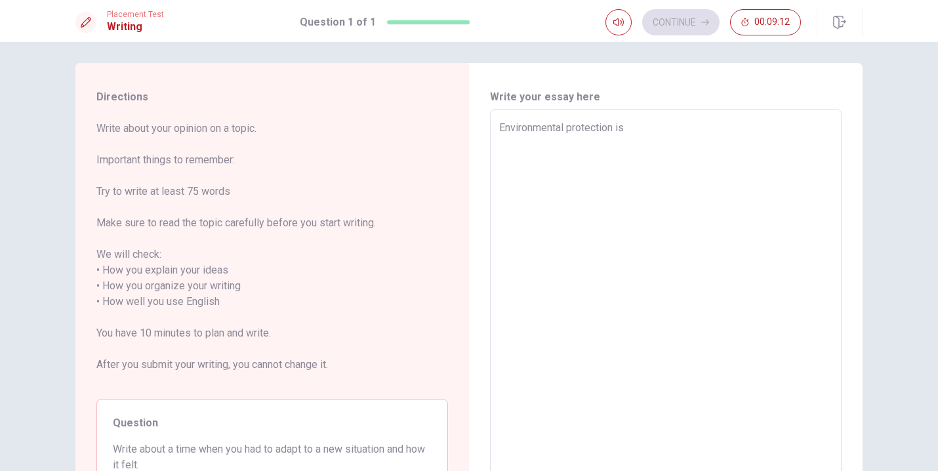
type textarea "Environmental protection is"
type textarea "x"
type textarea "Environmental protection is e"
type textarea "x"
type textarea "Environmental protection is es"
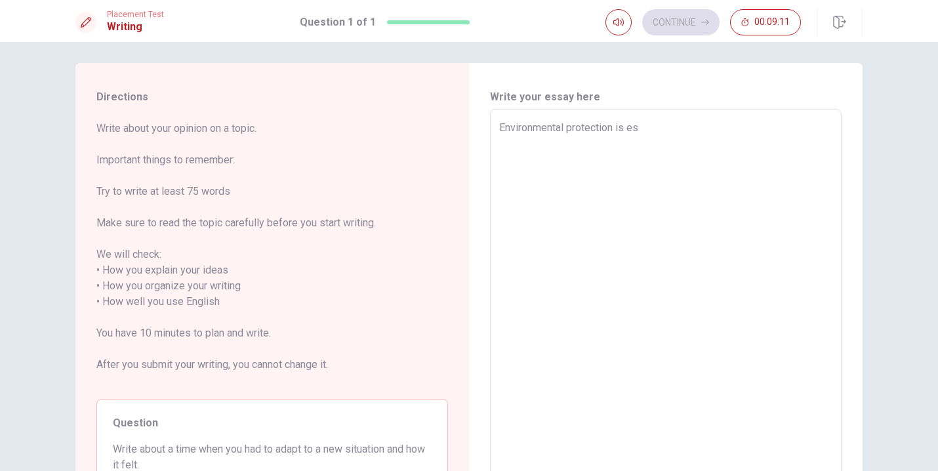
type textarea "x"
type textarea "Environmental protection is ess"
type textarea "x"
type textarea "Environmental protection is esse"
type textarea "x"
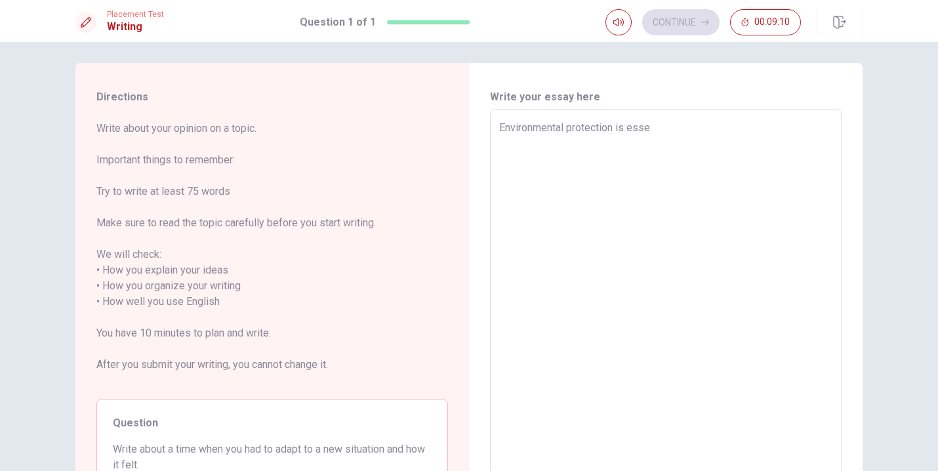
type textarea "Environmental protection is [GEOGRAPHIC_DATA]"
type textarea "x"
type textarea "Environmental protection is essent"
type textarea "x"
type textarea "Environmental protection is essenti"
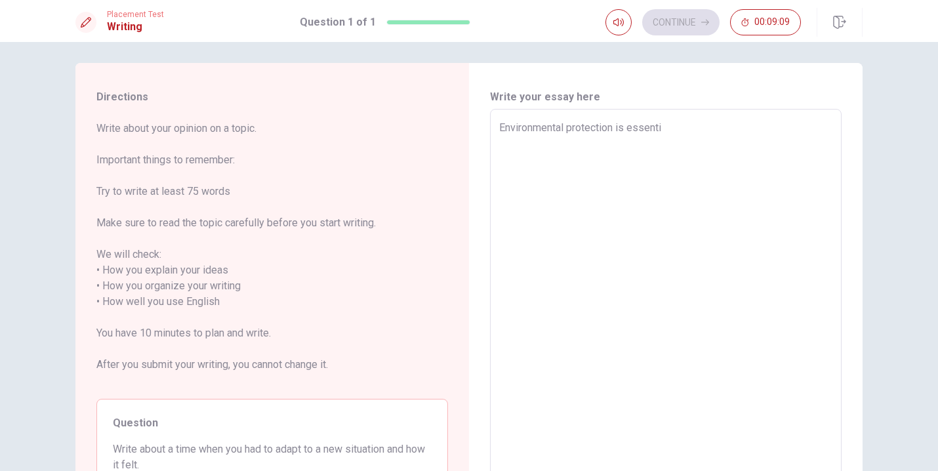
type textarea "x"
type textarea "Environmental protection is essentia"
type textarea "x"
type textarea "Environmental protection is essential"
type textarea "x"
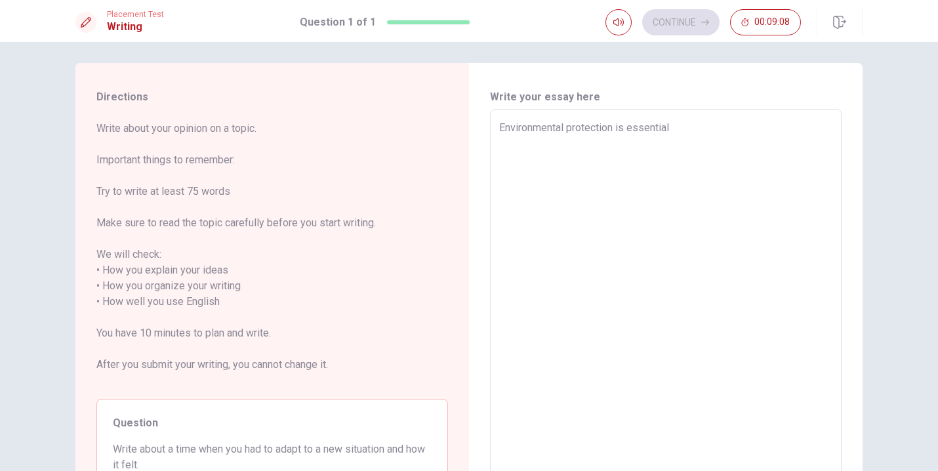
type textarea "Environmental protection is essential"
type textarea "x"
type textarea "Environmental protection is essential f"
type textarea "x"
type textarea "Environmental protection is essential fo"
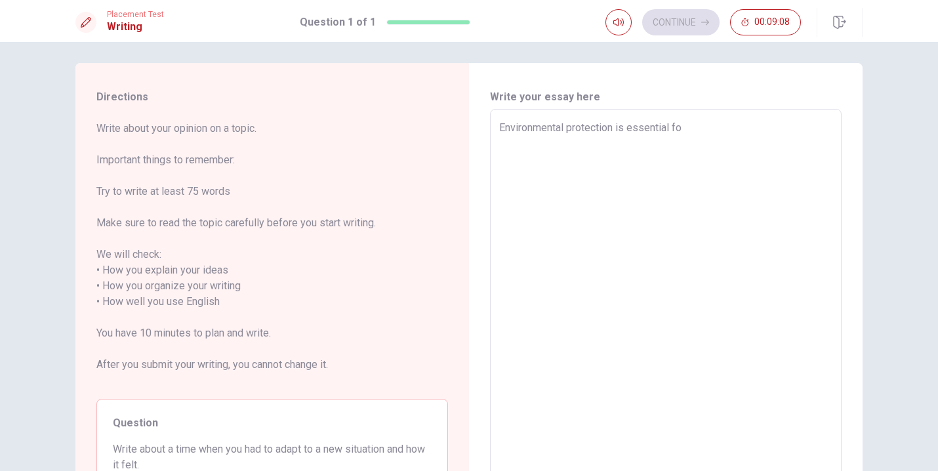
type textarea "x"
type textarea "Environmental protection is essential for"
type textarea "x"
type textarea "Environmental protection is essential for"
type textarea "x"
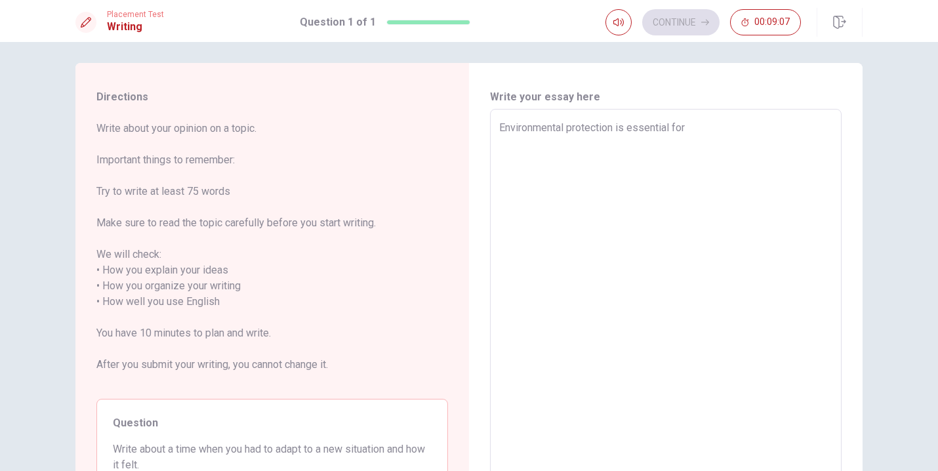
type textarea "Environmental protection is essential for t"
type textarea "x"
type textarea "Environmental protection is essential for th"
type textarea "x"
type textarea "Environmental protection is essential for the"
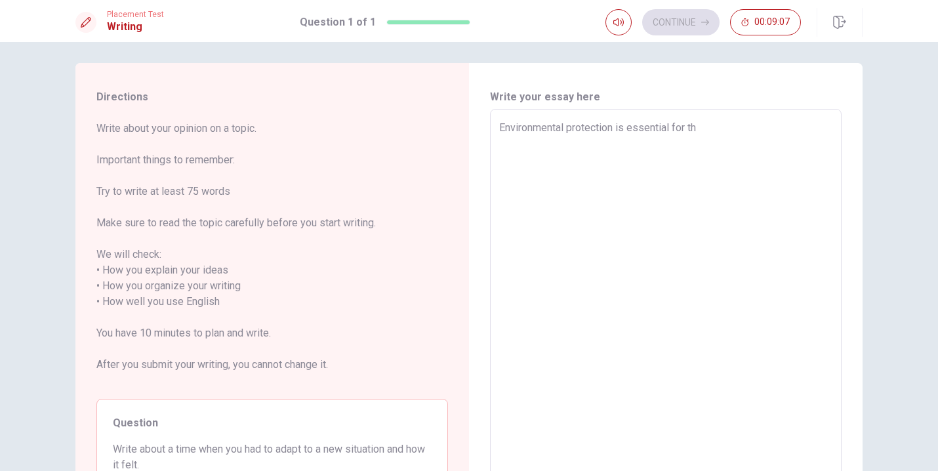
type textarea "x"
type textarea "Environmental protection is essential for the"
type textarea "x"
type textarea "Environmental protection is essential for the s"
type textarea "x"
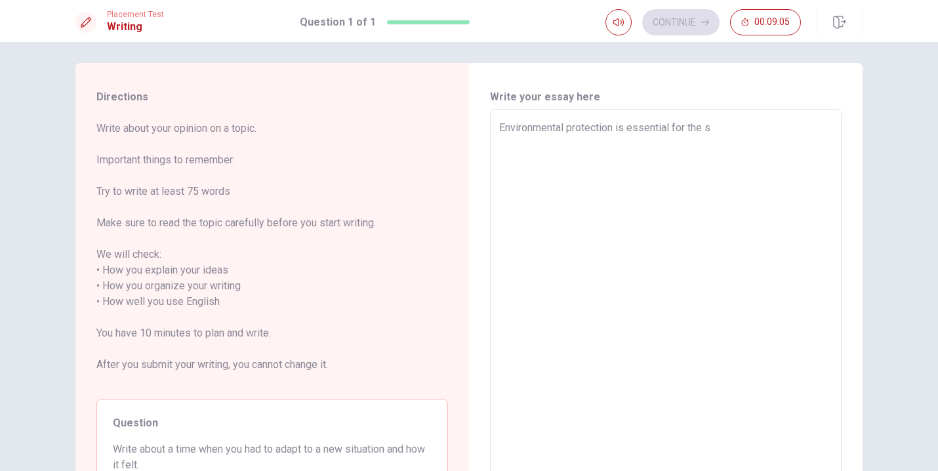
type textarea "Environmental protection is essential for the su"
type textarea "x"
type textarea "Environmental protection is essential for the sur"
type textarea "x"
type textarea "Environmental protection is essential for the su"
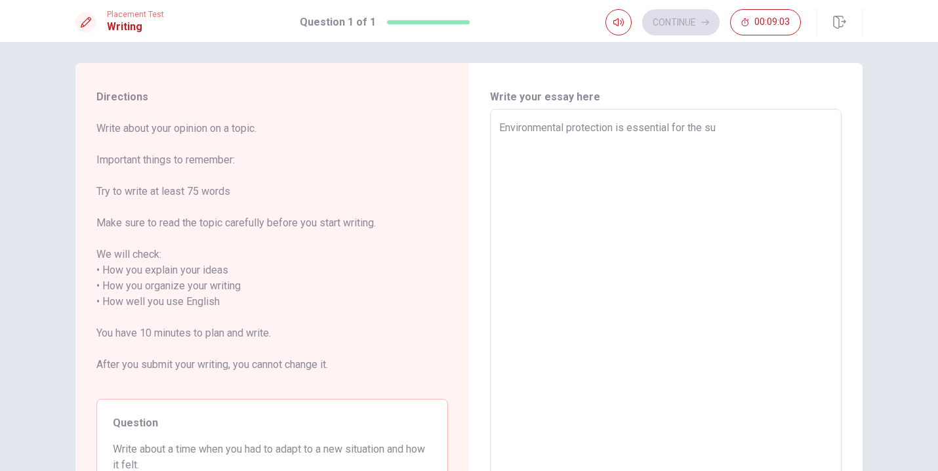
type textarea "x"
type textarea "Environmental protection is essential for the s"
type textarea "x"
type textarea "Environmental protection is essential for the"
type textarea "x"
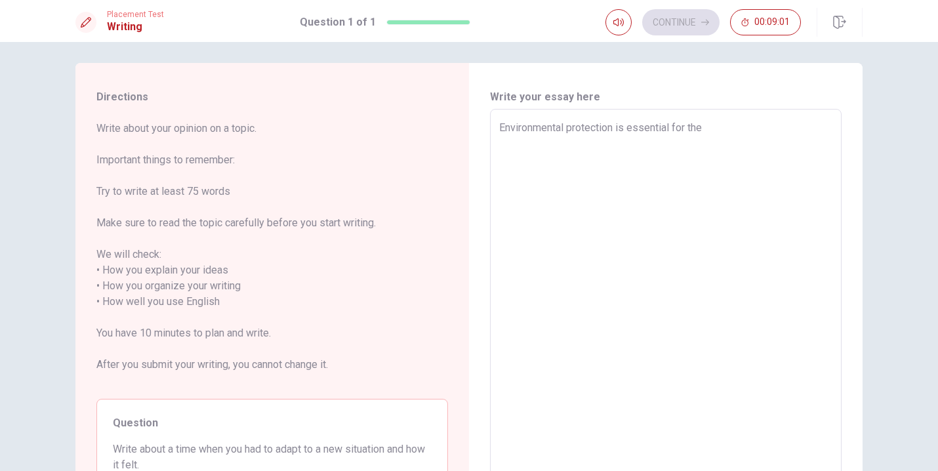
type textarea "Environmental protection is essential for the"
type textarea "x"
type textarea "Environmental protection is essential for th"
type textarea "x"
type textarea "Environmental protection is essential for t"
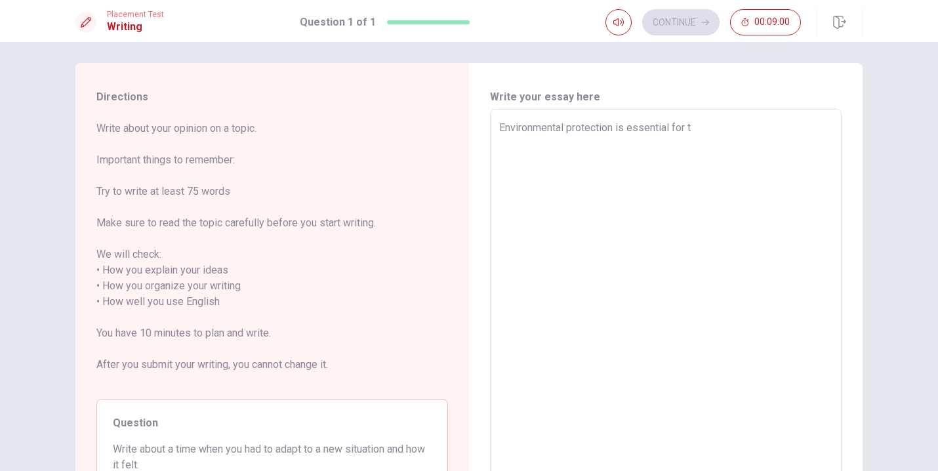
type textarea "x"
type textarea "Environmental protection is essential for"
type textarea "x"
type textarea "Environmental protection is essential for"
type textarea "x"
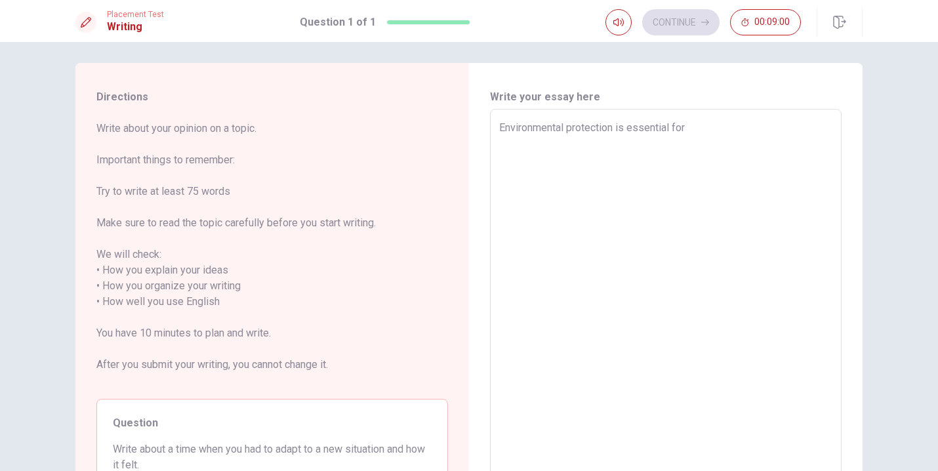
type textarea "Environmental protection is essential fo"
type textarea "x"
type textarea "Environmental protection is essential f"
type textarea "x"
type textarea "Environmental protection is essential"
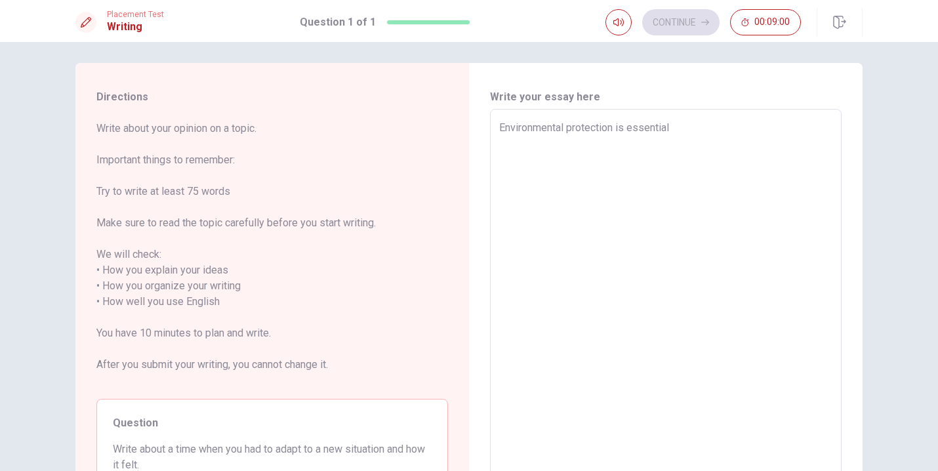
type textarea "x"
type textarea "Environmental protection is essential"
type textarea "x"
type textarea "Environmental protection is essentia"
type textarea "x"
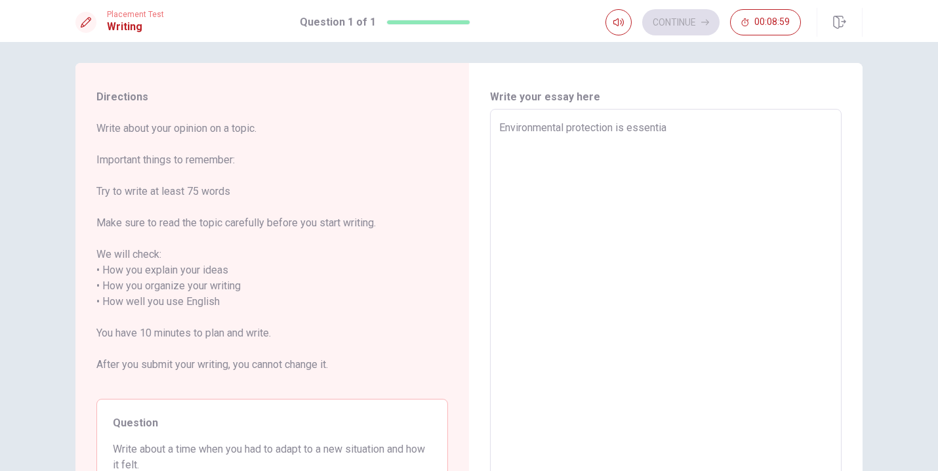
type textarea "Environmental protection is essenti"
type textarea "x"
type textarea "Environmental protection is essent"
type textarea "x"
type textarea "Environmental protection is [GEOGRAPHIC_DATA]"
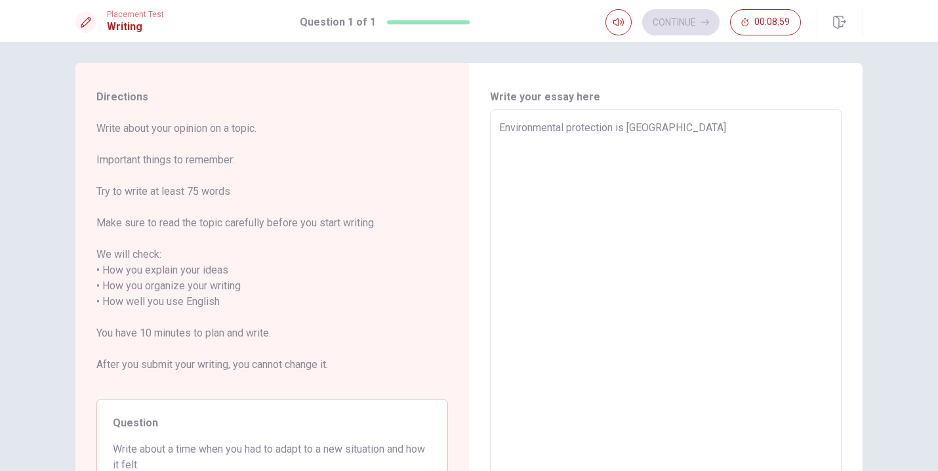
type textarea "x"
type textarea "Environmental protection is esse"
type textarea "x"
type textarea "Environmental protection is ess"
type textarea "x"
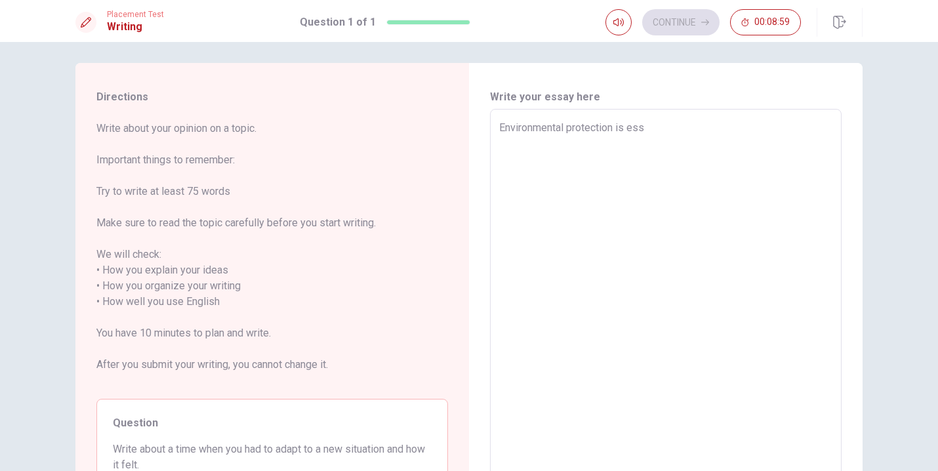
type textarea "Environmental protection is es"
type textarea "x"
type textarea "Environmental protection is e"
type textarea "x"
type textarea "Environmental protection is"
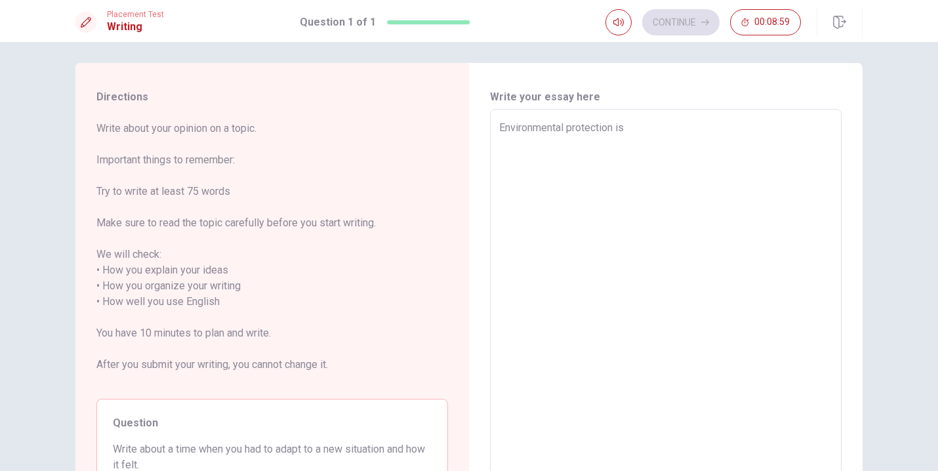
type textarea "x"
type textarea "Environmental protection is"
type textarea "x"
type textarea "Environmental protection i"
type textarea "x"
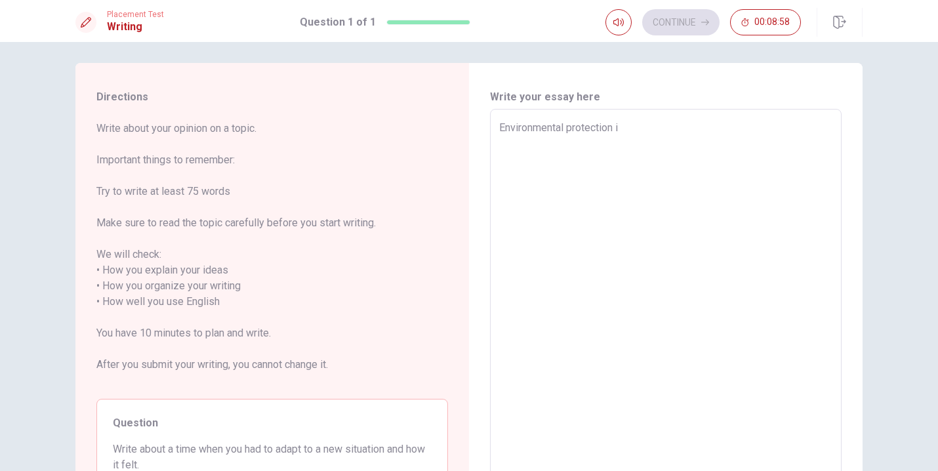
type textarea "Environmental protection"
type textarea "x"
type textarea "Environmental protection"
type textarea "x"
type textarea "Environmental protection."
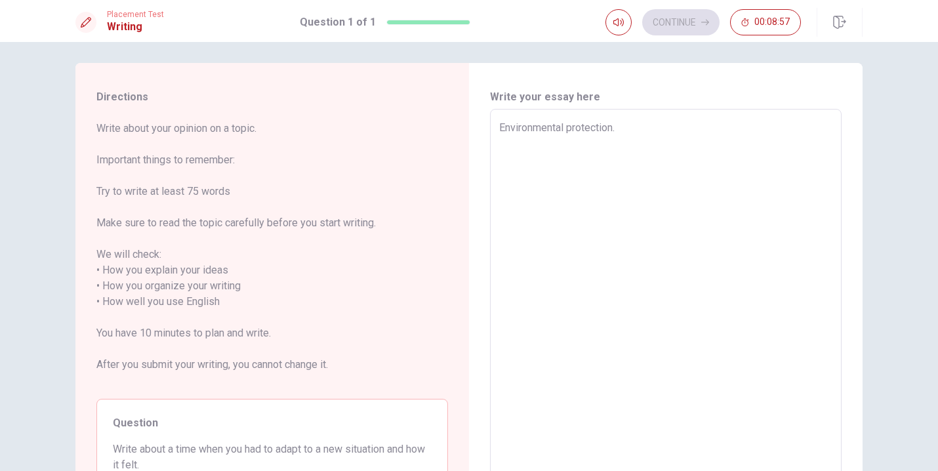
type textarea "x"
type textarea "Environmental protection."
click at [740, 130] on textarea "I would like to talk about environmental protection." at bounding box center [665, 302] width 333 height 364
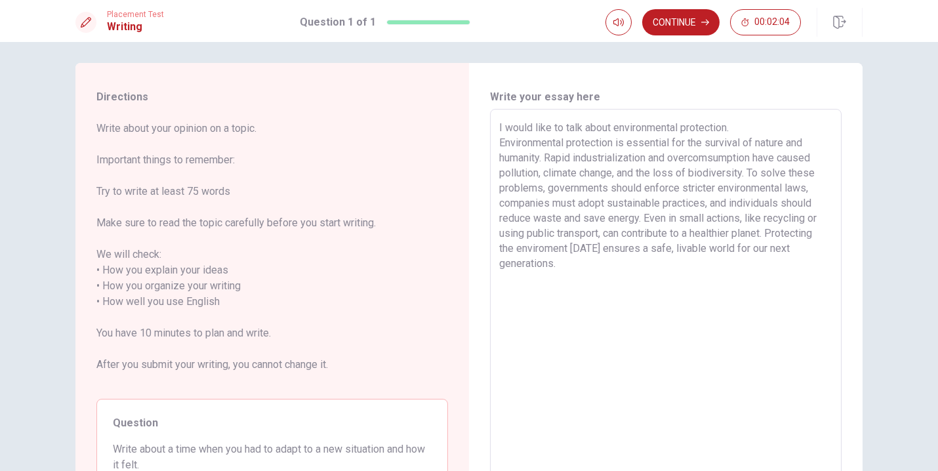
click at [499, 143] on textarea "I would like to talk about environmental protection. Environmental protection i…" at bounding box center [665, 302] width 333 height 364
click at [688, 89] on div "Write your essay here I would like to talk about environmental protection. Envi…" at bounding box center [666, 302] width 394 height 479
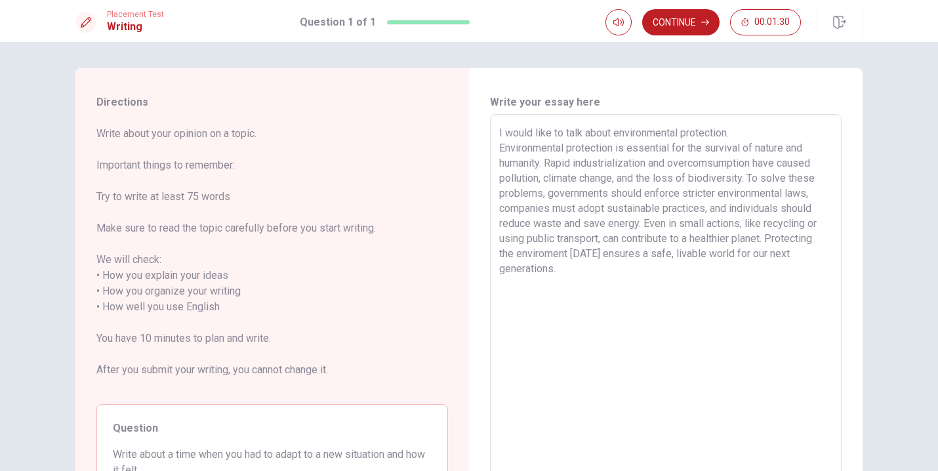
scroll to position [0, 0]
drag, startPoint x: 496, startPoint y: 150, endPoint x: 495, endPoint y: 135, distance: 15.2
click at [495, 135] on div "I would like to talk about environmental protection. Environmental protection i…" at bounding box center [666, 307] width 352 height 386
click at [577, 268] on textarea "I would like to talk about environmetal protection. Environmental protection is…" at bounding box center [665, 307] width 333 height 364
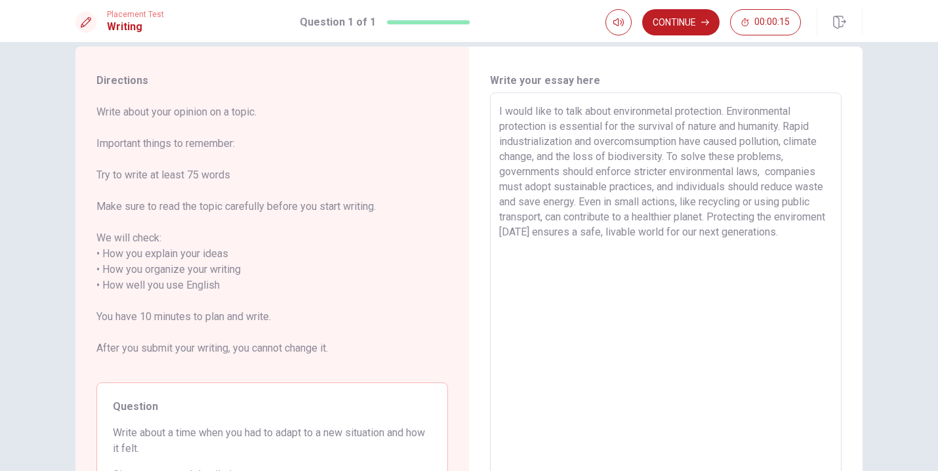
scroll to position [21, 0]
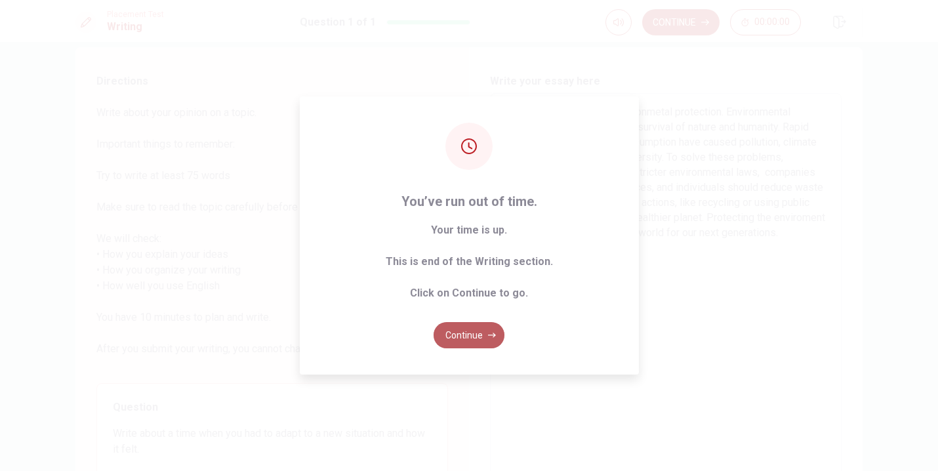
click at [480, 337] on button "Continue" at bounding box center [469, 335] width 71 height 26
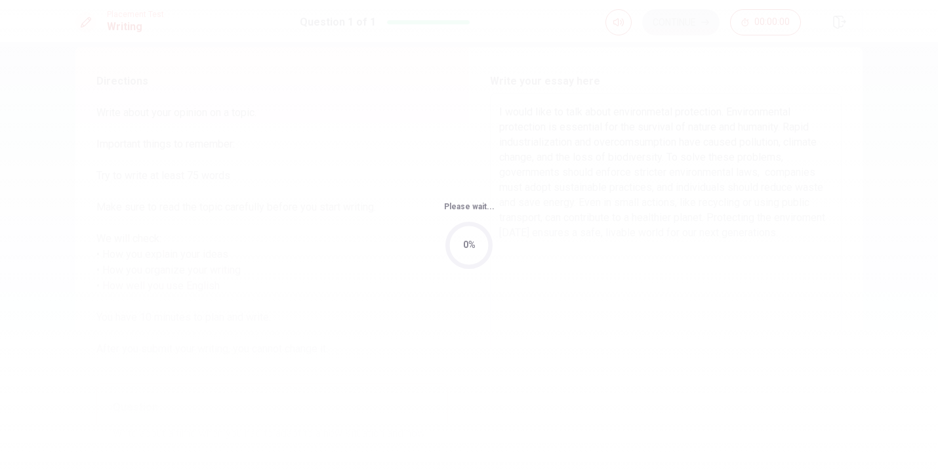
scroll to position [0, 0]
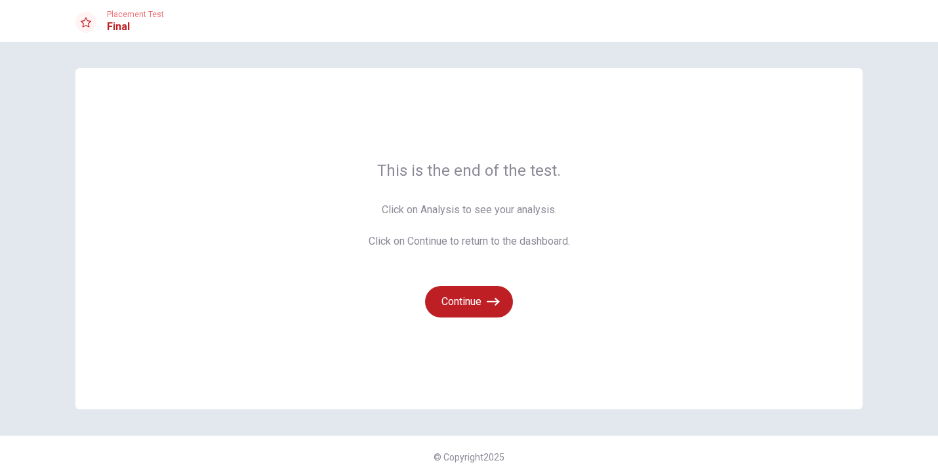
click at [489, 306] on icon "button" at bounding box center [493, 301] width 13 height 13
